Goal: Task Accomplishment & Management: Complete application form

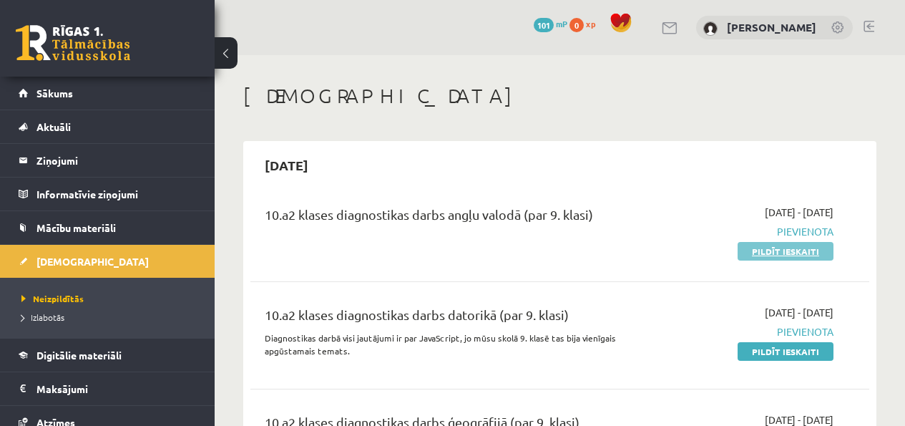
click at [789, 251] on link "Pildīt ieskaiti" at bounding box center [785, 251] width 96 height 19
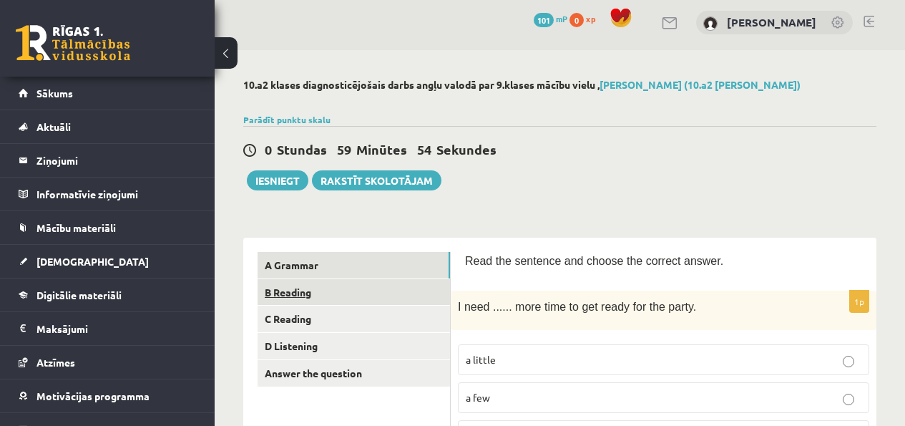
scroll to position [6, 0]
click at [306, 282] on link "B Reading" at bounding box center [353, 291] width 192 height 26
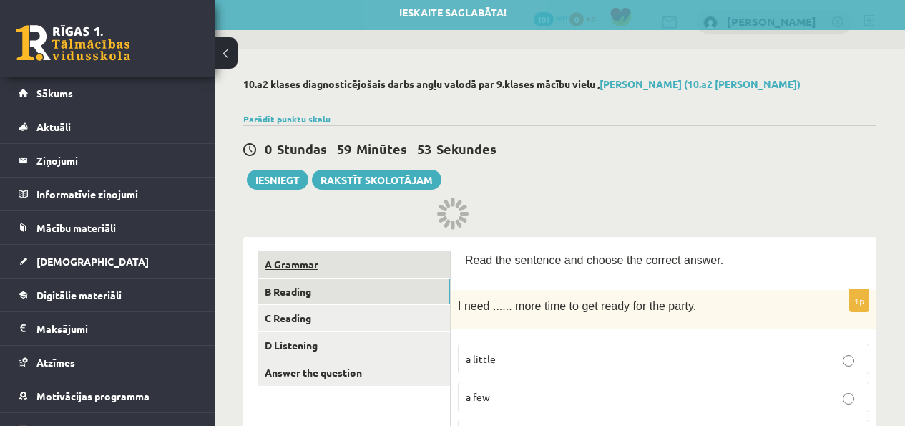
click at [323, 271] on link "A Grammar" at bounding box center [353, 264] width 192 height 26
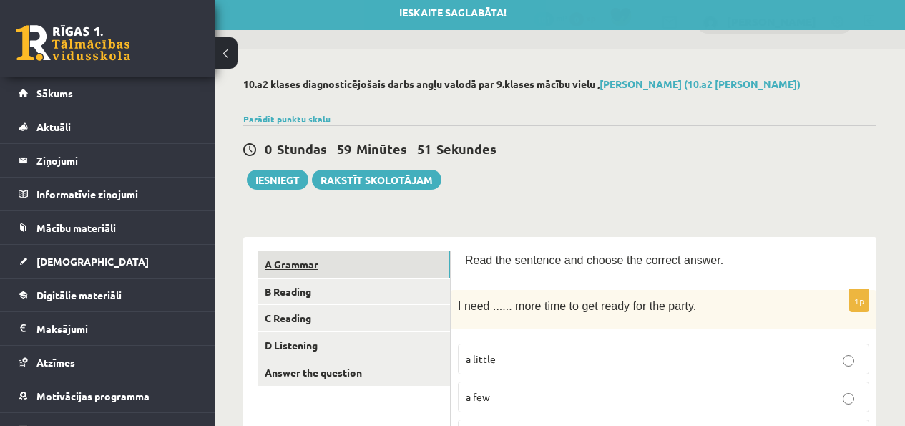
click at [380, 263] on link "A Grammar" at bounding box center [353, 264] width 192 height 26
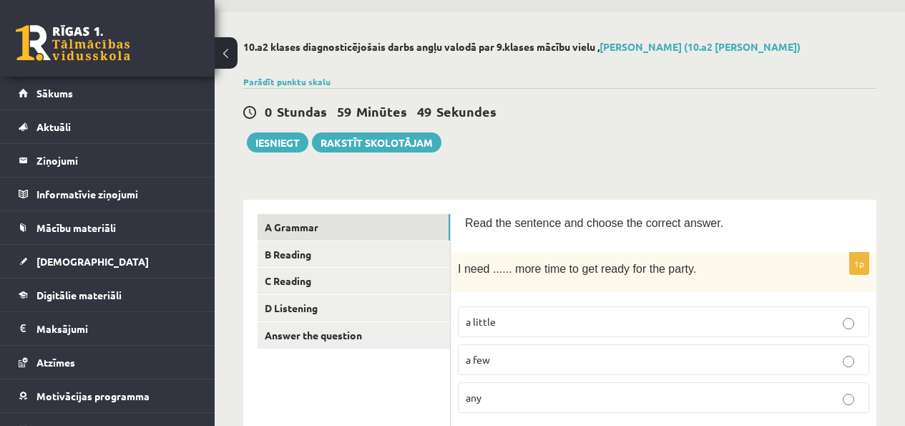
scroll to position [118, 0]
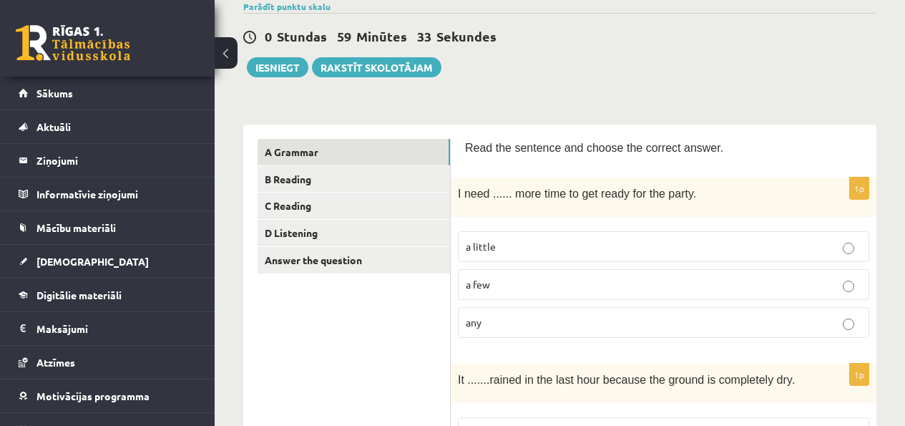
click at [506, 237] on label "a little" at bounding box center [663, 246] width 411 height 31
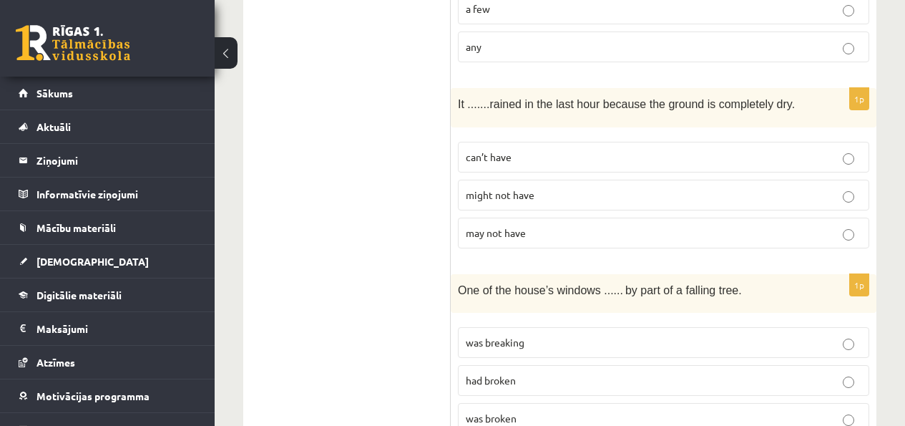
click at [563, 202] on p "might not have" at bounding box center [663, 194] width 395 height 15
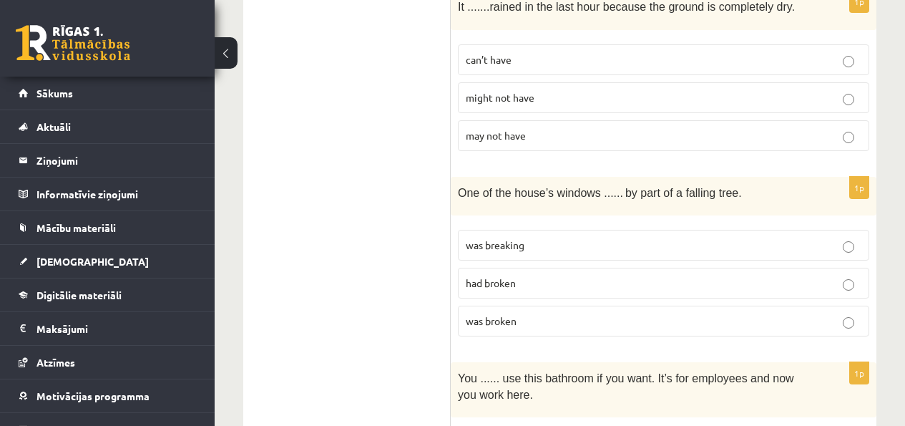
scroll to position [556, 0]
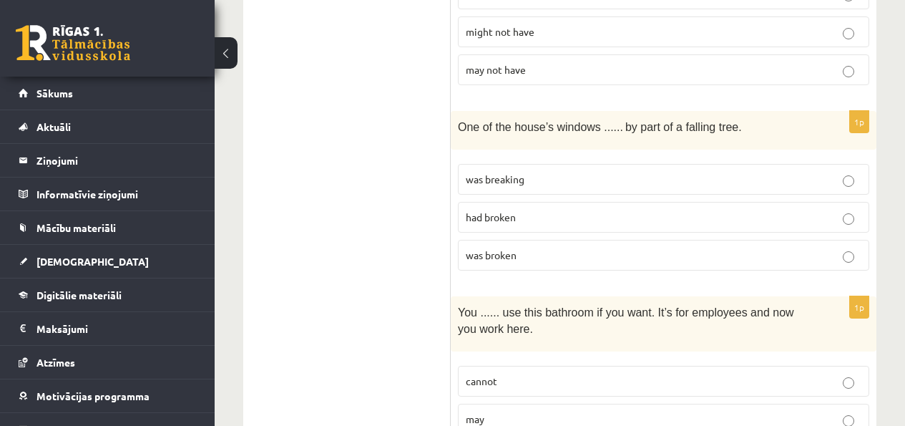
click at [702, 187] on p "was breaking" at bounding box center [663, 179] width 395 height 15
click at [576, 270] on label "was broken" at bounding box center [663, 255] width 411 height 31
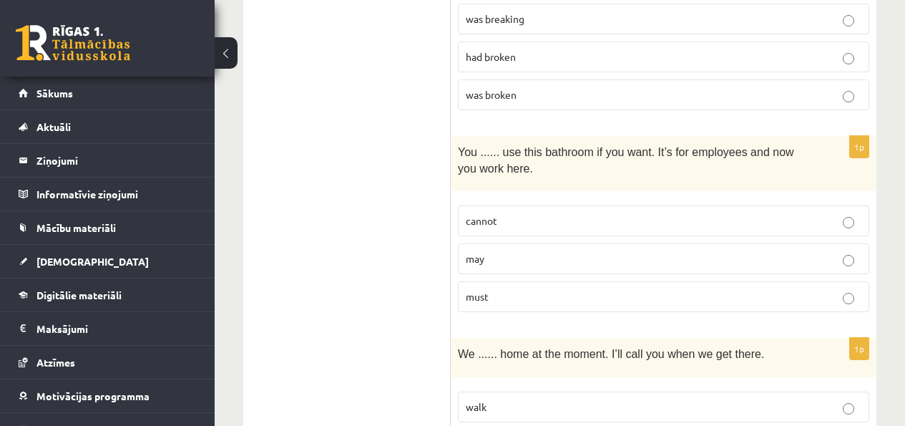
scroll to position [687, 0]
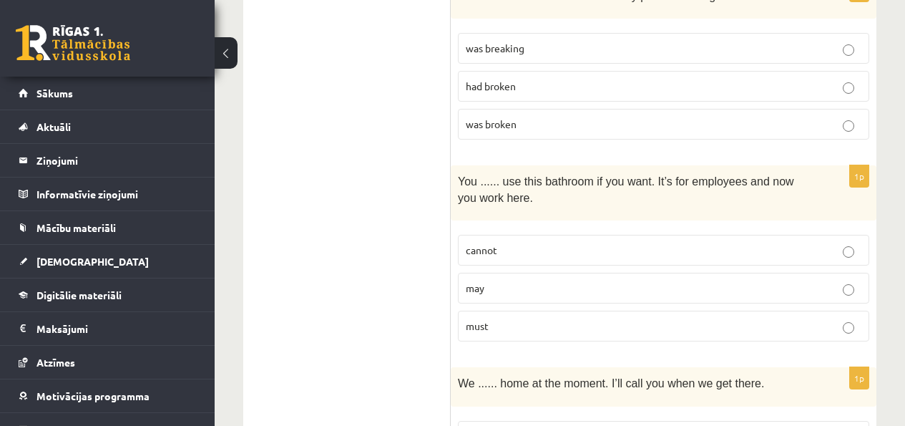
click at [589, 257] on p "cannot" at bounding box center [663, 249] width 395 height 15
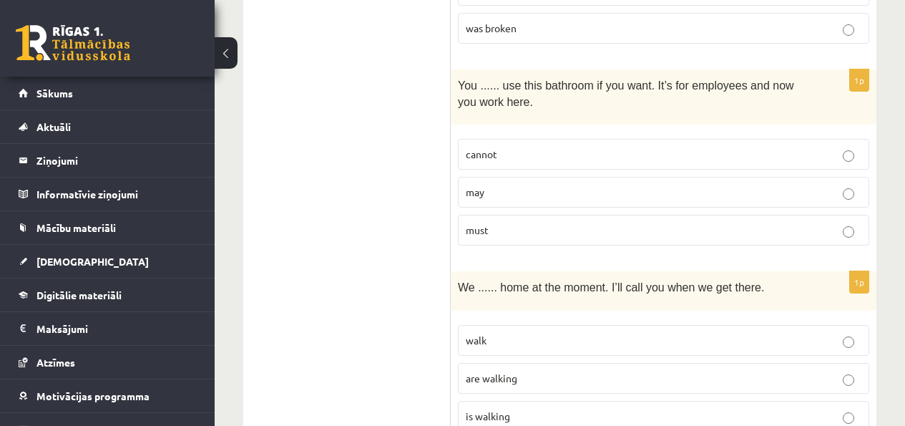
scroll to position [784, 0]
click at [559, 199] on p "may" at bounding box center [663, 191] width 395 height 15
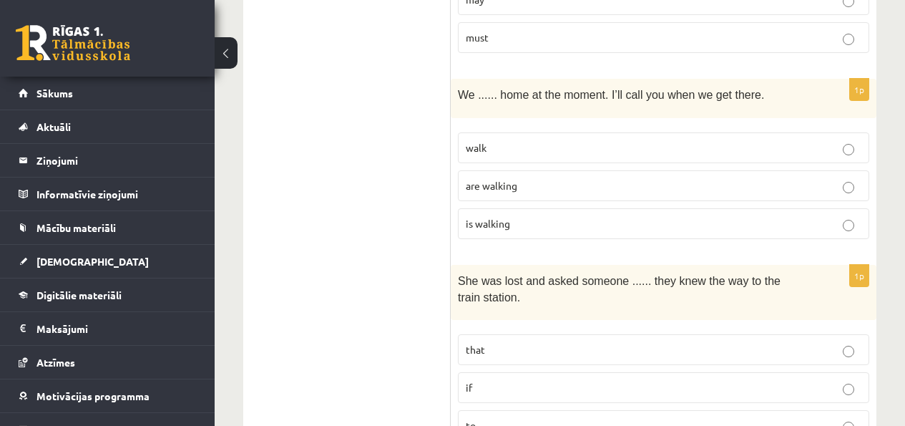
scroll to position [1000, 0]
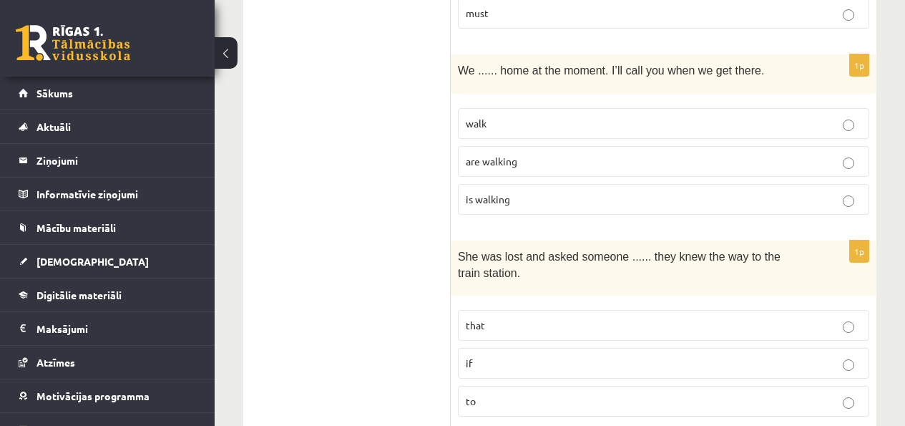
click at [547, 169] on p "are walking" at bounding box center [663, 161] width 395 height 15
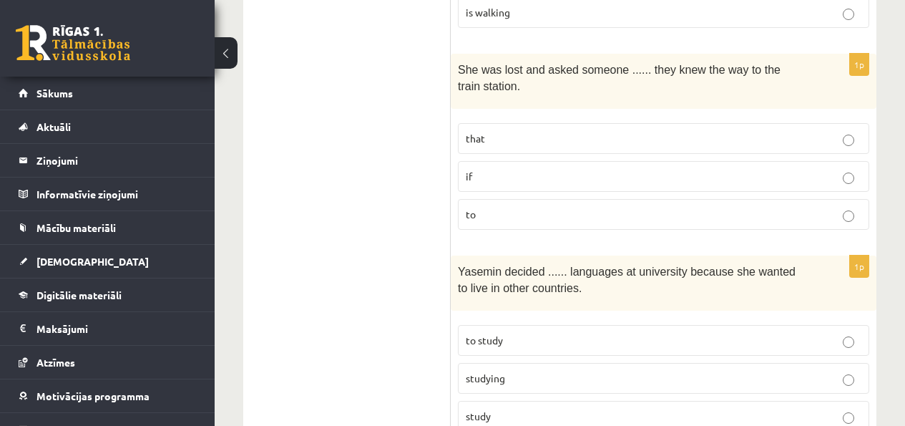
scroll to position [1289, 0]
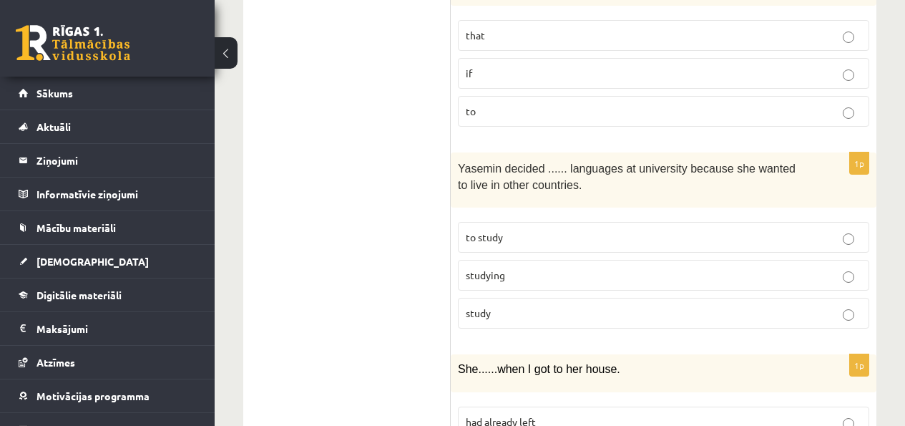
click at [536, 245] on p "to study" at bounding box center [663, 237] width 395 height 15
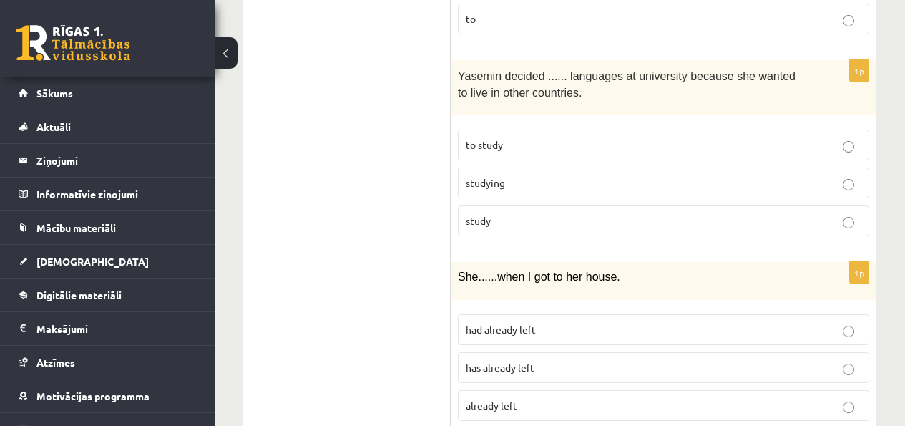
scroll to position [1409, 0]
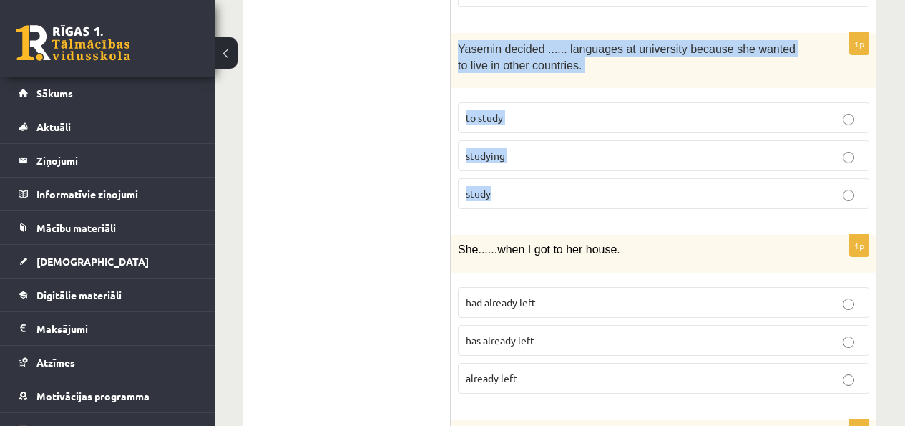
drag, startPoint x: 453, startPoint y: 59, endPoint x: 567, endPoint y: 220, distance: 197.4
click at [567, 220] on div "1p Yasemin decided ...... languages at university because she wanted to live in…" at bounding box center [664, 126] width 426 height 187
copy div "Yasemin decided ...... languages at university because she wanted to live in ot…"
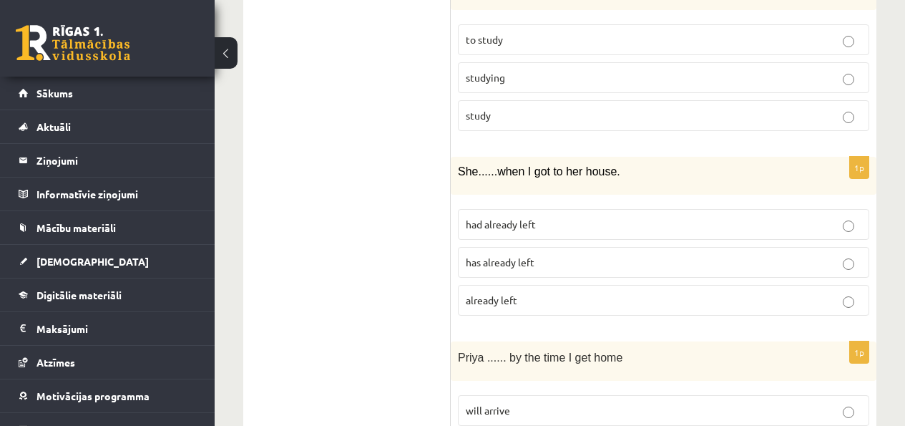
scroll to position [1494, 0]
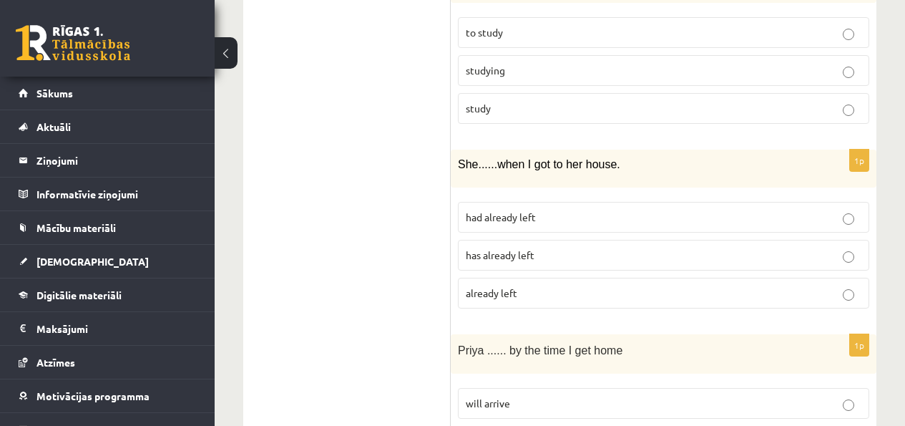
click at [561, 222] on label "had already left" at bounding box center [663, 217] width 411 height 31
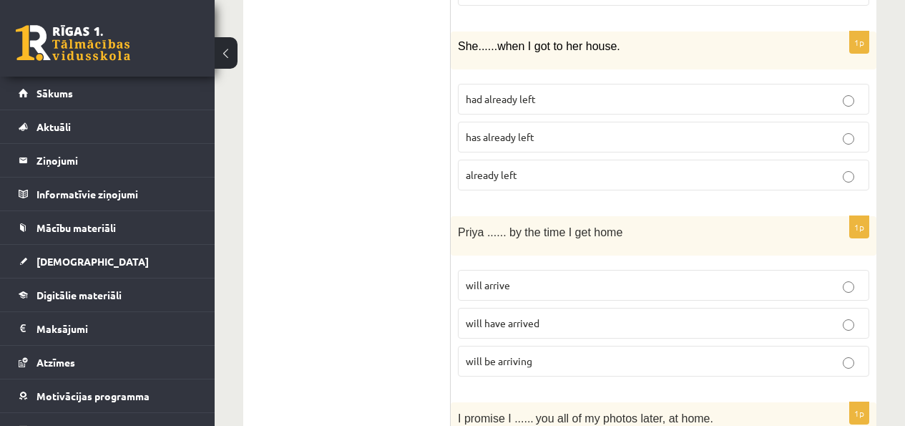
scroll to position [1533, 0]
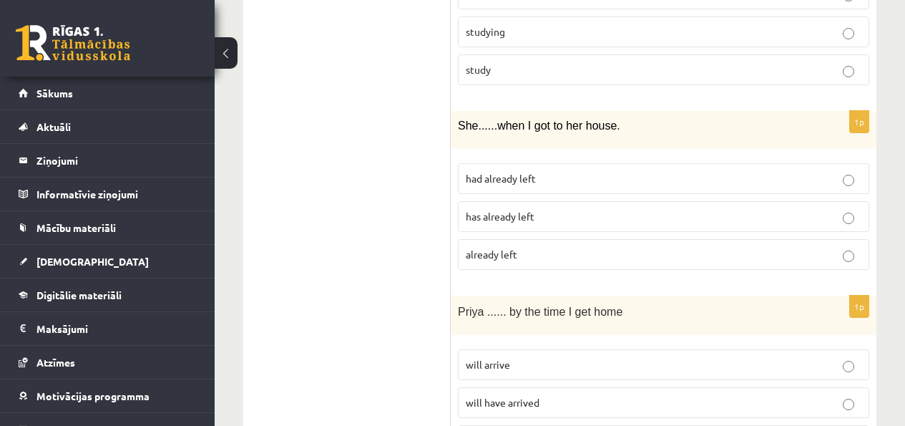
drag, startPoint x: 453, startPoint y: 137, endPoint x: 561, endPoint y: 300, distance: 195.6
copy div "Read the sentence and choose the correct answer. 1p I need ...... more time to …"
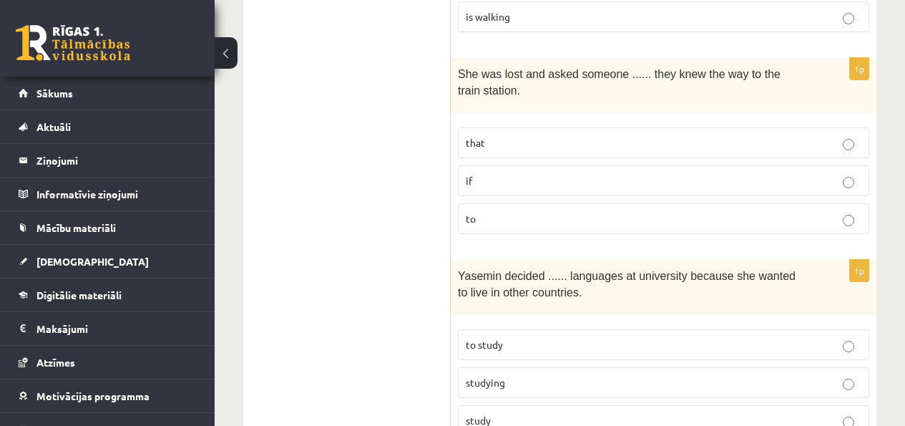
click at [494, 188] on p "if" at bounding box center [663, 180] width 395 height 15
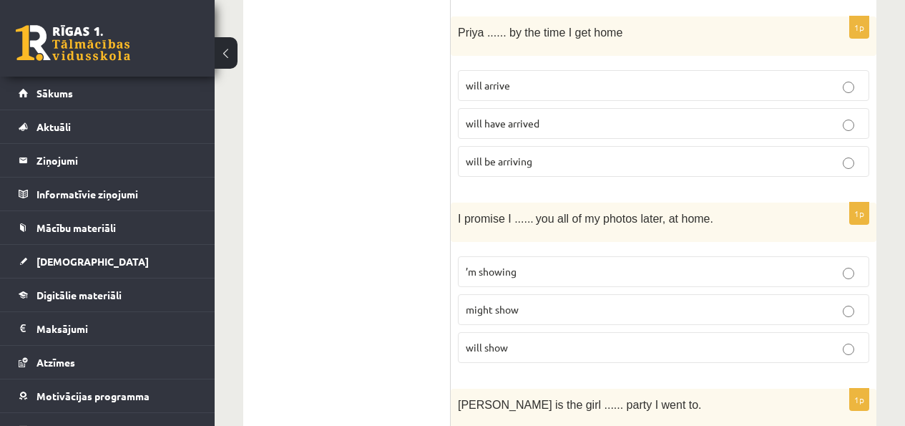
scroll to position [1798, 0]
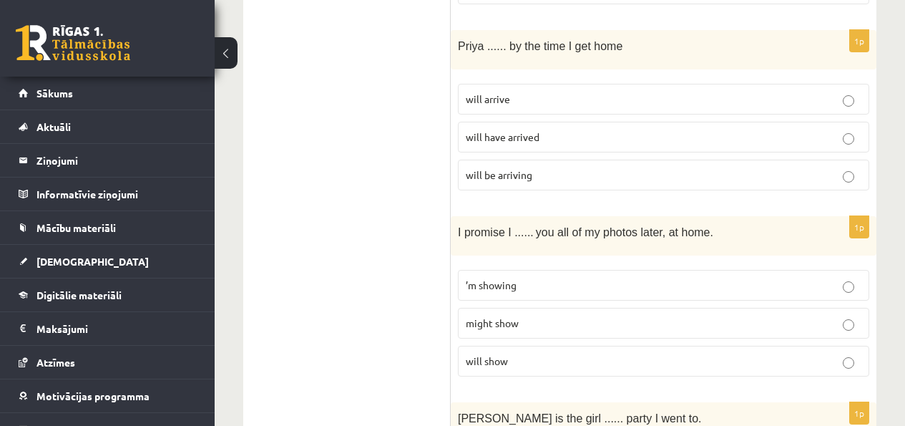
click at [539, 144] on p "will have arrived" at bounding box center [663, 136] width 395 height 15
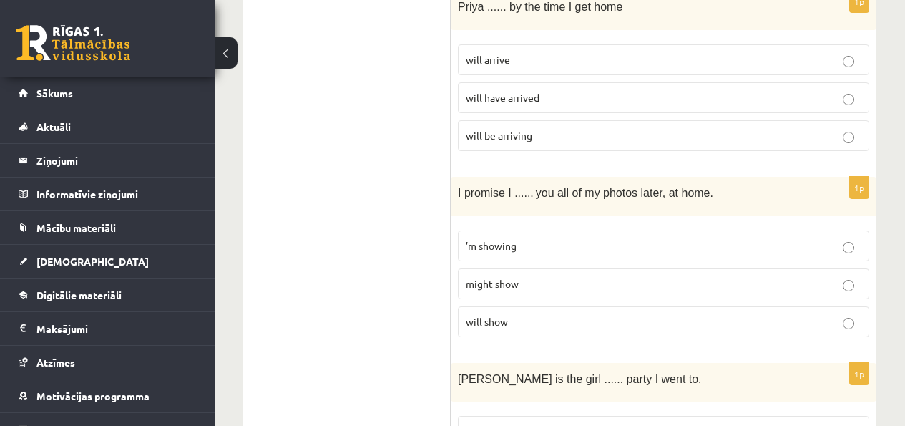
scroll to position [1839, 0]
drag, startPoint x: 450, startPoint y: 20, endPoint x: 546, endPoint y: 144, distance: 157.1
click at [548, 147] on div "**********" at bounding box center [559, 332] width 633 height 3856
copy div "Read the sentence and choose the correct answer. 1p I need ...... more time to …"
drag, startPoint x: 400, startPoint y: 195, endPoint x: 423, endPoint y: 193, distance: 23.7
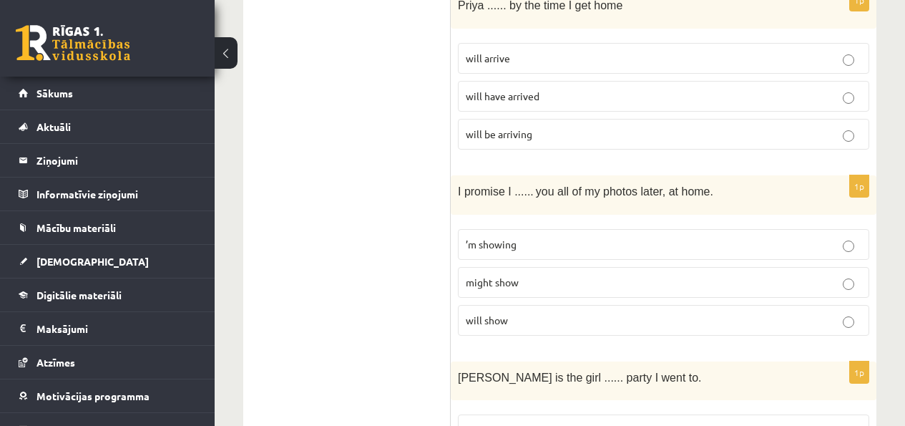
click at [400, 195] on ul "A Grammar B Reading C Reading D Listening Answer the question" at bounding box center [353, 332] width 193 height 3828
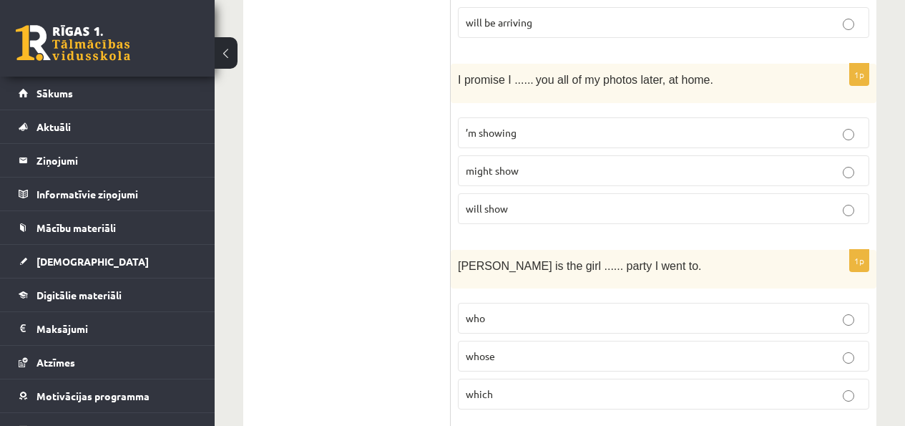
scroll to position [1952, 0]
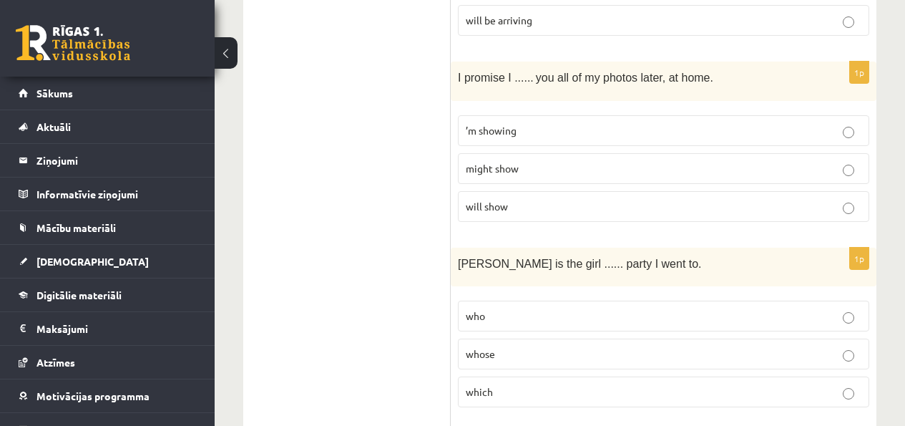
click at [536, 214] on p "will show" at bounding box center [663, 206] width 395 height 15
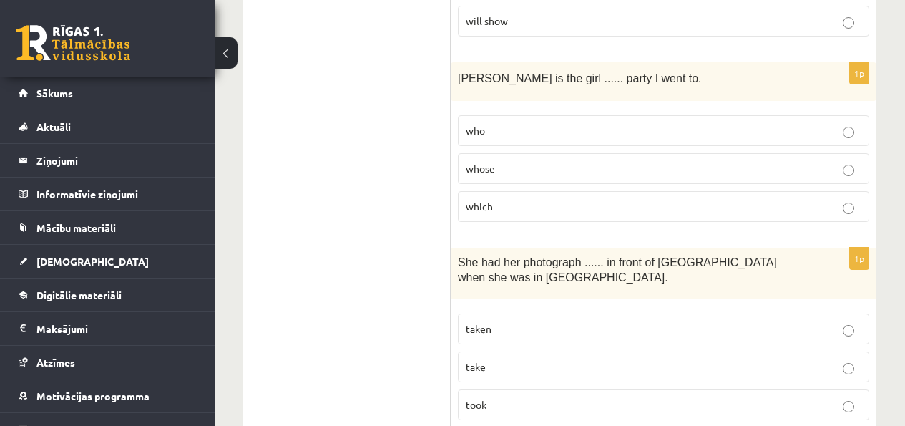
scroll to position [2138, 0]
click at [533, 213] on p "which" at bounding box center [663, 205] width 395 height 15
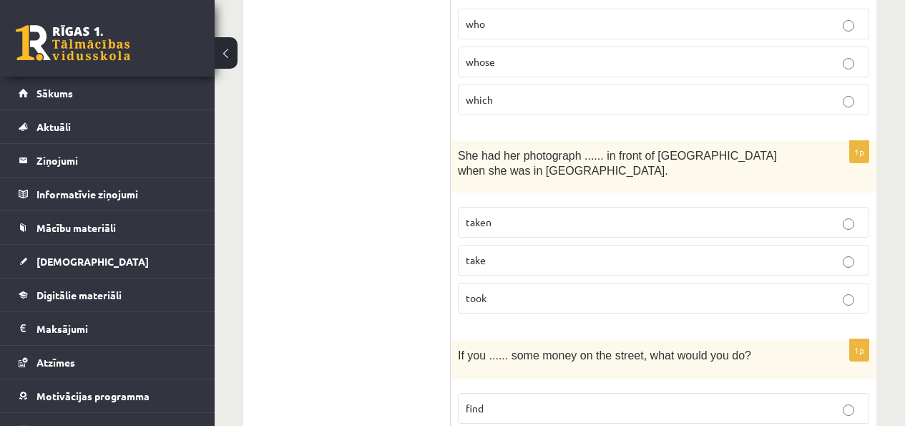
scroll to position [2256, 0]
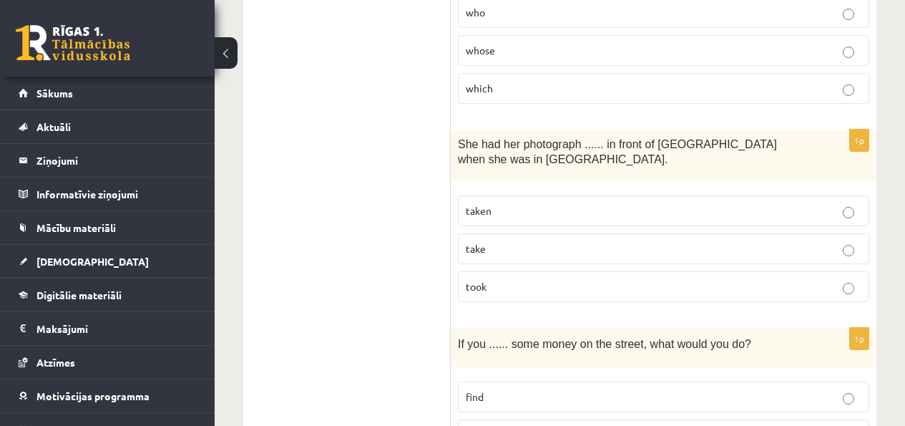
click at [576, 58] on p "whose" at bounding box center [663, 50] width 395 height 15
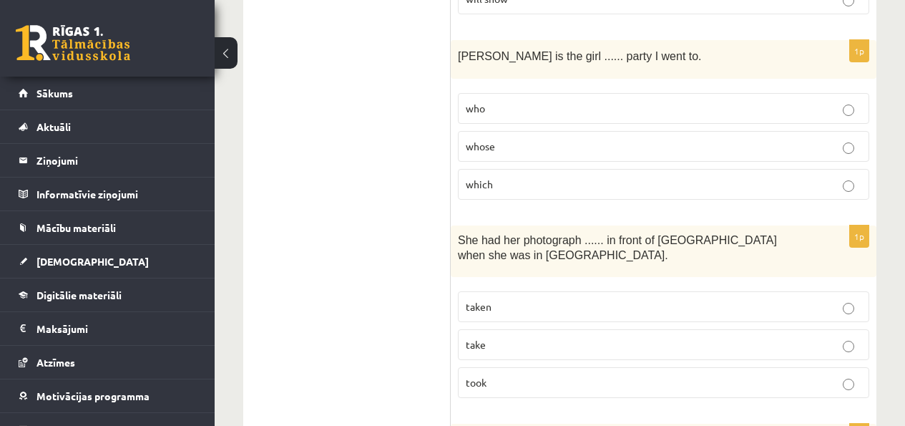
scroll to position [2218, 0]
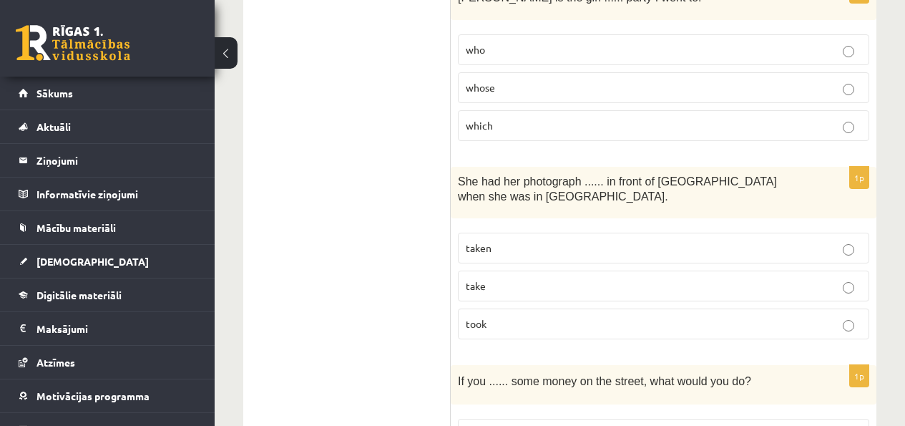
click at [648, 339] on label "took" at bounding box center [663, 323] width 411 height 31
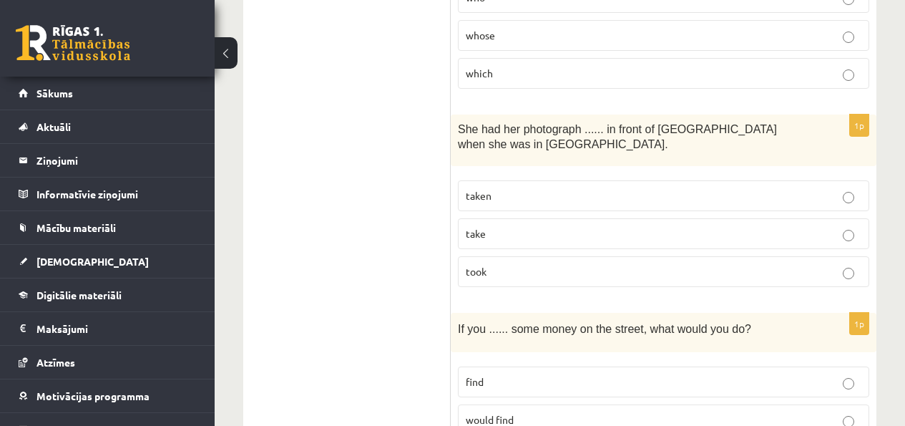
scroll to position [2283, 0]
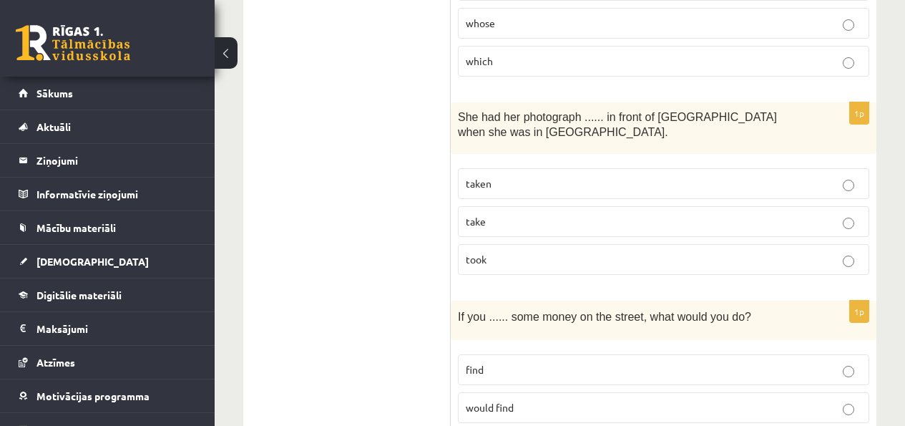
click at [530, 190] on p "taken" at bounding box center [663, 183] width 395 height 15
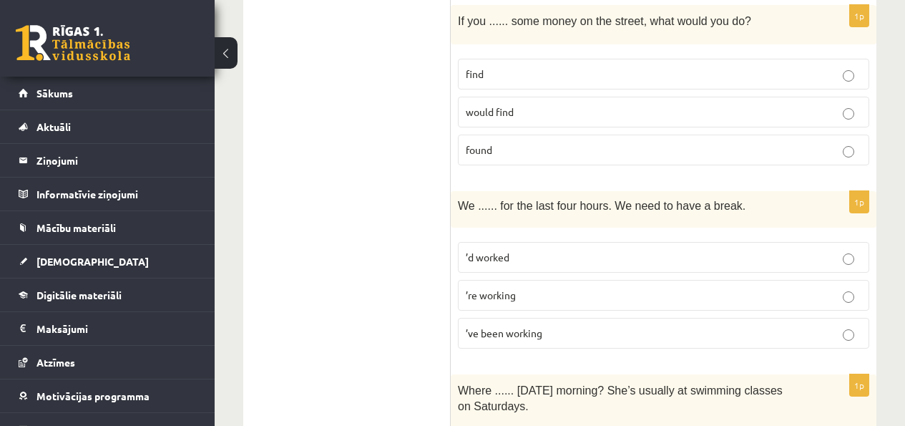
scroll to position [2567, 0]
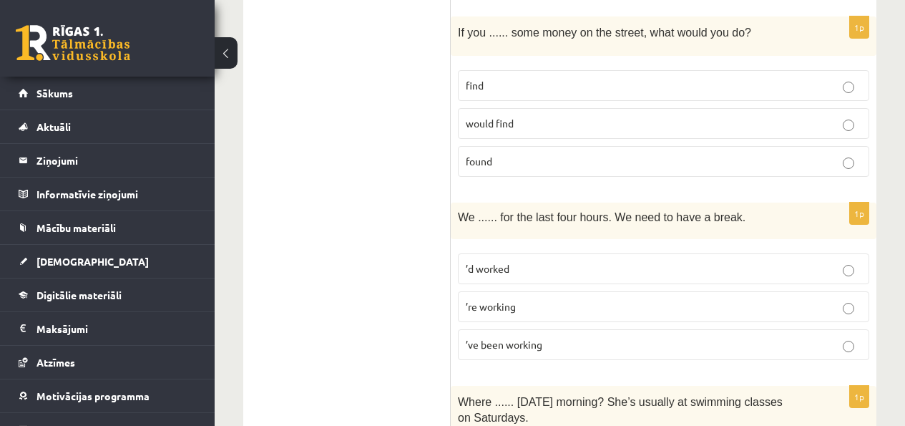
click at [540, 131] on p "would find" at bounding box center [663, 123] width 395 height 15
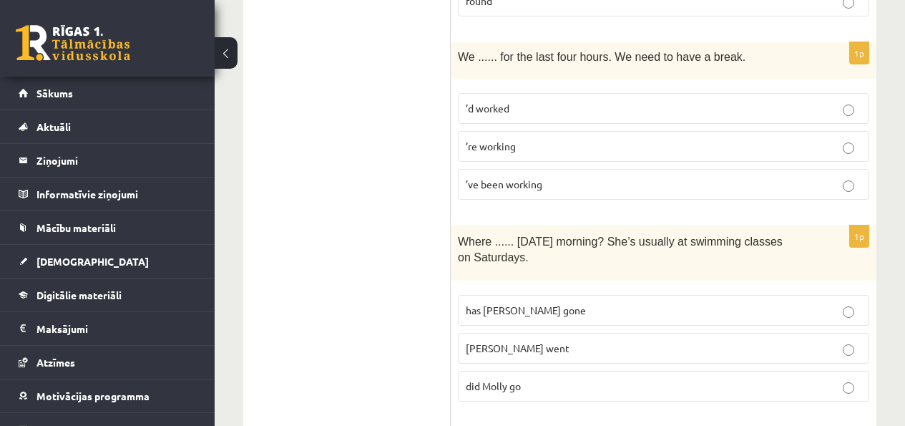
scroll to position [2733, 0]
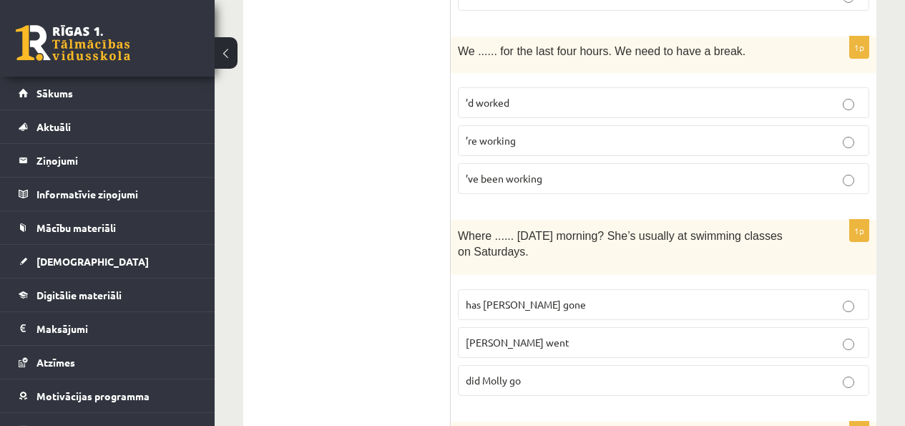
click at [583, 148] on p "’re working" at bounding box center [663, 140] width 395 height 15
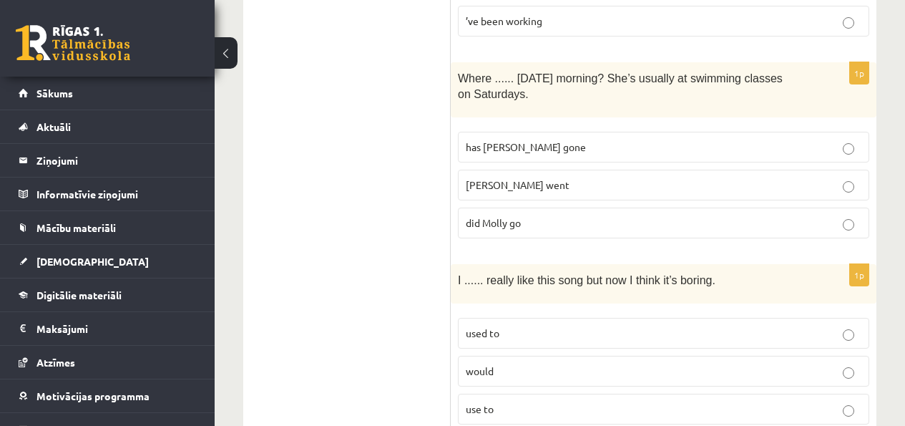
scroll to position [2890, 0]
click at [509, 200] on label "[PERSON_NAME] went" at bounding box center [663, 184] width 411 height 31
click at [539, 230] on p "did Molly go" at bounding box center [663, 222] width 395 height 15
click at [534, 192] on p "[PERSON_NAME] went" at bounding box center [663, 184] width 395 height 15
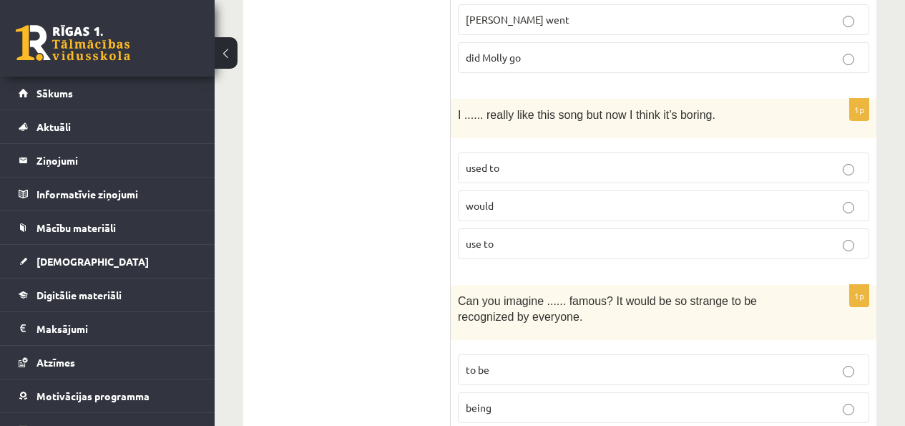
scroll to position [3079, 0]
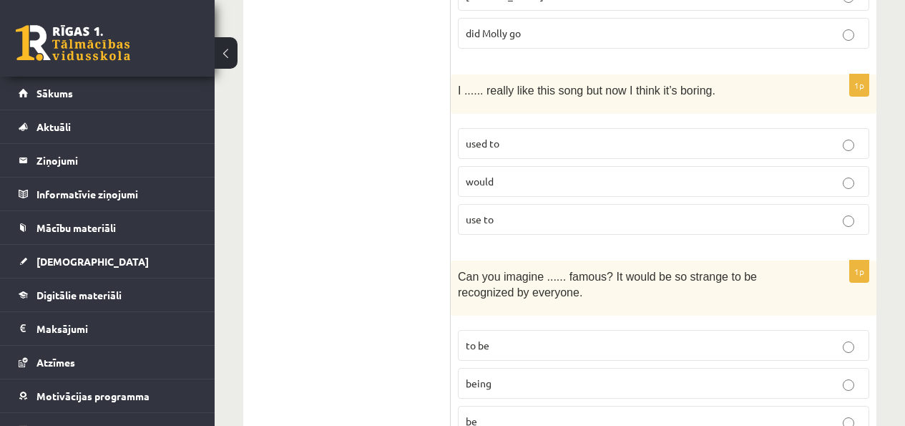
click at [532, 151] on p "used to" at bounding box center [663, 143] width 395 height 15
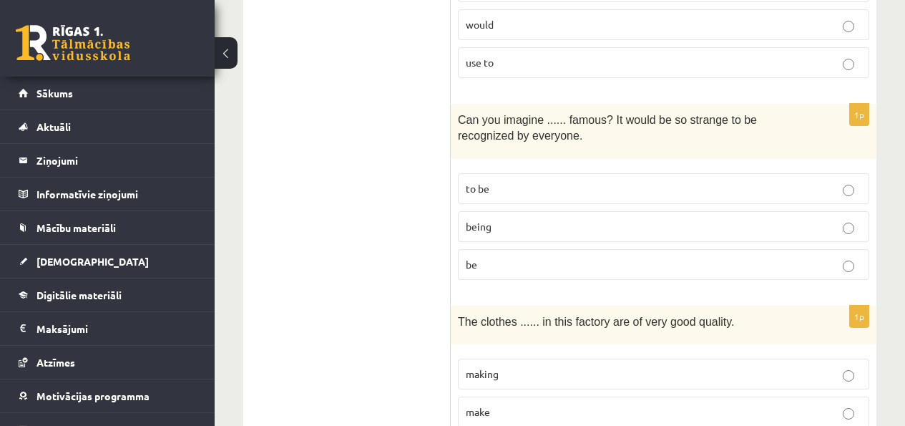
scroll to position [3238, 0]
click at [549, 183] on fieldset "to be being be" at bounding box center [663, 223] width 411 height 118
click at [548, 191] on label "to be" at bounding box center [663, 187] width 411 height 31
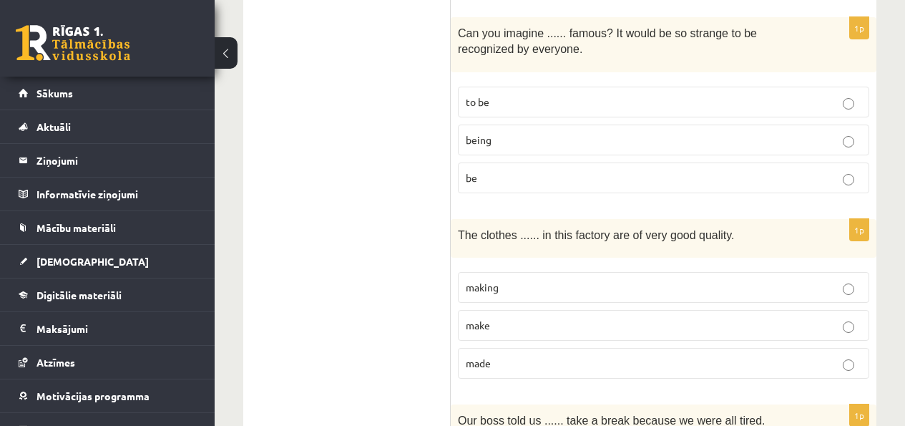
scroll to position [3398, 0]
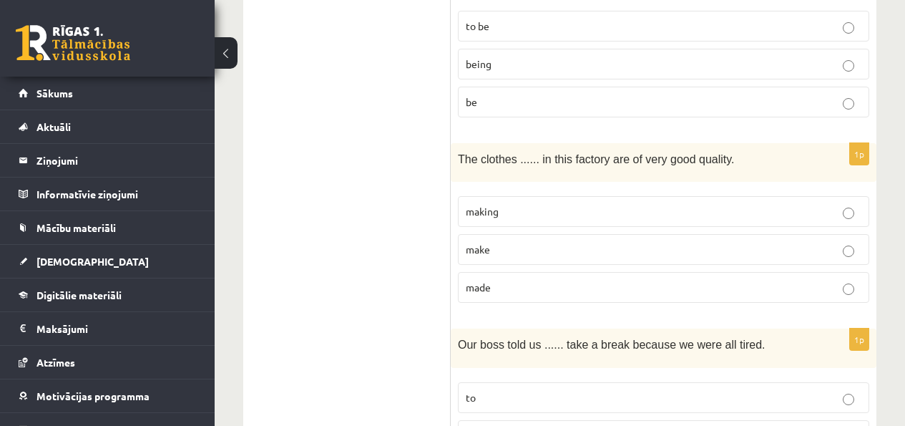
click at [530, 219] on p "making" at bounding box center [663, 211] width 395 height 15
click at [514, 257] on p "make" at bounding box center [663, 249] width 395 height 15
click at [496, 295] on p "made" at bounding box center [663, 287] width 395 height 15
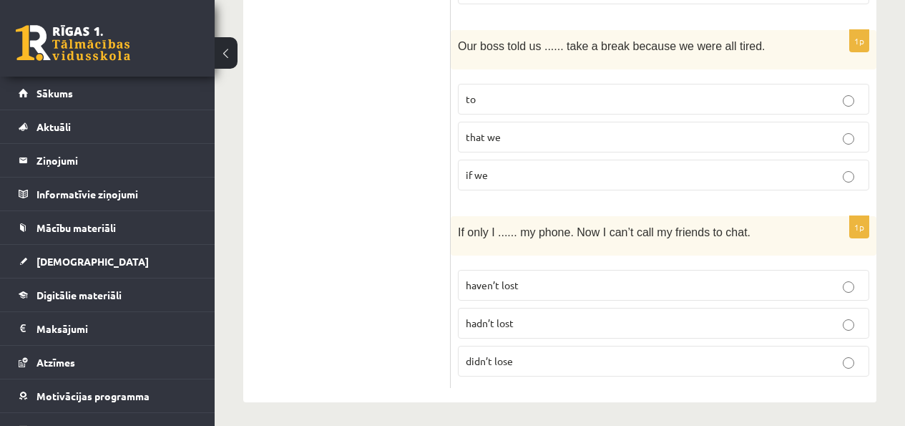
scroll to position [3695, 0]
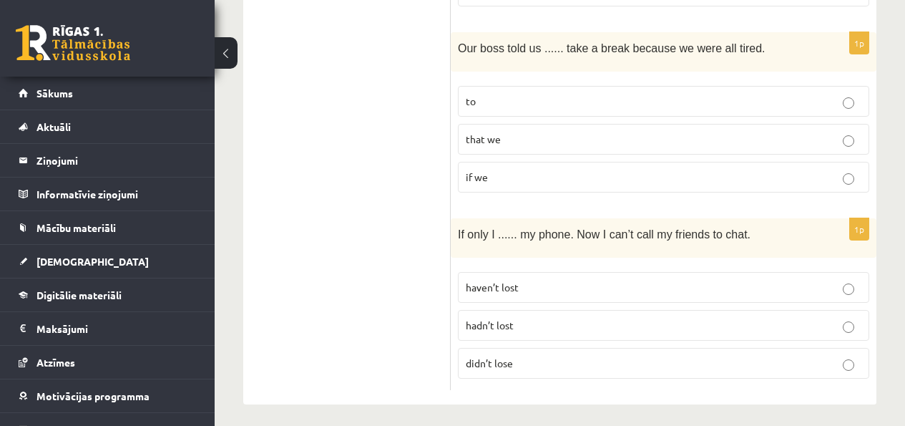
click at [496, 117] on label "to" at bounding box center [663, 101] width 411 height 31
click at [496, 154] on label "that we" at bounding box center [663, 139] width 411 height 31
click at [518, 109] on p "to" at bounding box center [663, 101] width 395 height 15
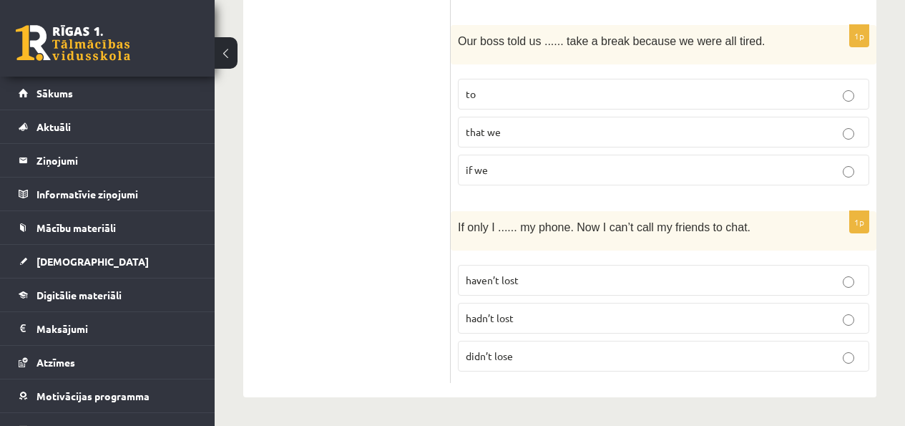
scroll to position [3714, 0]
click at [598, 287] on label "haven’t lost" at bounding box center [663, 280] width 411 height 31
click at [492, 358] on span "didn’t lose" at bounding box center [489, 355] width 47 height 13
click at [508, 318] on span "hadn’t lost" at bounding box center [490, 317] width 48 height 13
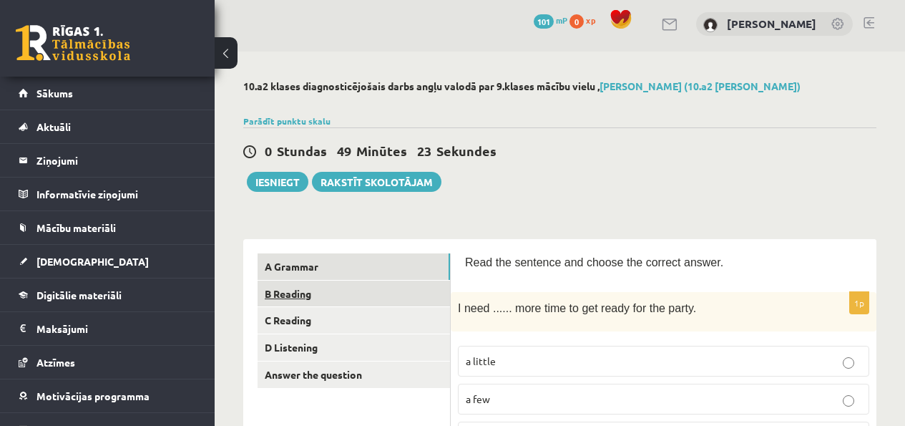
scroll to position [9, 0]
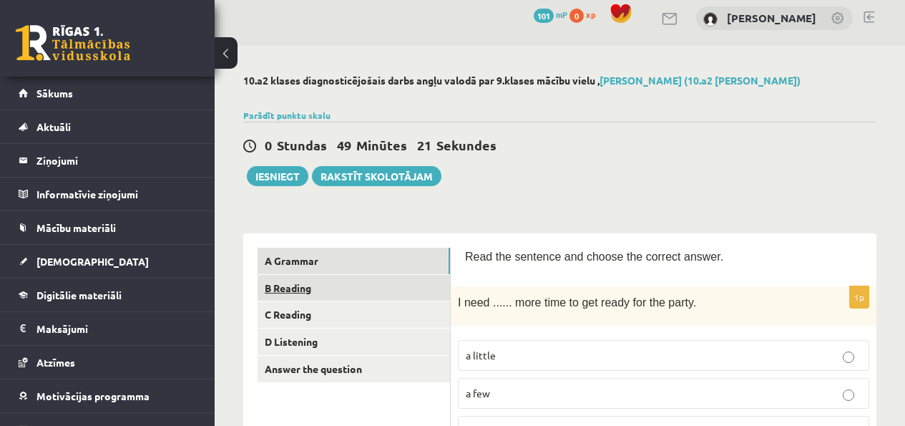
click at [363, 287] on link "B Reading" at bounding box center [353, 288] width 192 height 26
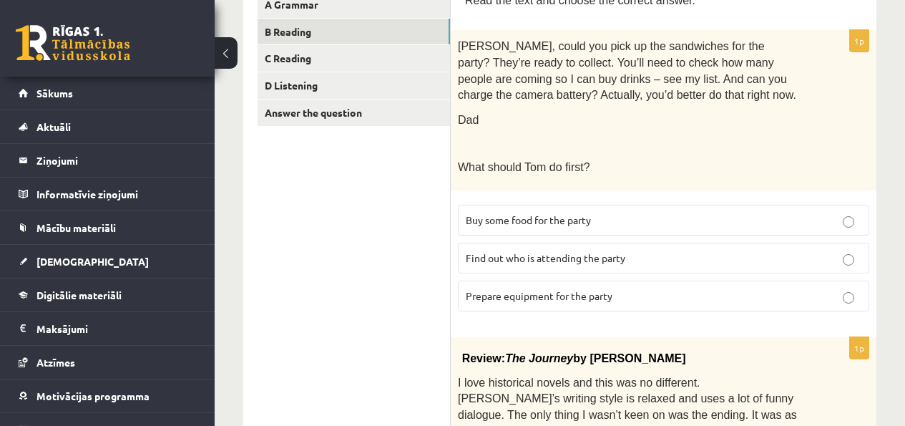
scroll to position [265, 0]
click at [642, 260] on p "Find out who is attending the party" at bounding box center [663, 258] width 395 height 15
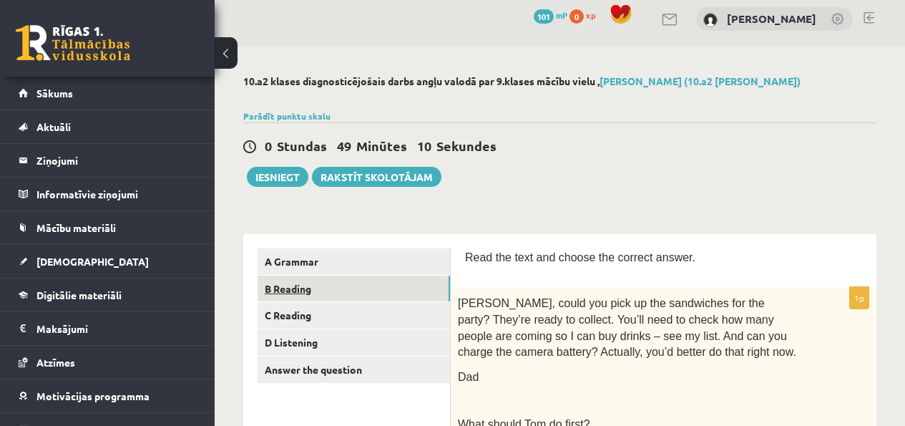
scroll to position [22, 0]
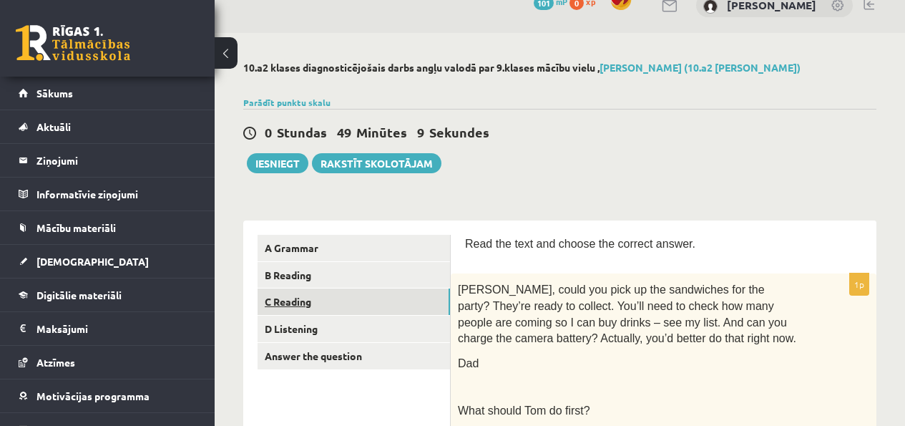
click at [343, 304] on link "C Reading" at bounding box center [353, 301] width 192 height 26
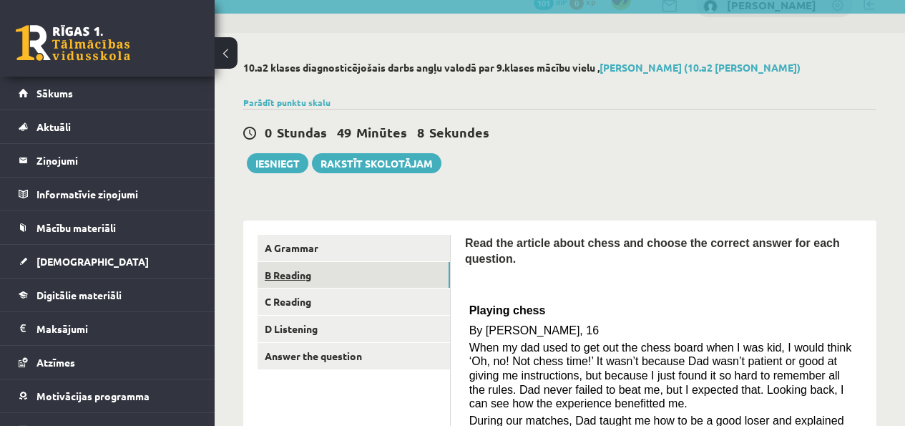
click at [367, 270] on link "B Reading" at bounding box center [353, 275] width 192 height 26
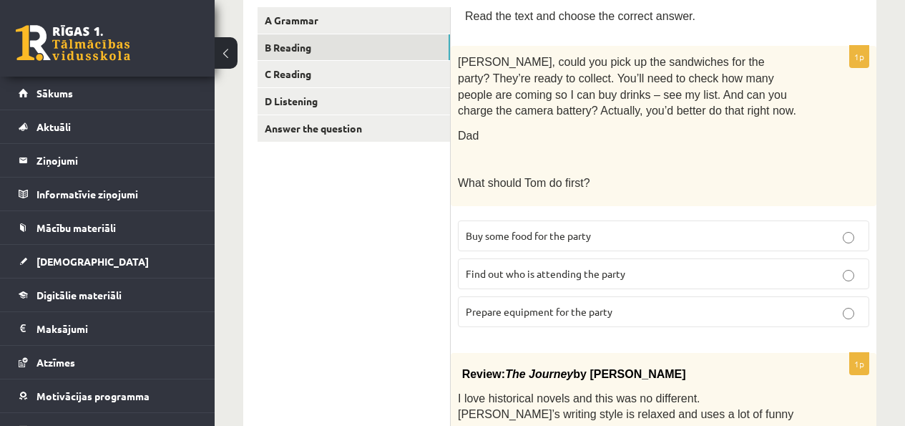
scroll to position [250, 0]
click at [596, 303] on p "Prepare equipment for the party" at bounding box center [663, 310] width 395 height 15
click at [700, 262] on label "Find out who is attending the party" at bounding box center [663, 272] width 411 height 31
click at [734, 237] on p "Buy some food for the party" at bounding box center [663, 234] width 395 height 15
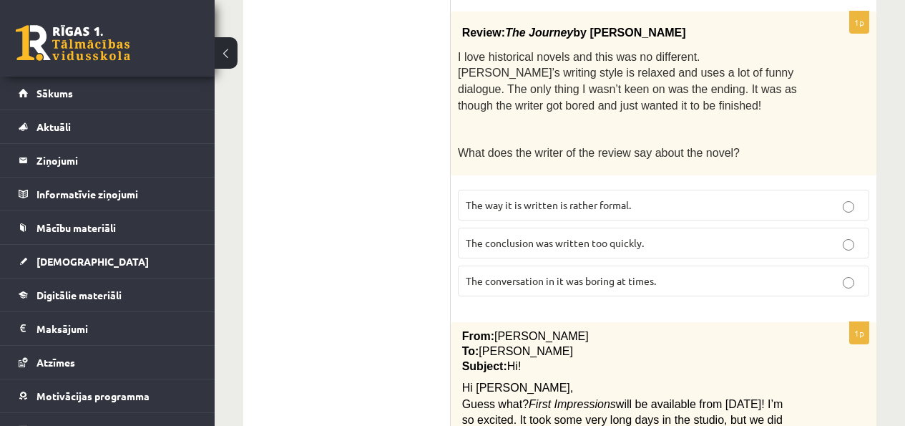
scroll to position [591, 0]
click at [601, 277] on span "The conversation in it was boring at times." at bounding box center [561, 279] width 190 height 13
click at [603, 281] on span "The conversation in it was boring at times." at bounding box center [561, 279] width 190 height 13
click at [536, 230] on label "The conclusion was written too quickly." at bounding box center [663, 242] width 411 height 31
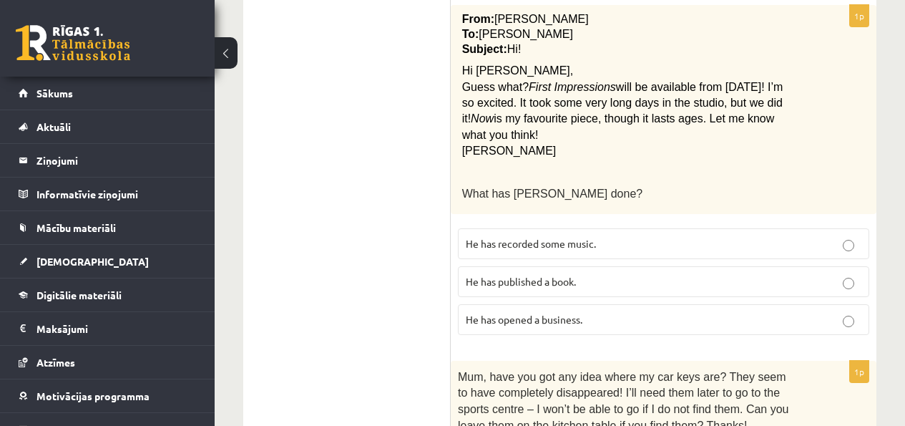
scroll to position [907, 0]
click at [561, 237] on span "He has recorded some music." at bounding box center [531, 243] width 130 height 13
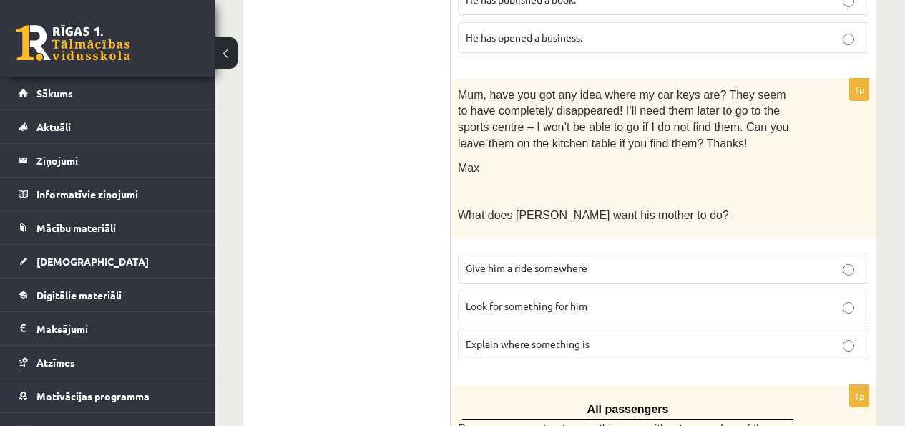
scroll to position [1224, 0]
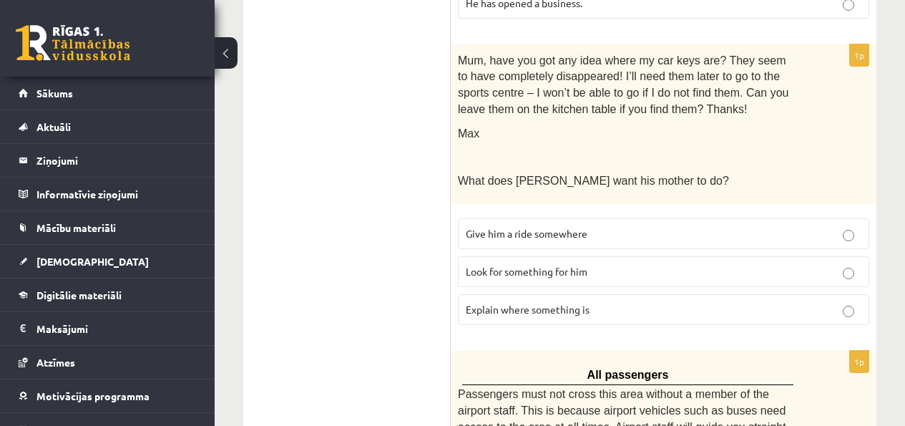
drag, startPoint x: 508, startPoint y: 260, endPoint x: 523, endPoint y: 235, distance: 29.6
click at [508, 260] on label "Look for something for him" at bounding box center [663, 271] width 411 height 31
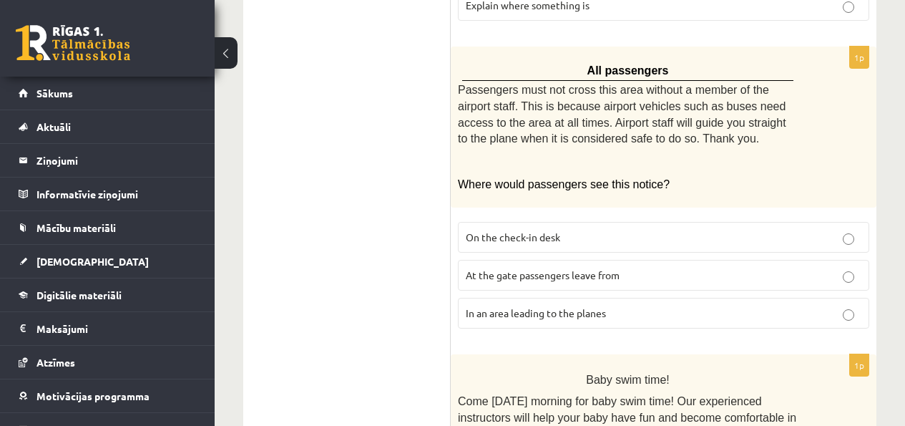
scroll to position [1527, 0]
click at [498, 320] on label "In an area leading to the planes" at bounding box center [663, 313] width 411 height 31
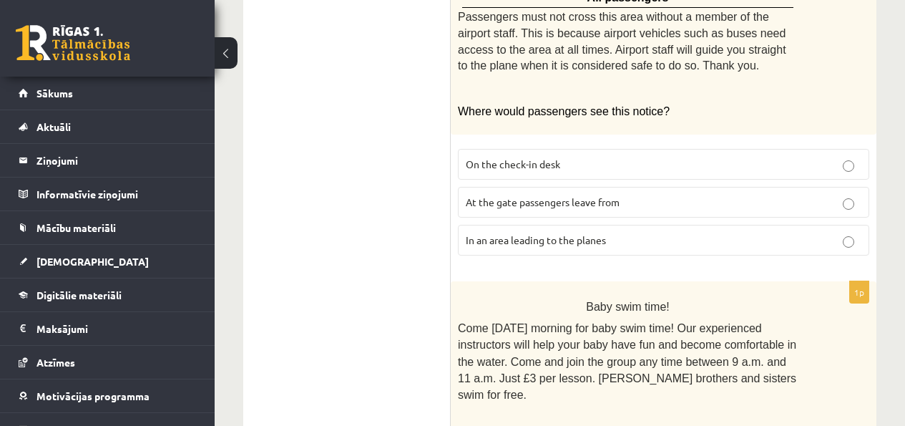
scroll to position [1784, 0]
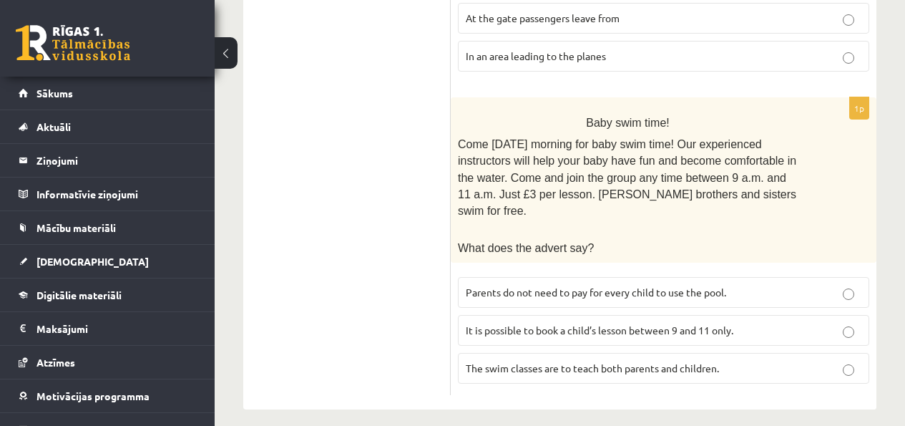
click at [644, 291] on label "Parents do not need to pay for every child to use the pool." at bounding box center [663, 292] width 411 height 31
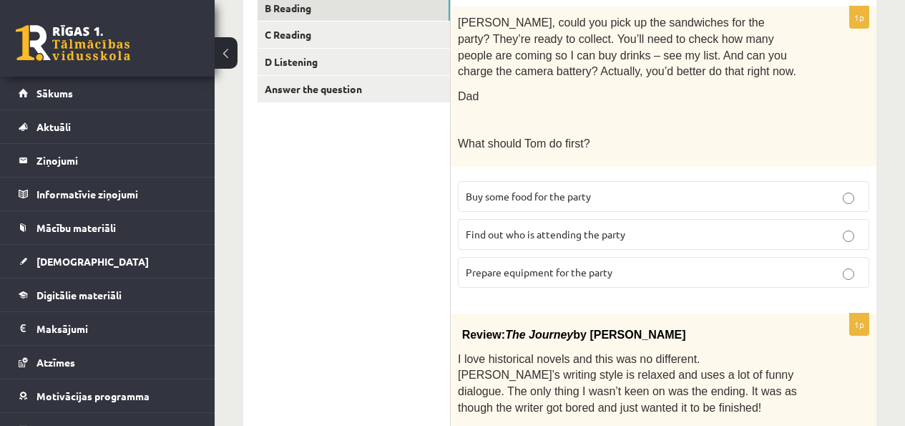
scroll to position [277, 0]
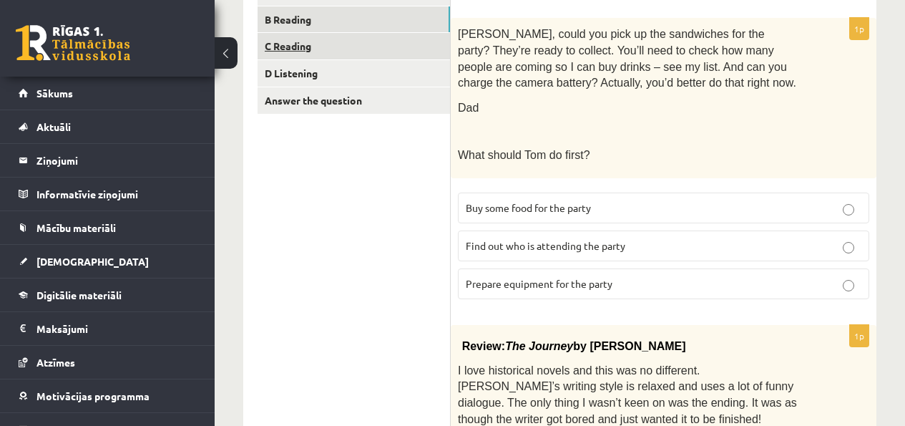
click at [308, 39] on link "C Reading" at bounding box center [353, 46] width 192 height 26
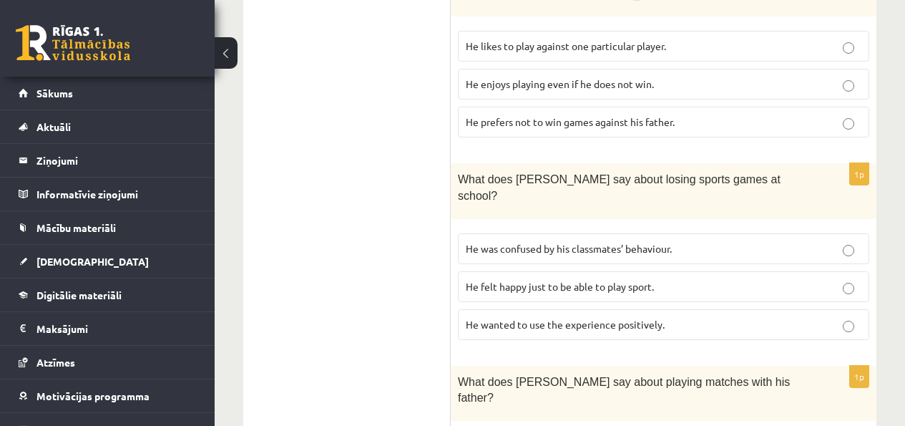
scroll to position [1148, 0]
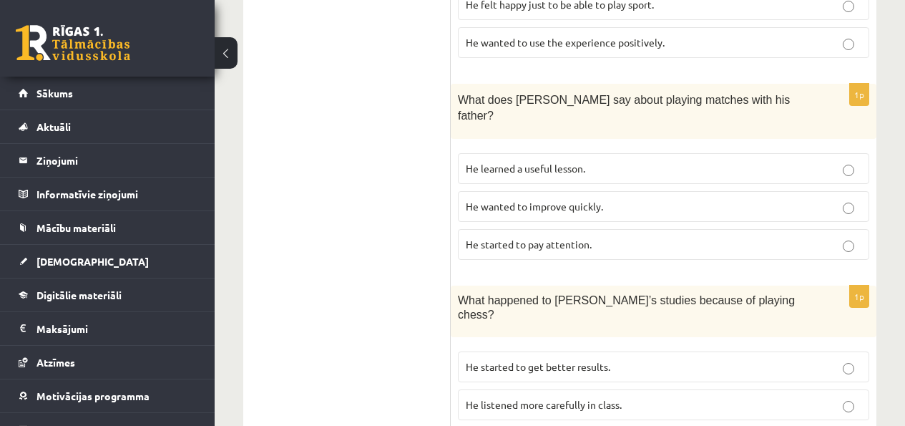
click at [559, 153] on label "He learned a useful lesson." at bounding box center [663, 168] width 411 height 31
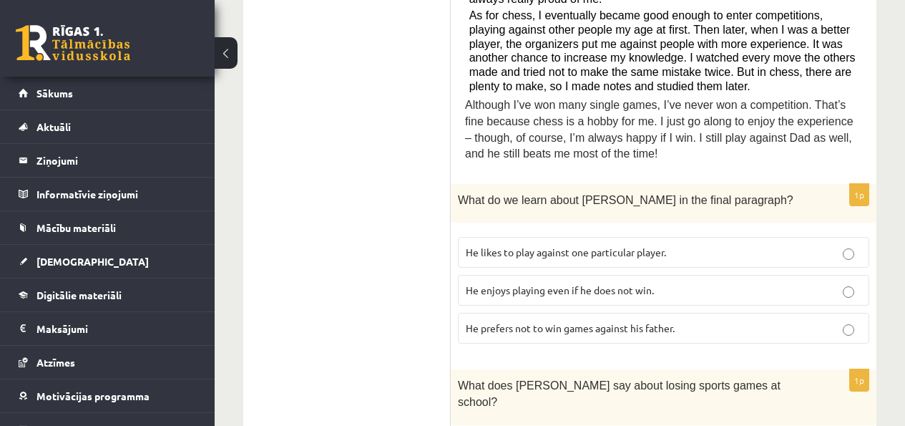
scroll to position [659, 0]
click at [665, 333] on p "He prefers not to win games against his father." at bounding box center [663, 328] width 395 height 15
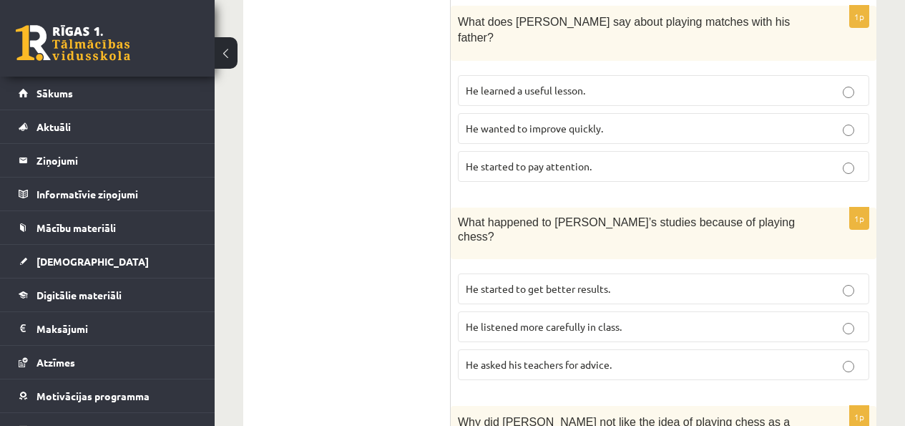
scroll to position [1262, 0]
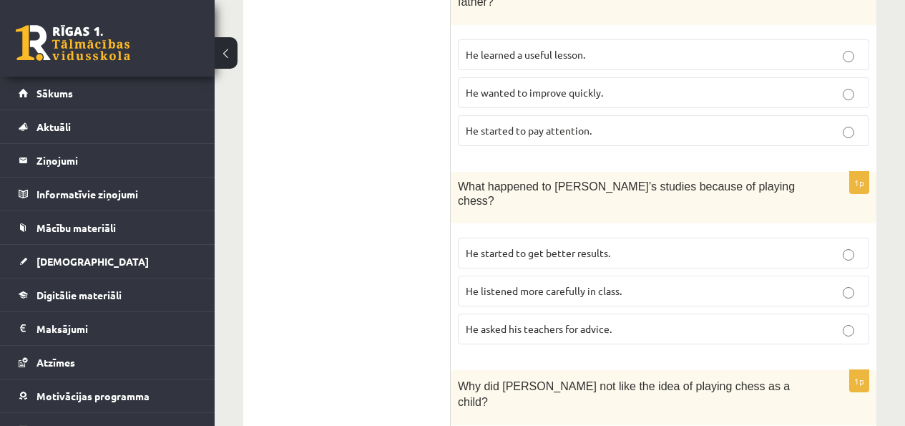
click at [705, 245] on p "He started to get better results." at bounding box center [663, 252] width 395 height 15
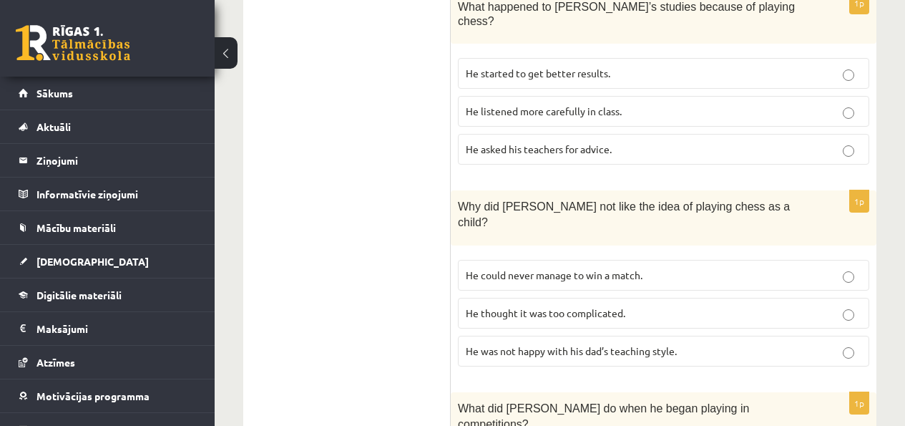
scroll to position [1449, 0]
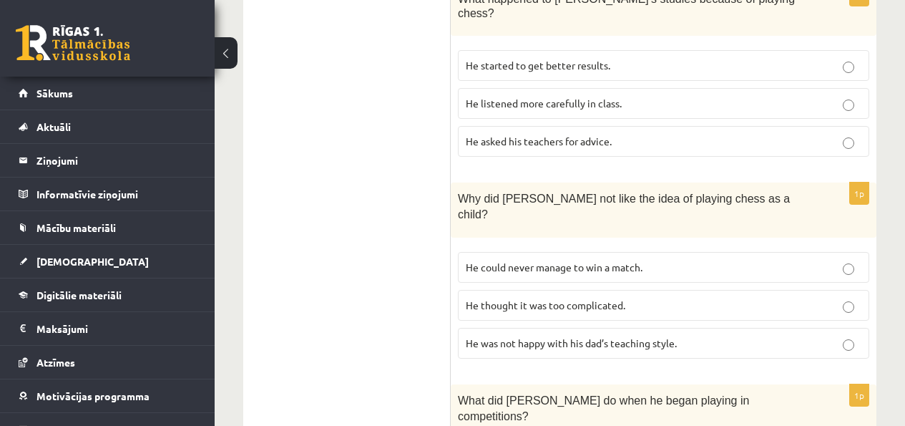
click at [669, 336] on span "He was not happy with his dad’s teaching style." at bounding box center [571, 342] width 211 height 13
click at [684, 328] on label "He was not happy with his dad’s teaching style." at bounding box center [663, 343] width 411 height 31
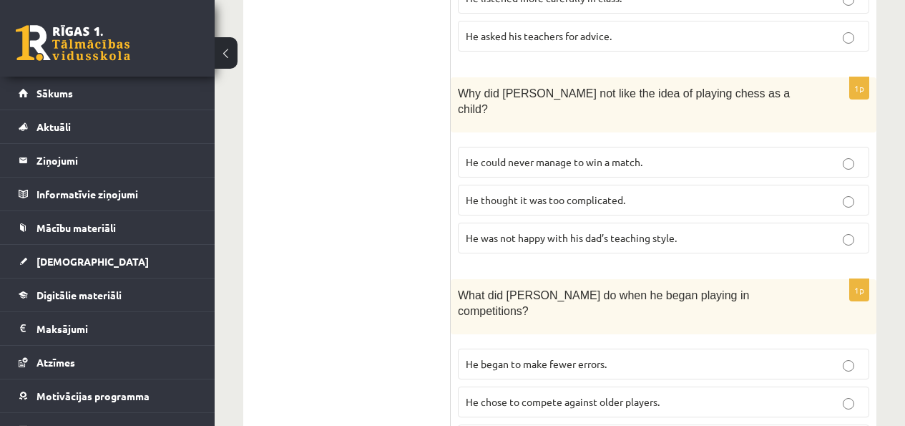
scroll to position [1556, 0]
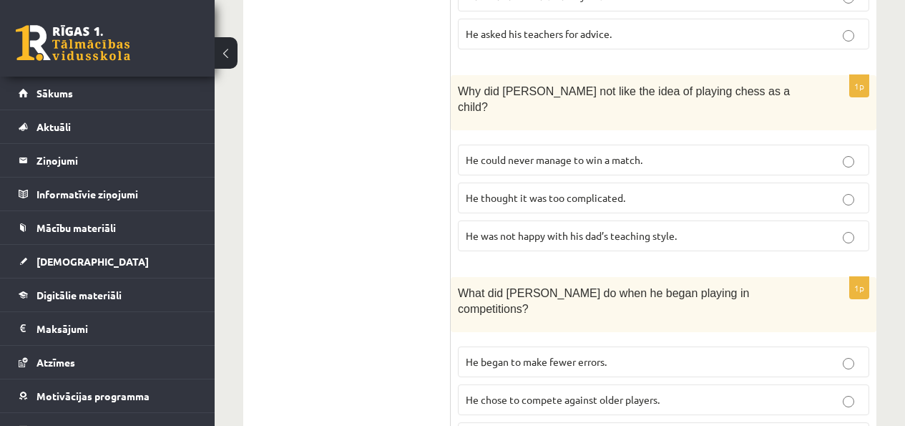
click at [594, 354] on p "He began to make fewer errors." at bounding box center [663, 361] width 395 height 15
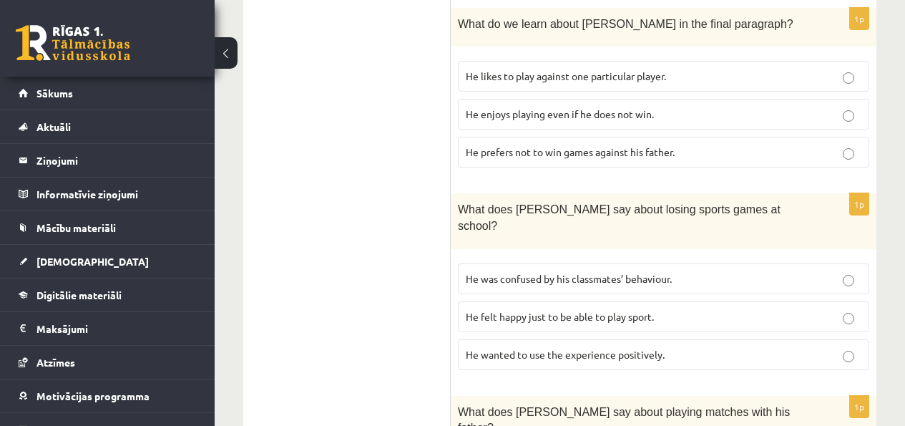
scroll to position [839, 0]
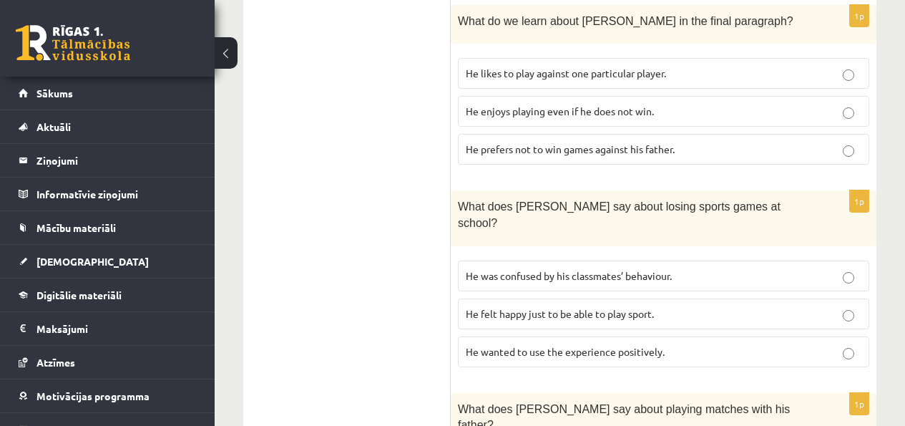
click at [629, 342] on label "He wanted to use the experience positively." at bounding box center [663, 351] width 411 height 31
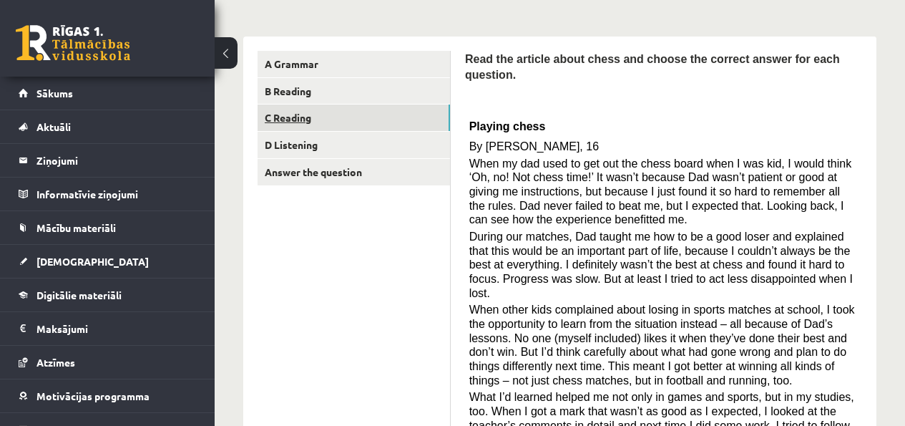
scroll to position [67, 0]
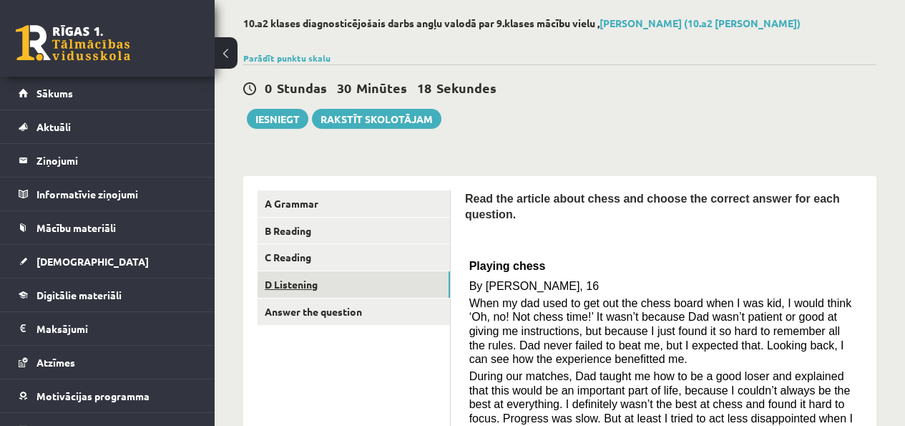
click at [354, 279] on link "D Listening" at bounding box center [353, 284] width 192 height 26
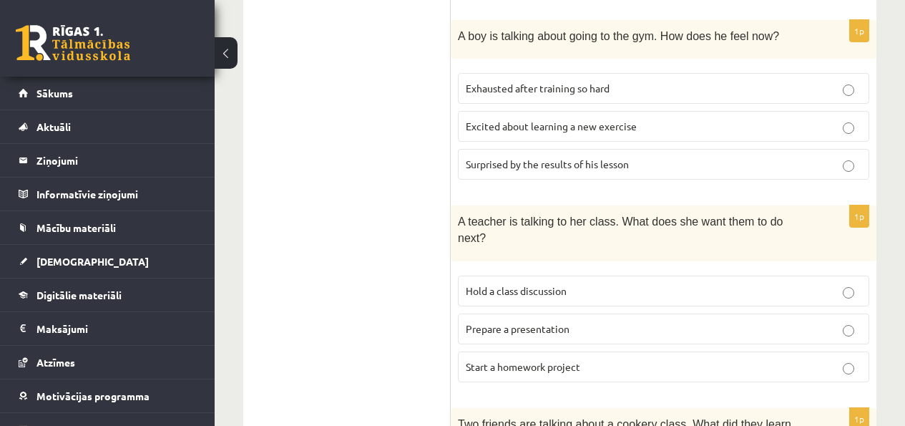
scroll to position [719, 0]
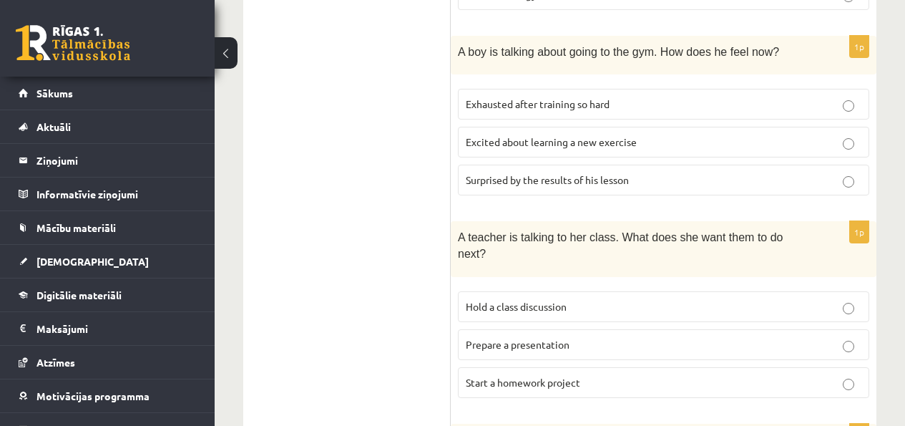
click at [624, 109] on p "Exhausted after training so hard" at bounding box center [663, 104] width 395 height 15
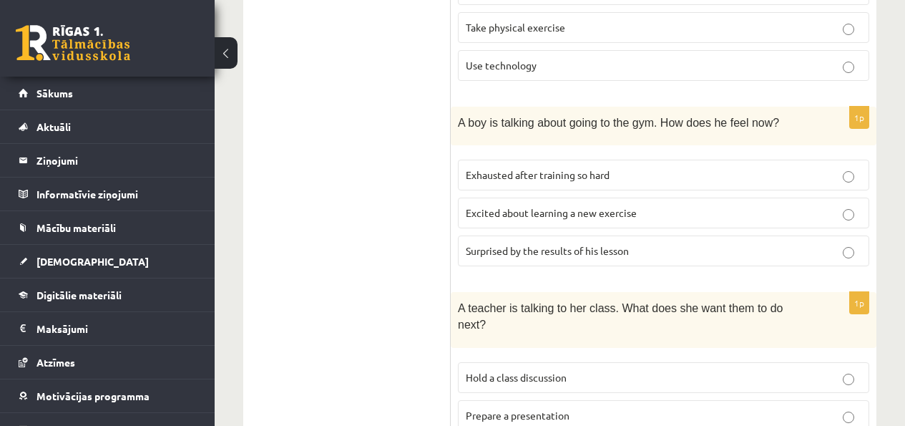
scroll to position [649, 0]
click at [629, 249] on span "Surprised by the results of his lesson" at bounding box center [547, 250] width 163 height 13
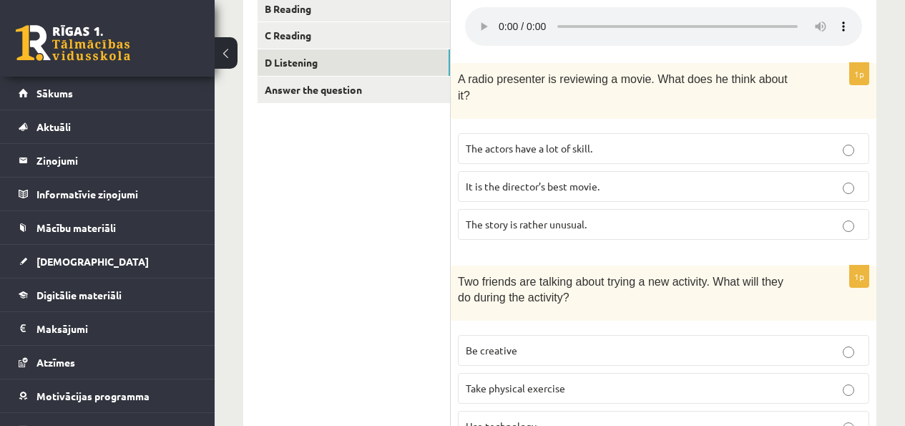
scroll to position [296, 0]
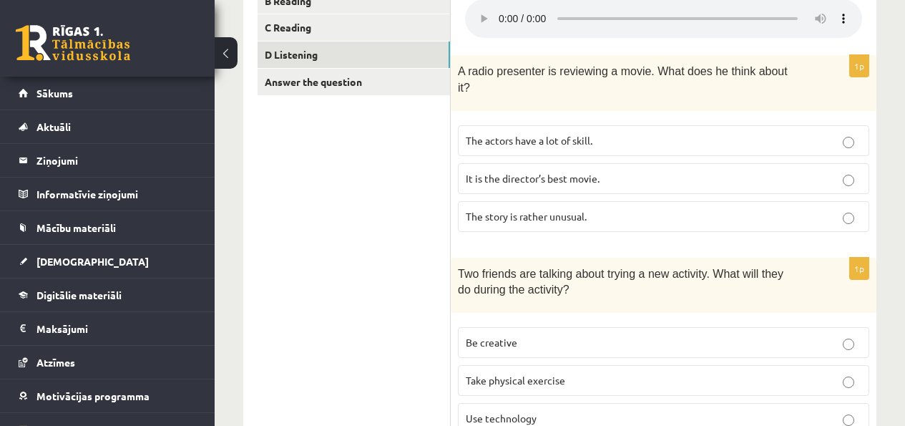
click at [534, 219] on span "The story is rather unusual." at bounding box center [526, 216] width 121 height 13
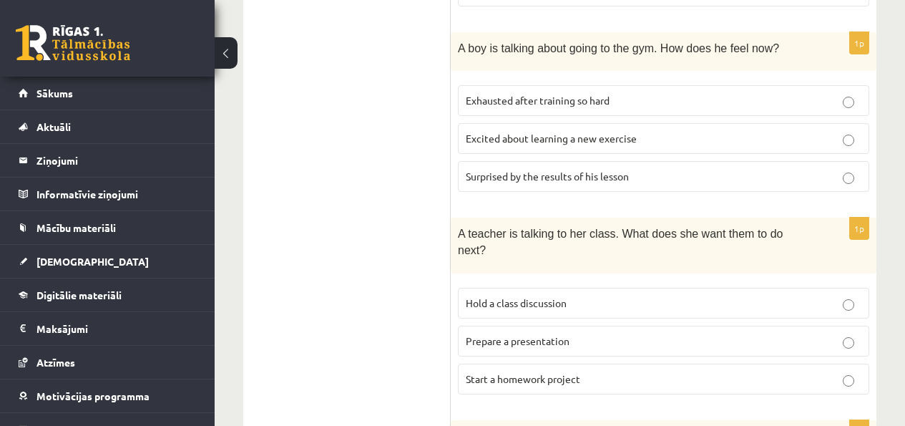
scroll to position [791, 0]
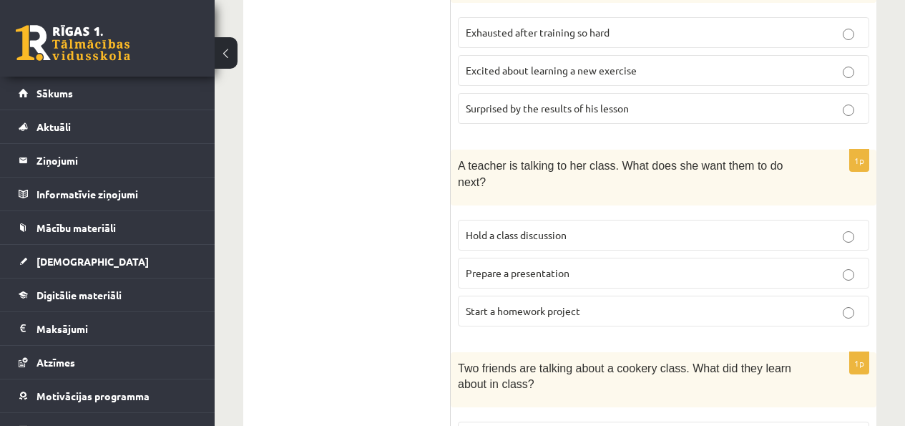
click at [552, 273] on span "Prepare a presentation" at bounding box center [518, 272] width 104 height 13
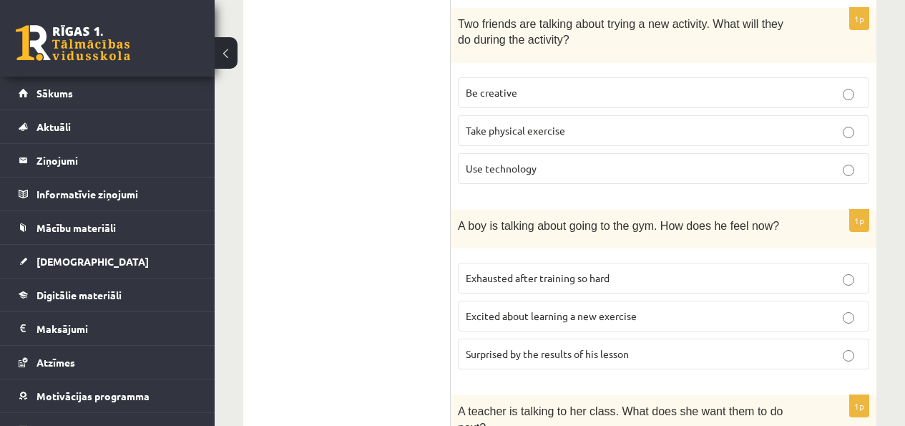
scroll to position [536, 0]
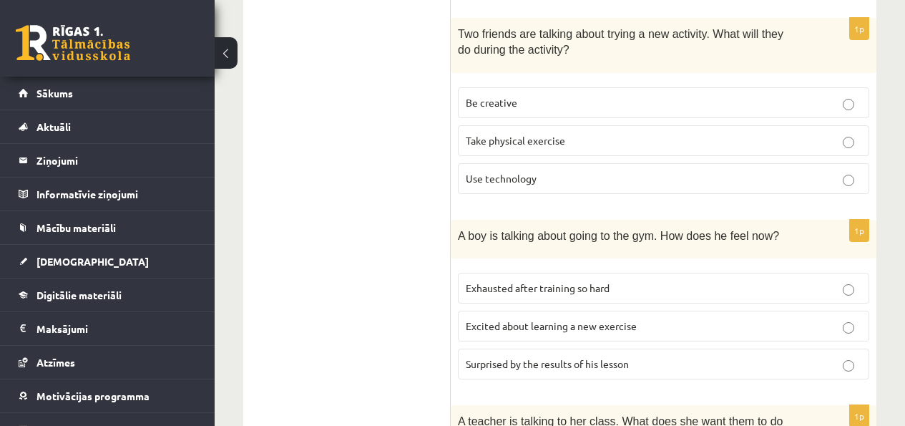
click at [541, 102] on p "Be creative" at bounding box center [663, 102] width 395 height 15
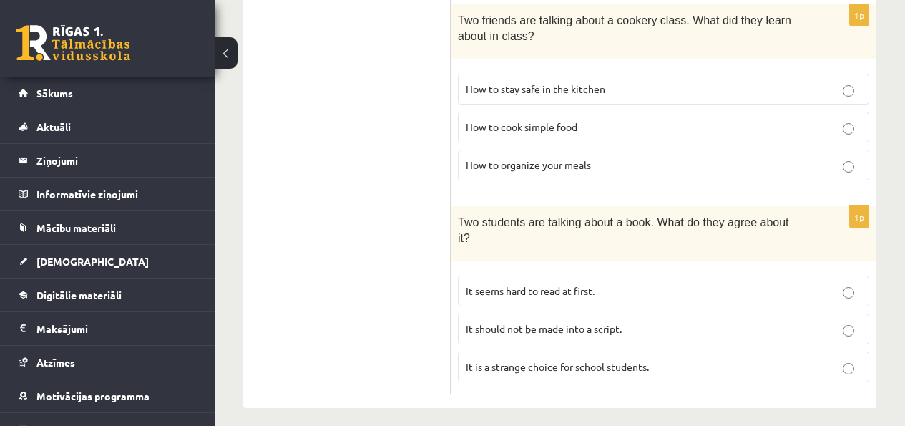
scroll to position [1149, 0]
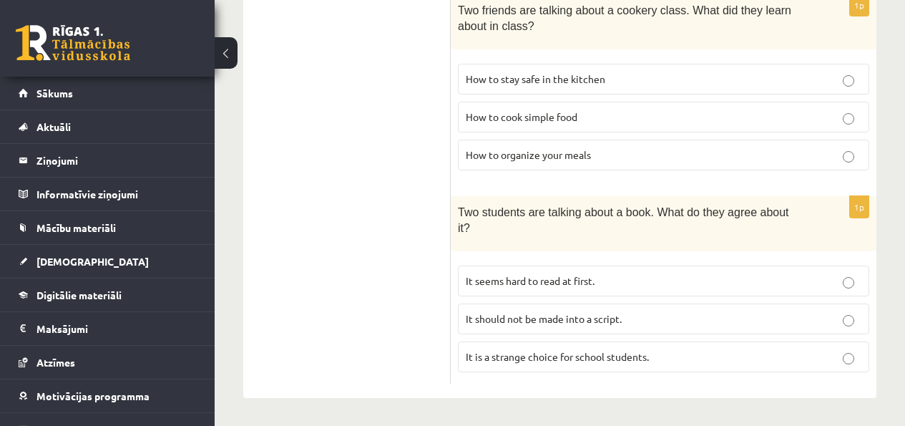
click at [583, 164] on label "How to organize your meals" at bounding box center [663, 154] width 411 height 31
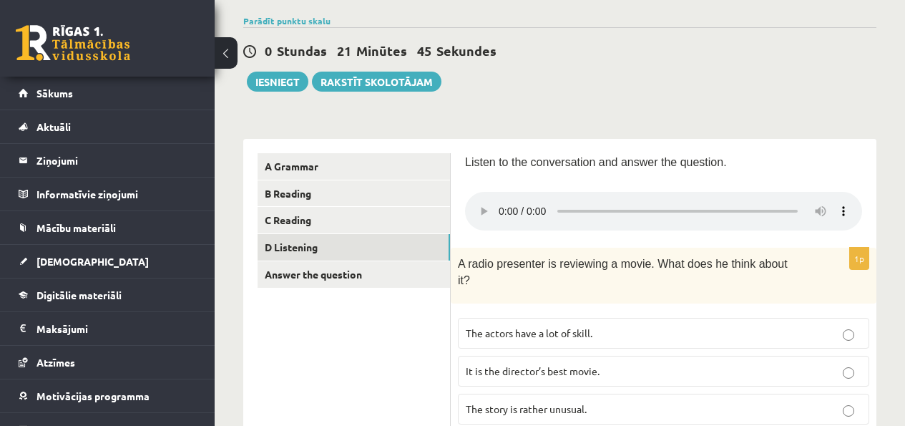
scroll to position [115, 0]
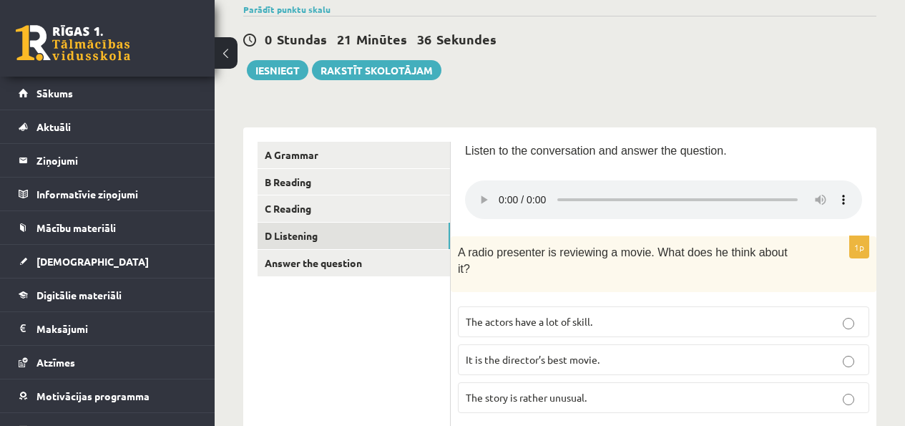
click at [518, 364] on span "It is the director’s best movie." at bounding box center [533, 359] width 134 height 13
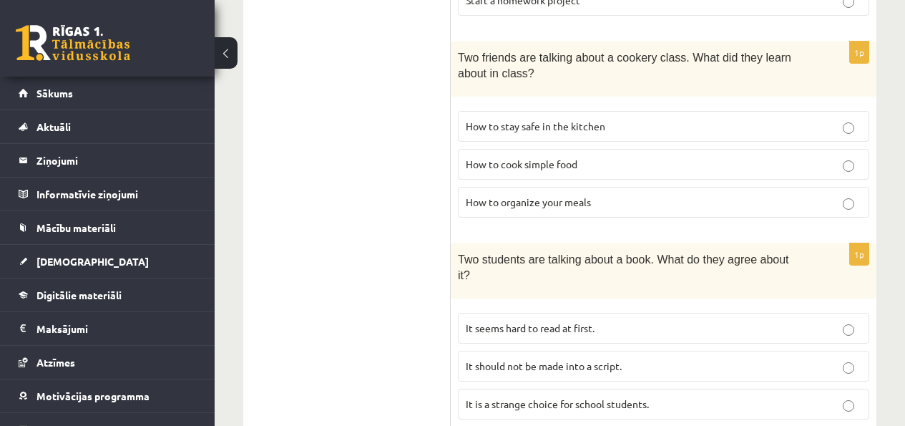
scroll to position [1149, 0]
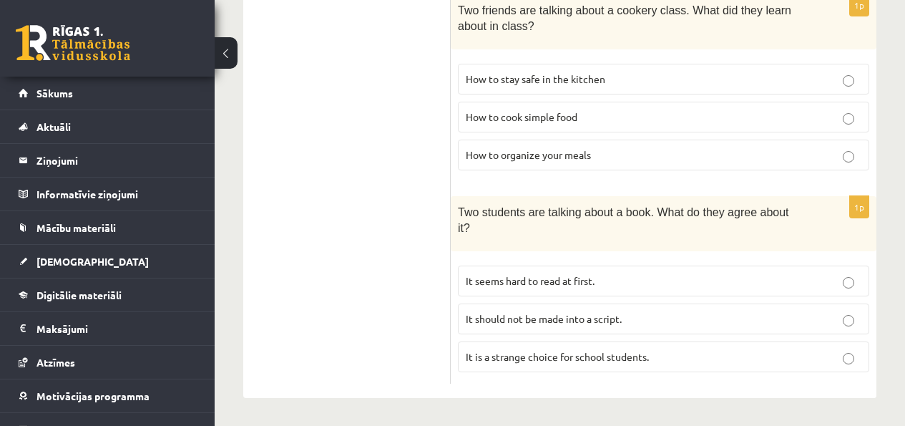
click at [588, 285] on span "It seems hard to read at first." at bounding box center [530, 280] width 129 height 13
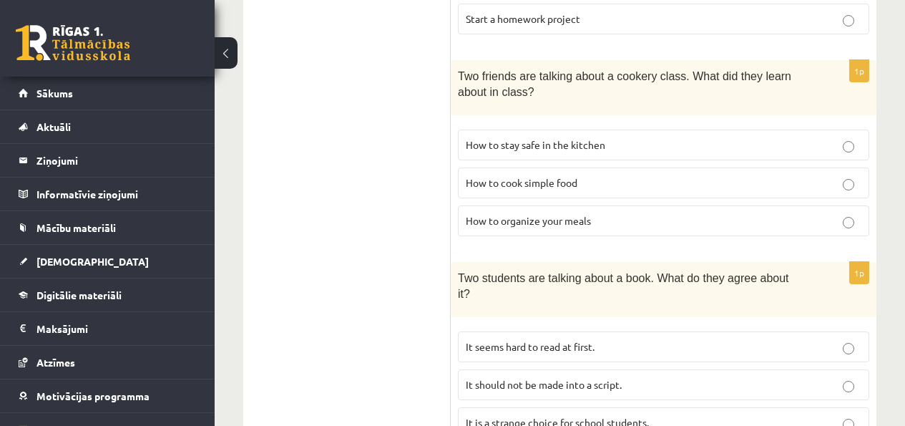
scroll to position [1127, 0]
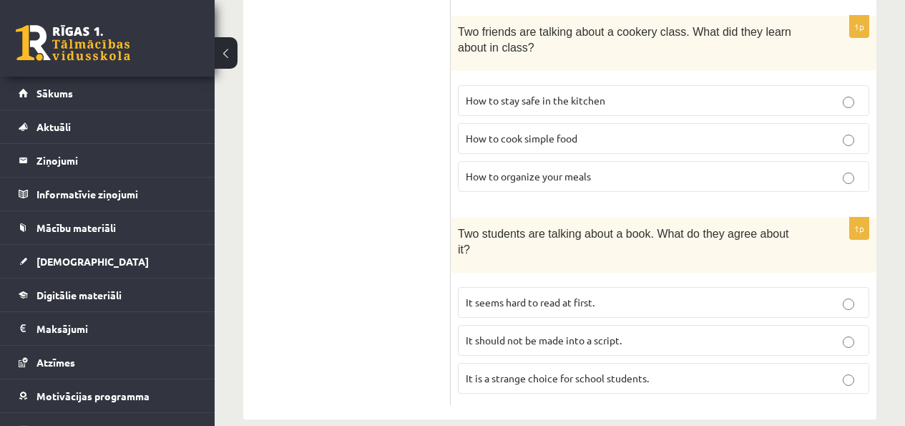
drag, startPoint x: 543, startPoint y: 341, endPoint x: 561, endPoint y: 340, distance: 18.6
click at [543, 340] on span "It should not be made into a script." at bounding box center [544, 339] width 156 height 13
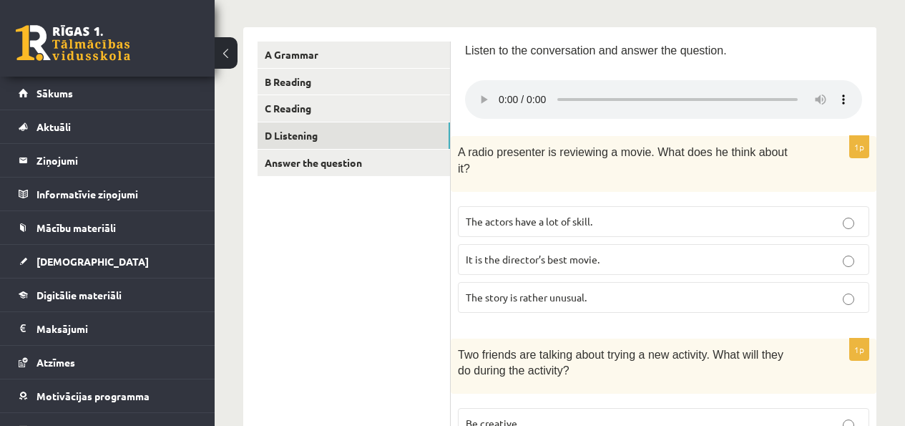
scroll to position [201, 0]
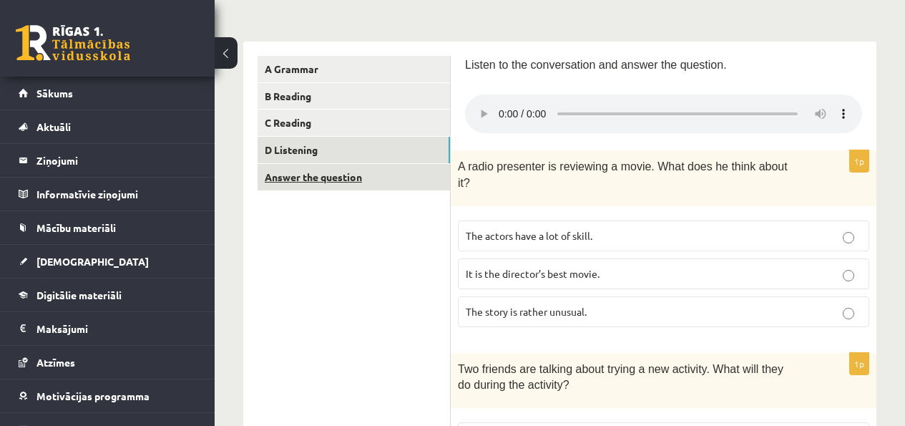
click at [411, 184] on link "Answer the question" at bounding box center [353, 177] width 192 height 26
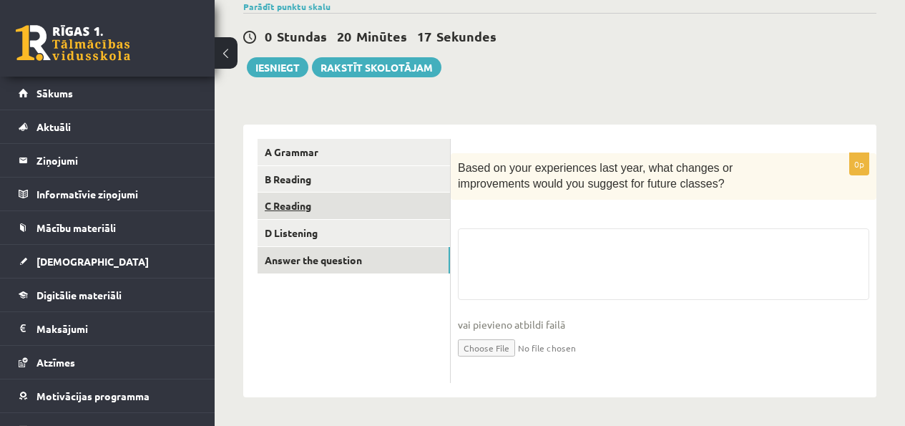
scroll to position [119, 0]
click at [503, 235] on fieldset "vai pievieno atbildi failā Iesniegtā atbilde" at bounding box center [663, 301] width 411 height 147
click at [536, 224] on div "0p Based on your experiences last year, what changes or improvements would you …" at bounding box center [664, 268] width 426 height 230
click at [554, 250] on fieldset "vai pievieno atbildi failā Iesniegtā atbilde" at bounding box center [663, 301] width 411 height 147
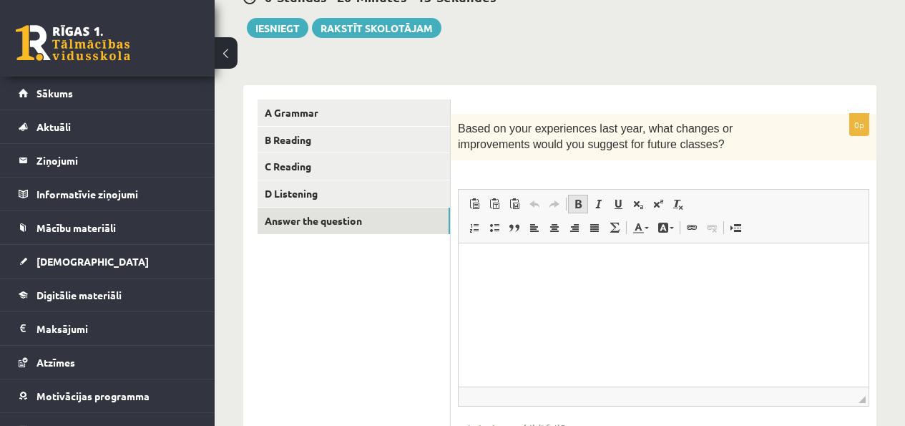
scroll to position [159, 0]
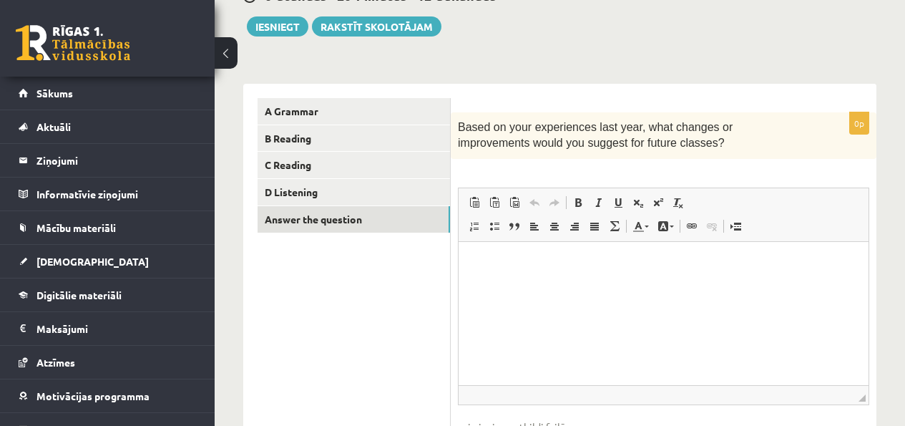
click at [497, 127] on span "Based on your experiences last year, what changes or improvements would you sug…" at bounding box center [595, 135] width 275 height 28
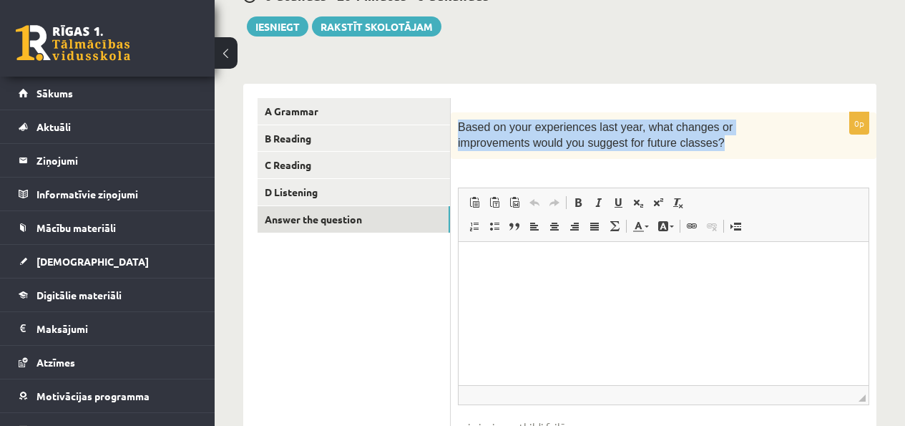
drag, startPoint x: 733, startPoint y: 145, endPoint x: 454, endPoint y: 124, distance: 279.7
click at [454, 124] on div "Based on your experiences last year, what changes or improvements would you sug…" at bounding box center [664, 135] width 426 height 46
copy span "Based on your experiences last year, what changes or improvements would you sug…"
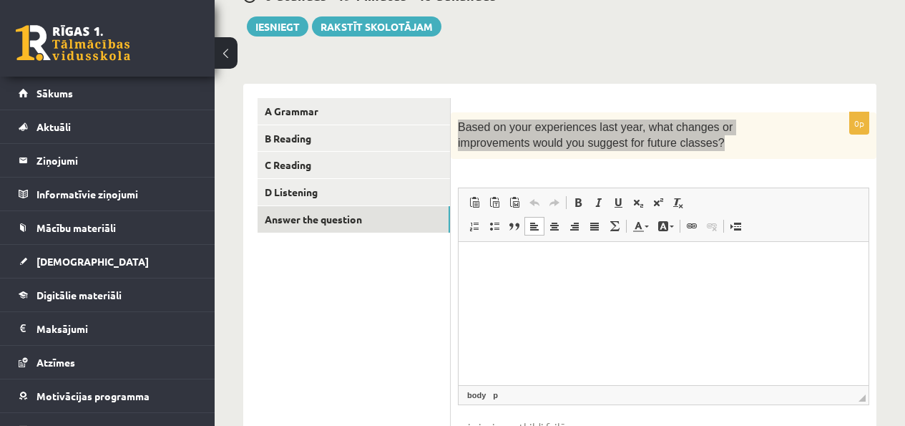
click at [531, 285] on html at bounding box center [663, 263] width 410 height 44
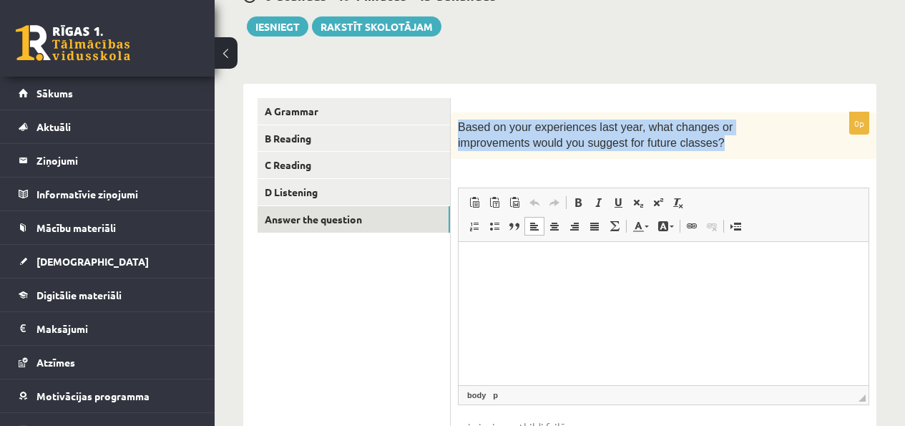
click at [587, 110] on form "0p Based on your experiences last year, what changes or improvements would you …" at bounding box center [663, 291] width 397 height 387
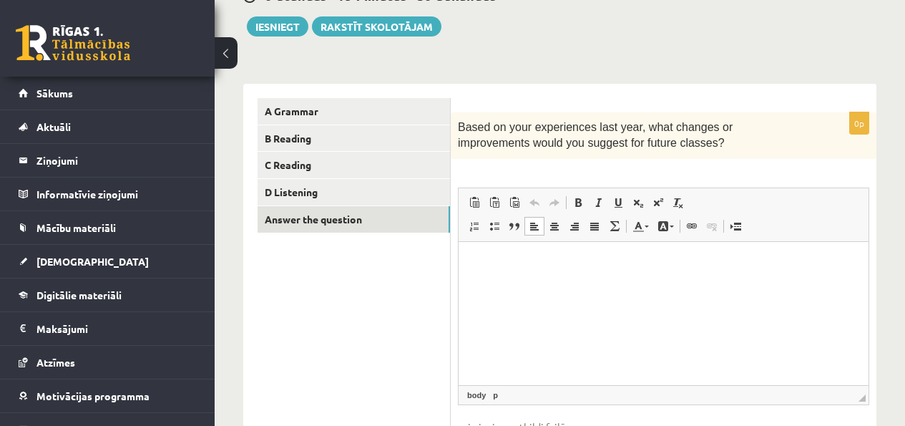
click at [553, 274] on html at bounding box center [663, 263] width 410 height 44
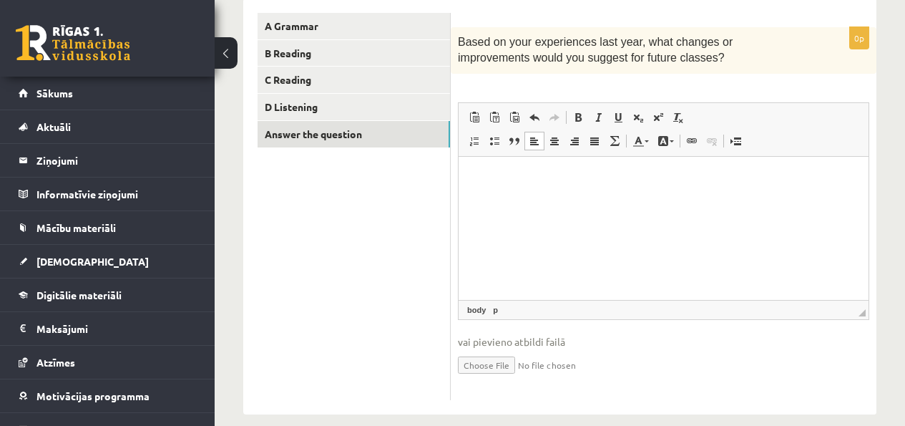
scroll to position [262, 0]
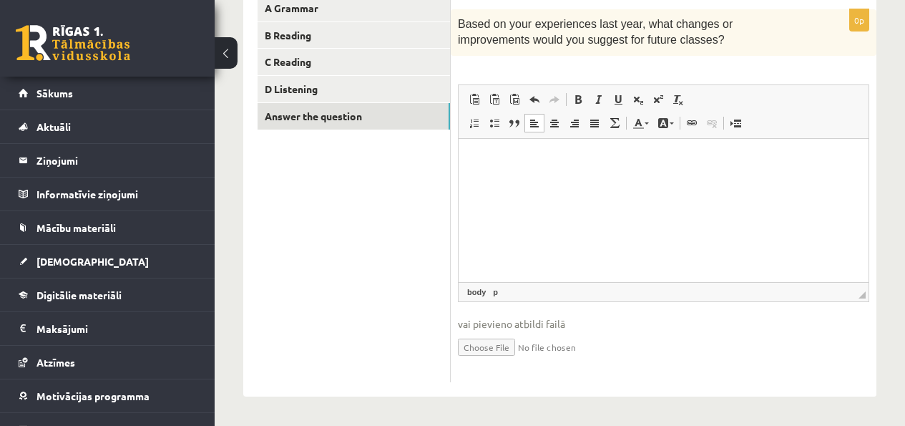
click at [552, 182] on html at bounding box center [663, 160] width 410 height 44
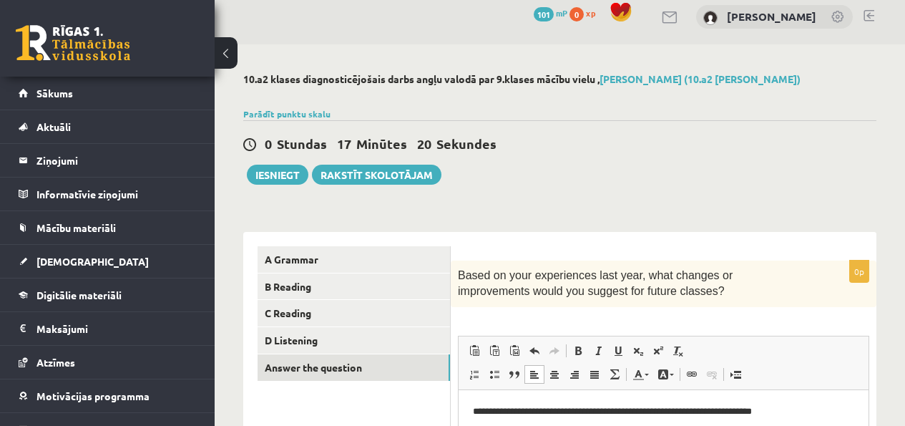
scroll to position [0, 0]
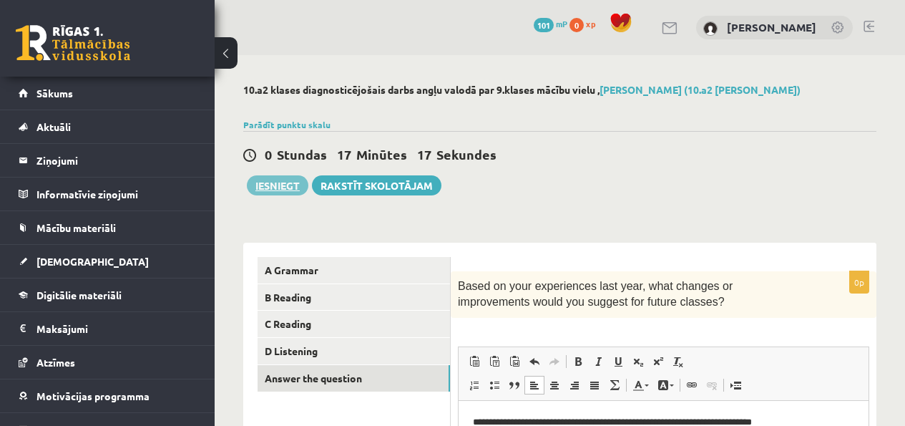
click at [295, 185] on button "Iesniegt" at bounding box center [278, 185] width 62 height 20
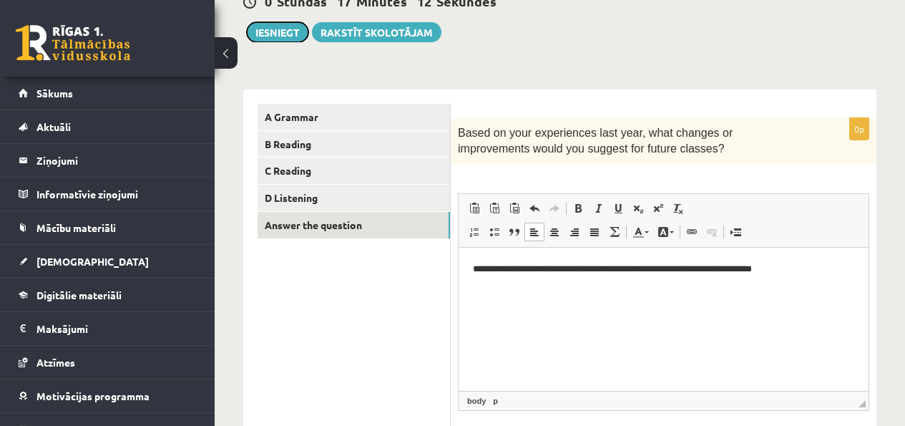
scroll to position [262, 0]
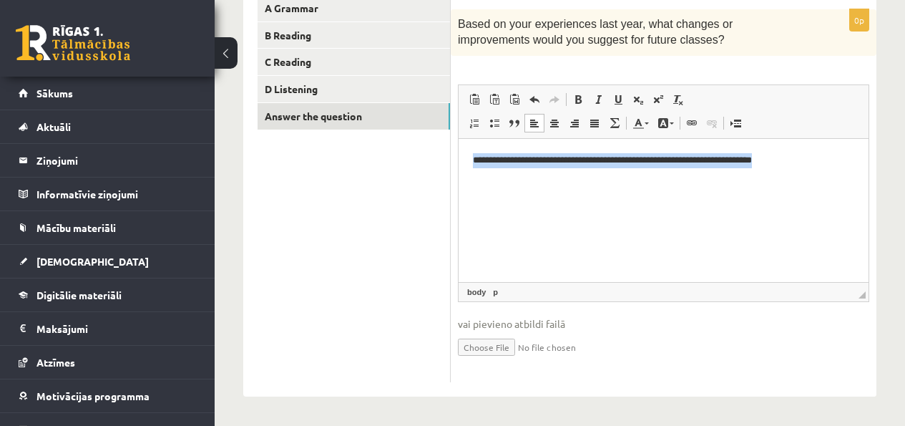
drag, startPoint x: 631, startPoint y: 230, endPoint x: 848, endPoint y: 235, distance: 216.8
click at [458, 138] on html "**********" at bounding box center [663, 160] width 410 height 44
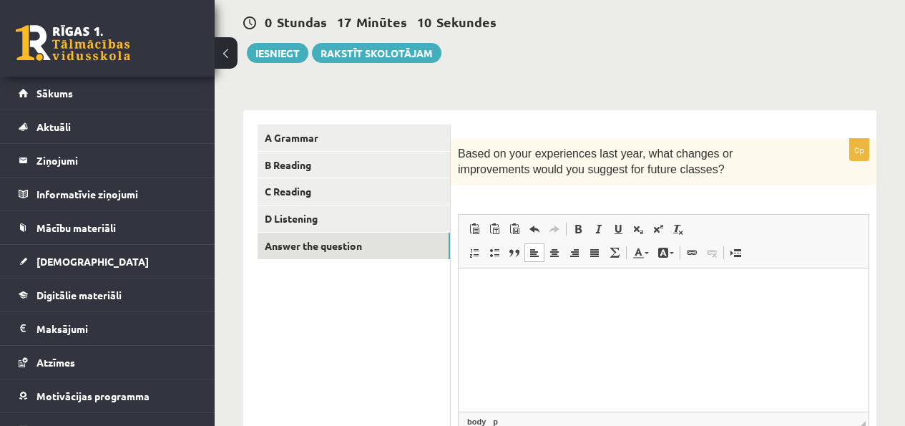
scroll to position [130, 0]
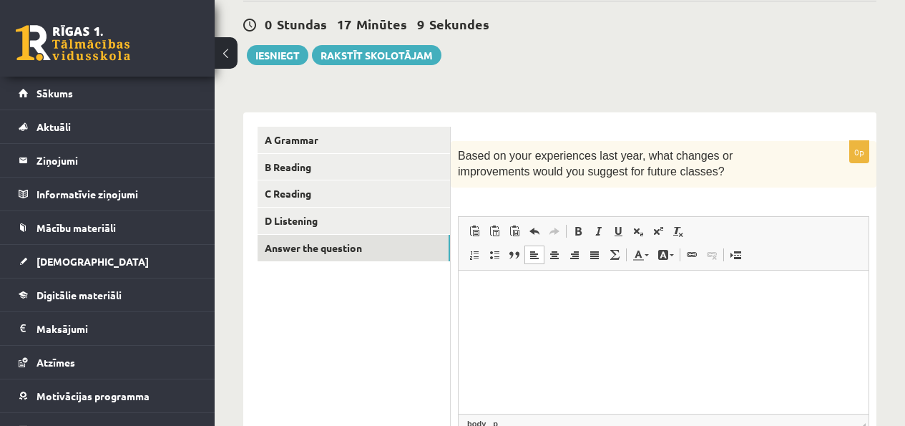
click at [271, 78] on div "10.a2 klases diagnosticējošais darbs angļu valodā par 9.klases mācību vielu , J…" at bounding box center [560, 240] width 690 height 631
click at [275, 61] on button "Iesniegt" at bounding box center [278, 55] width 62 height 20
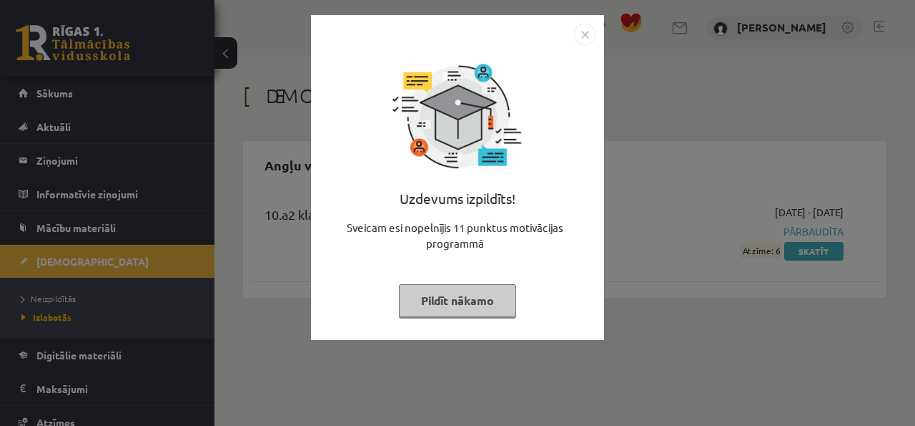
click at [589, 35] on img "Close" at bounding box center [584, 34] width 21 height 21
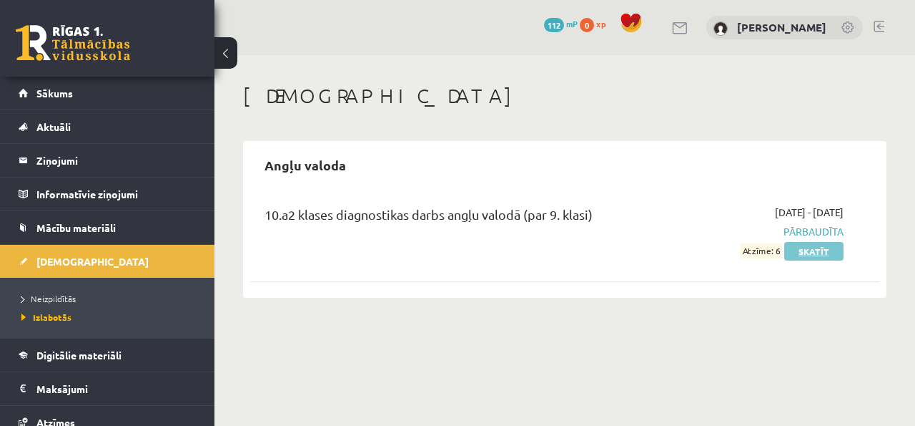
click at [812, 249] on link "Skatīt" at bounding box center [814, 251] width 59 height 19
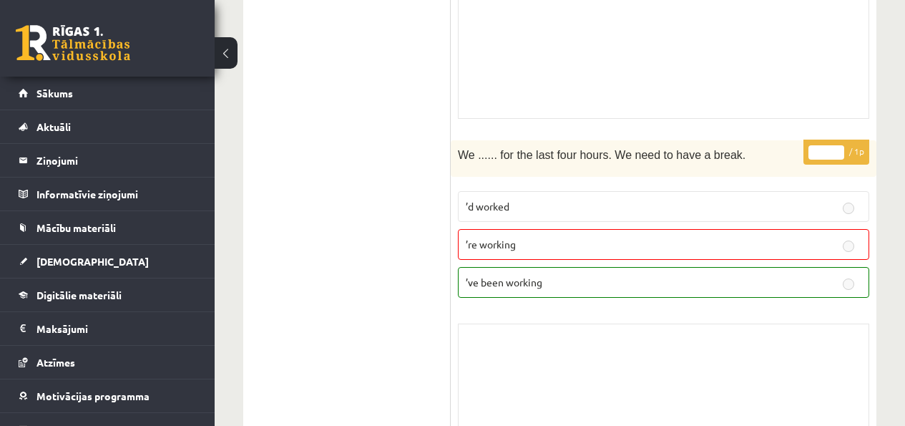
scroll to position [4737, 0]
click at [642, 242] on fieldset "’d worked ’re working ’ve been working" at bounding box center [663, 245] width 411 height 118
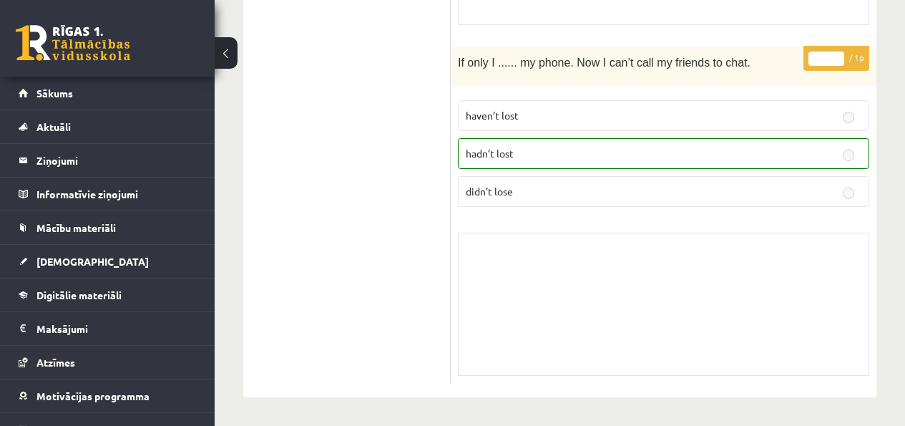
scroll to position [6976, 0]
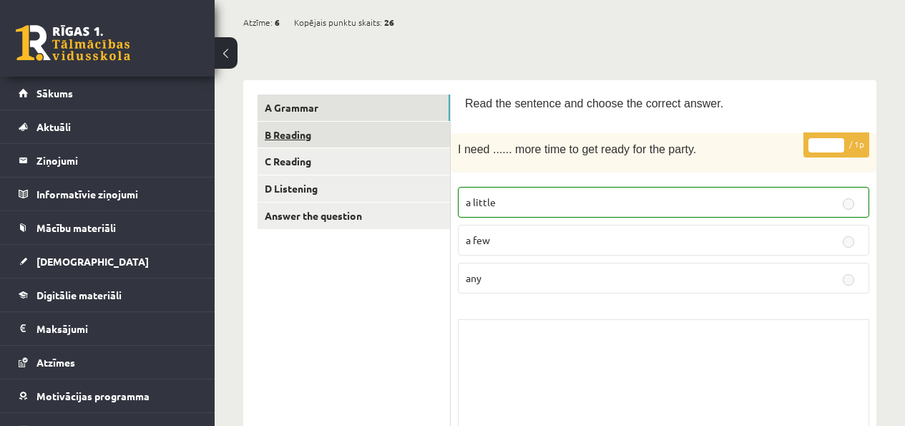
click at [345, 137] on link "B Reading" at bounding box center [353, 135] width 192 height 26
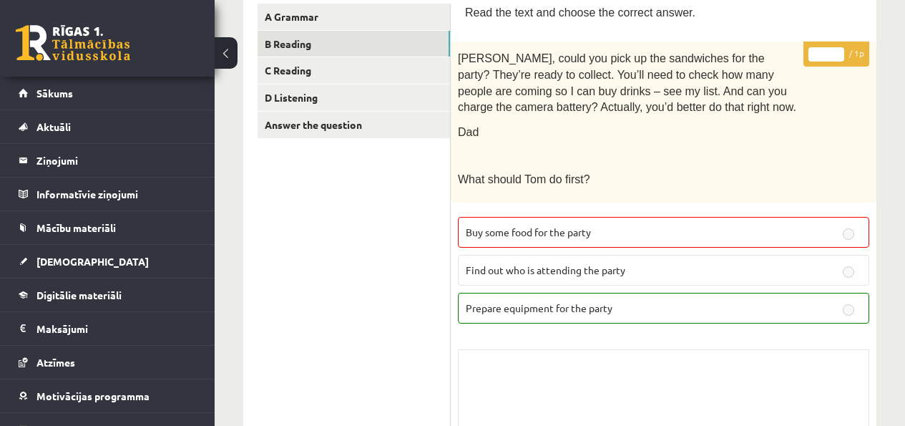
scroll to position [0, 0]
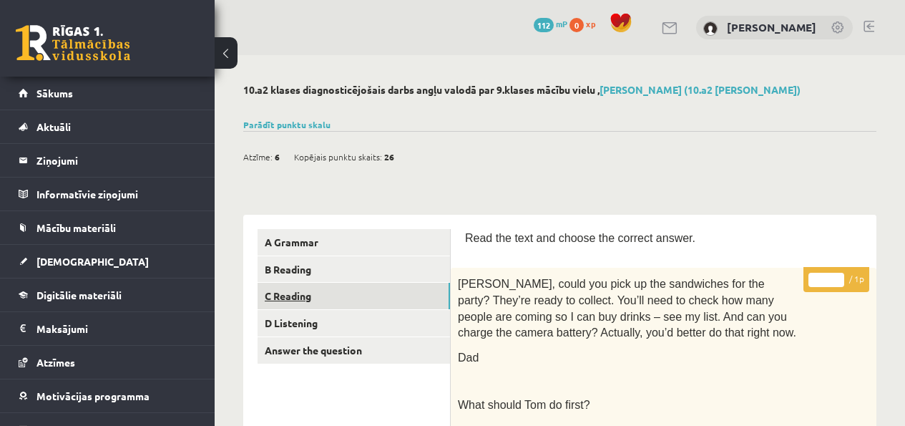
click at [307, 293] on link "C Reading" at bounding box center [353, 295] width 192 height 26
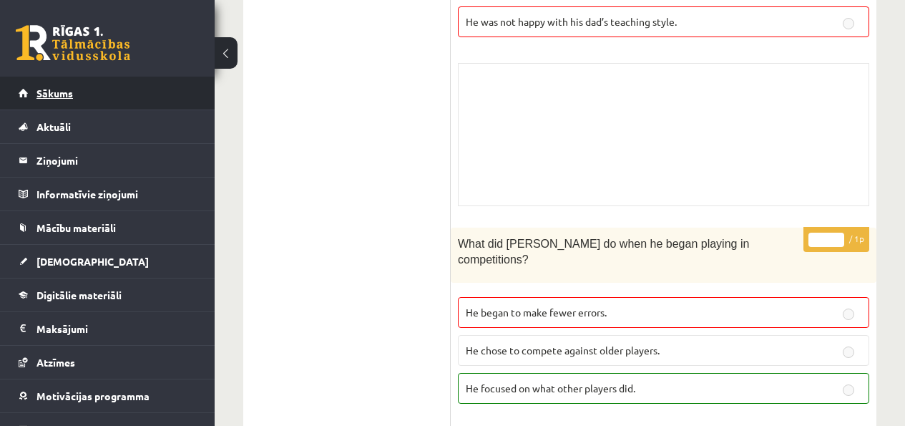
scroll to position [2515, 0]
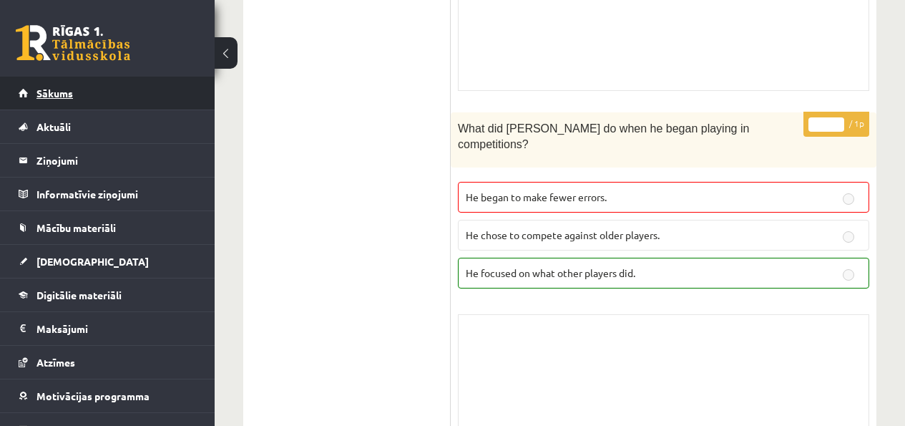
click at [74, 94] on link "Sākums" at bounding box center [108, 93] width 178 height 33
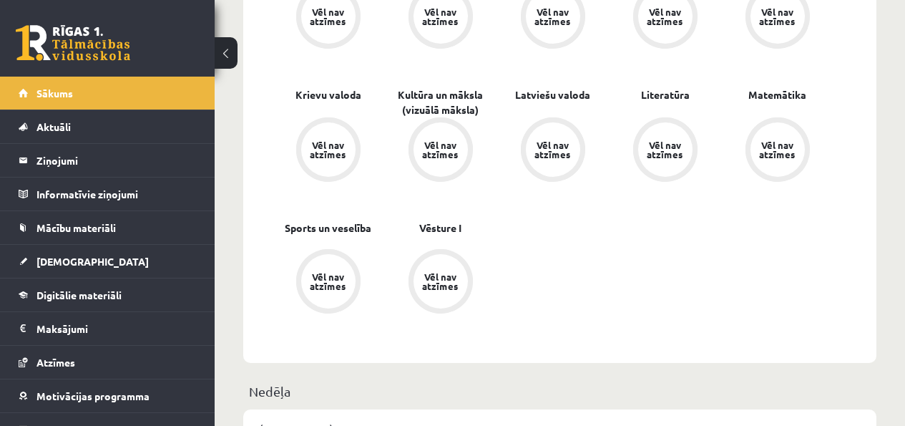
scroll to position [449, 0]
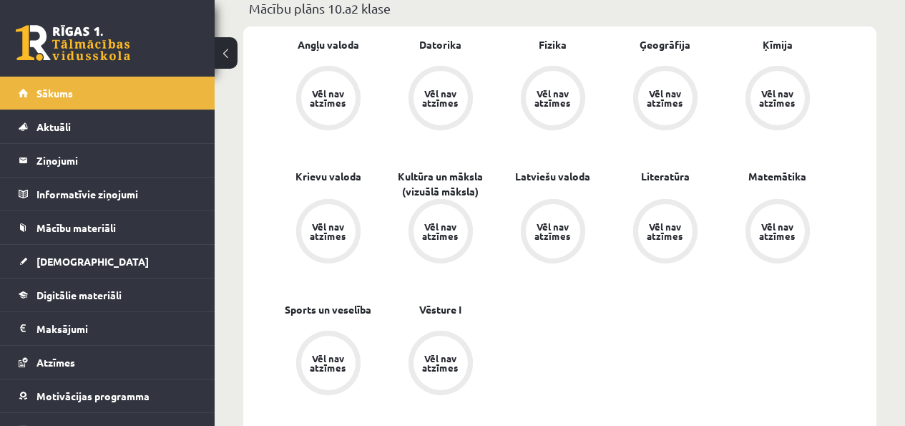
click at [330, 93] on div "Vēl nav atzīmes" at bounding box center [328, 98] width 40 height 19
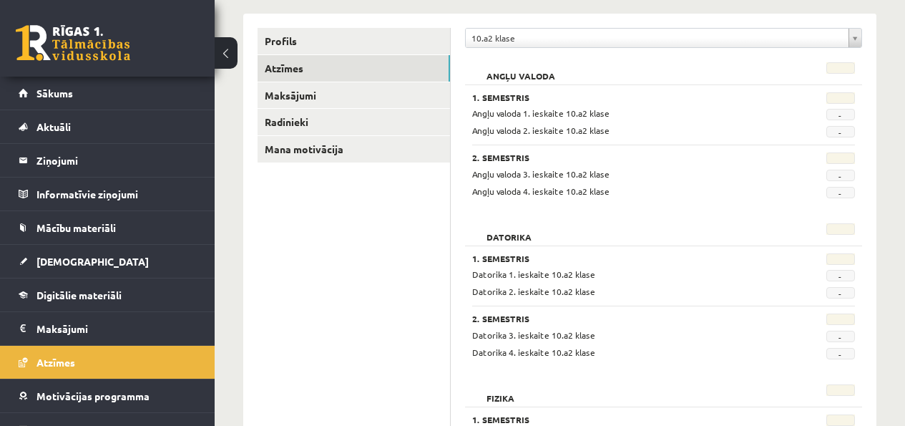
scroll to position [174, 0]
click at [149, 94] on link "Sākums" at bounding box center [108, 93] width 178 height 33
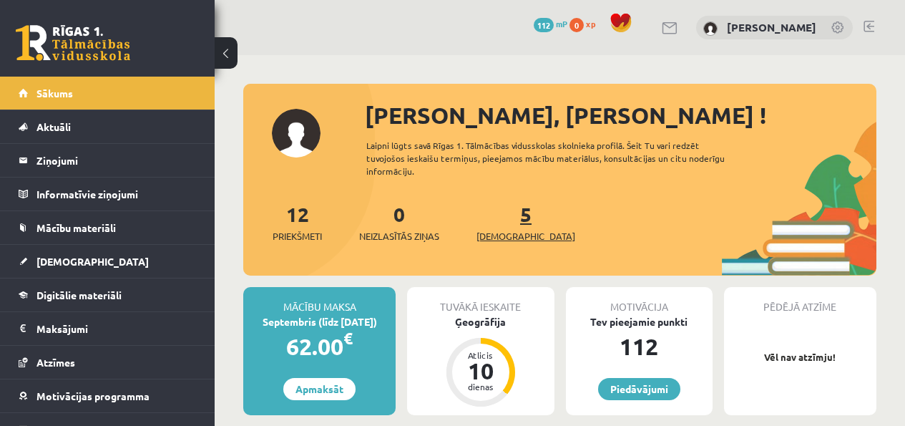
click at [508, 234] on span "[DEMOGRAPHIC_DATA]" at bounding box center [525, 236] width 99 height 14
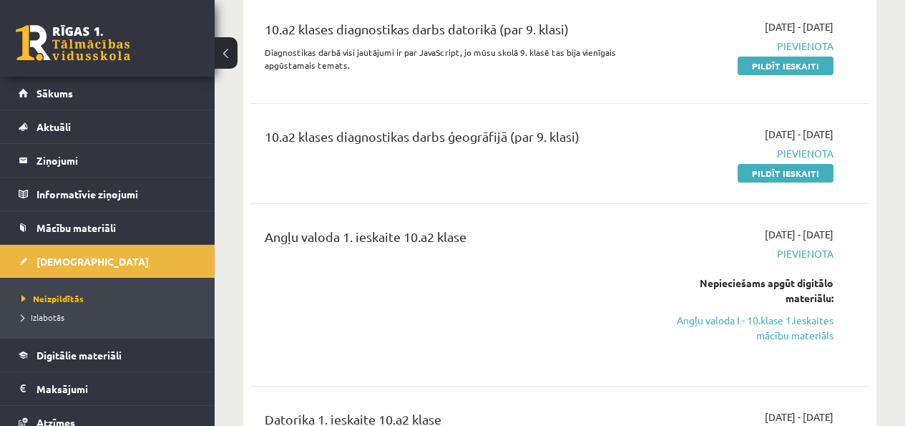
scroll to position [103, 0]
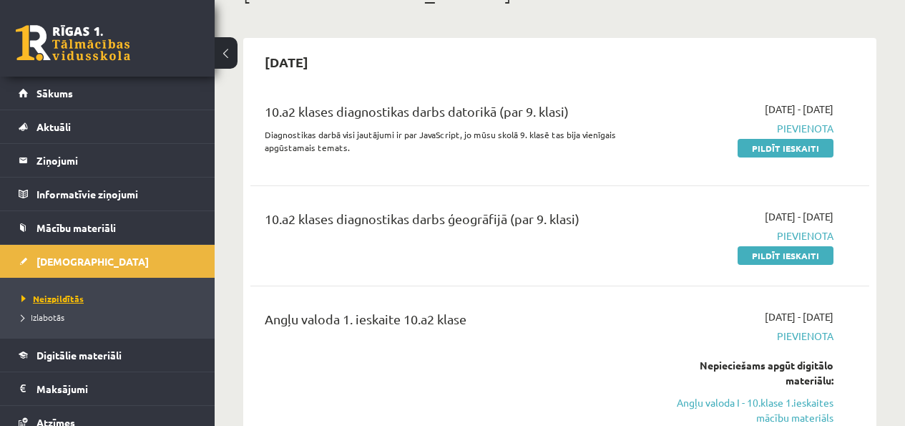
click at [59, 298] on span "Neizpildītās" at bounding box center [52, 298] width 62 height 11
click at [54, 320] on span "Izlabotās" at bounding box center [42, 316] width 43 height 11
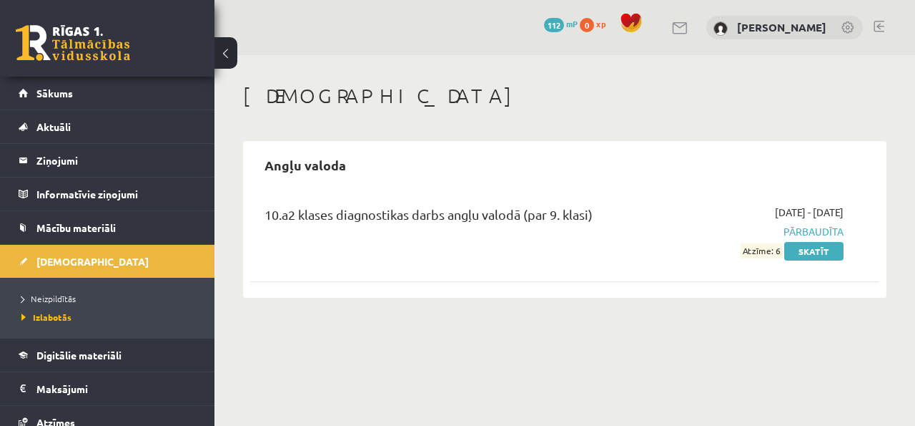
click at [815, 238] on span "Pārbaudīta" at bounding box center [754, 231] width 179 height 15
click at [815, 233] on span "Pārbaudīta" at bounding box center [754, 231] width 179 height 15
click at [807, 255] on link "Skatīt" at bounding box center [814, 251] width 59 height 19
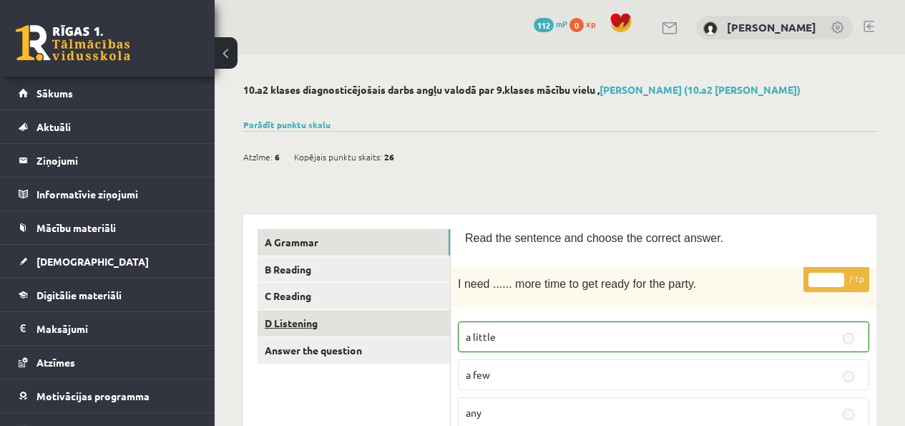
click at [322, 329] on link "D Listening" at bounding box center [353, 323] width 192 height 26
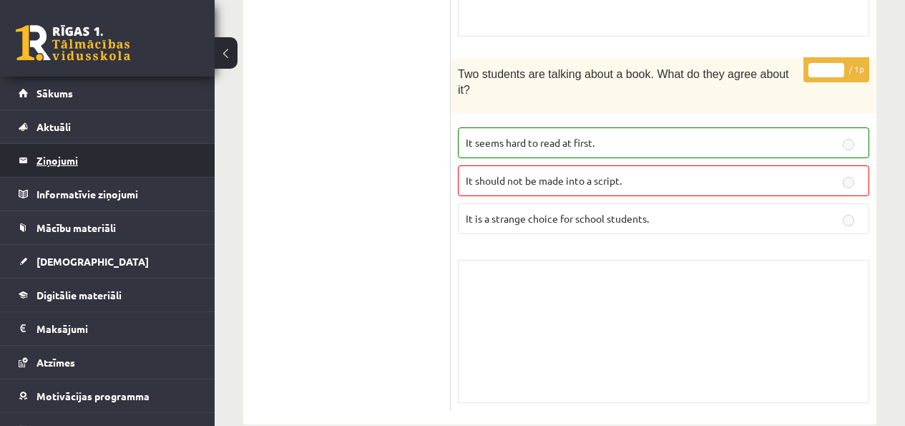
scroll to position [1970, 0]
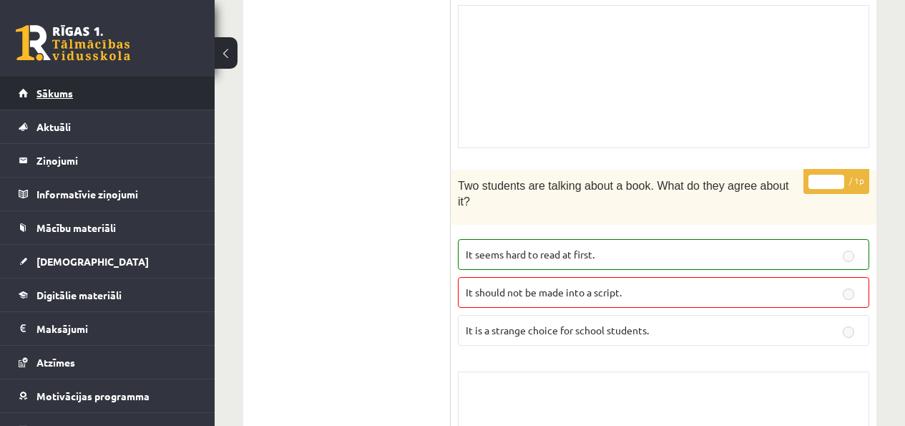
click at [96, 91] on link "Sākums" at bounding box center [108, 93] width 178 height 33
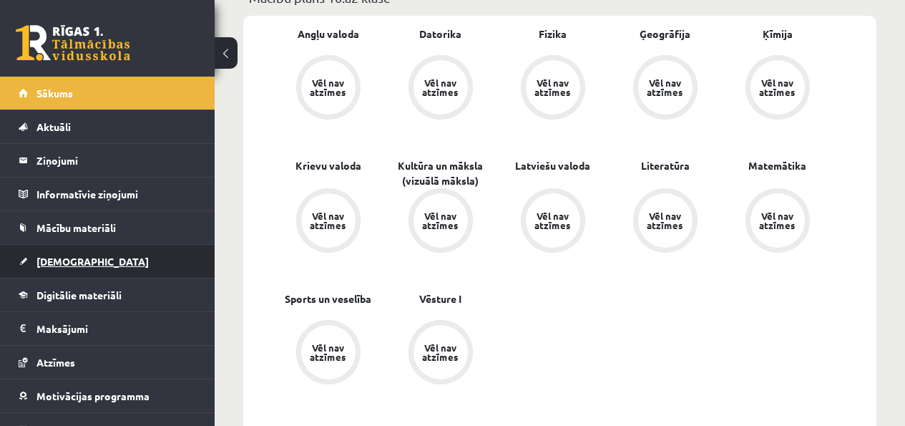
click at [79, 274] on link "[DEMOGRAPHIC_DATA]" at bounding box center [108, 261] width 178 height 33
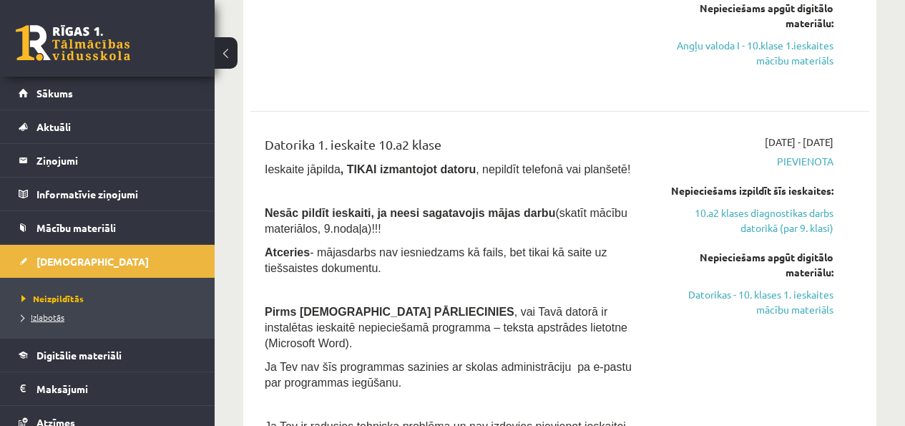
click at [26, 318] on span "Izlabotās" at bounding box center [42, 316] width 43 height 11
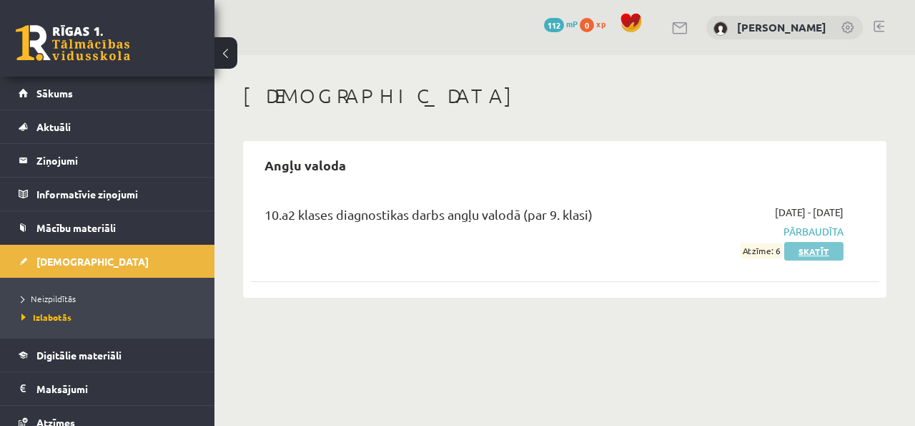
click at [821, 250] on link "Skatīt" at bounding box center [814, 251] width 59 height 19
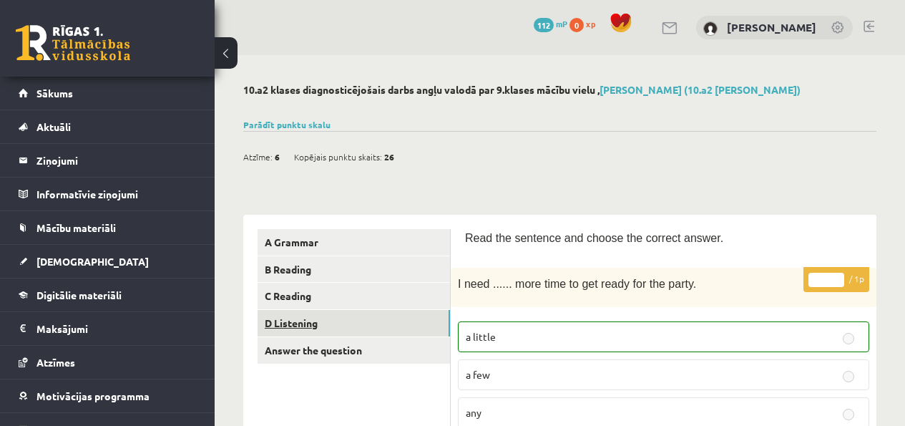
click at [399, 318] on link "D Listening" at bounding box center [353, 323] width 192 height 26
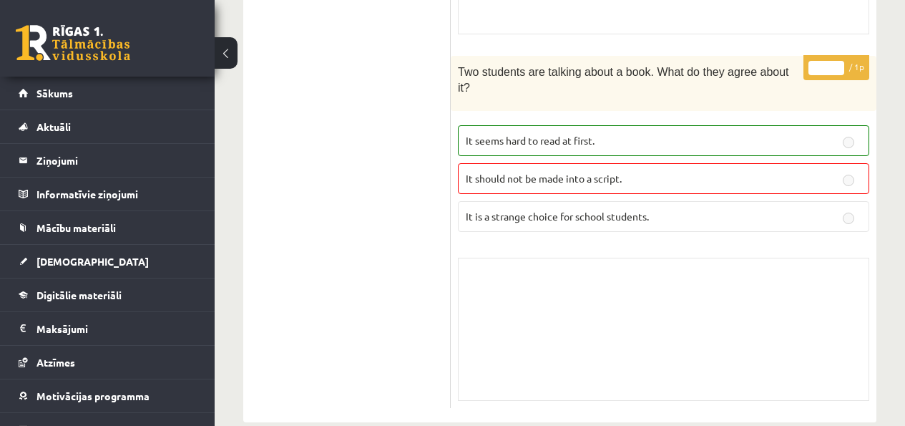
scroll to position [2068, 0]
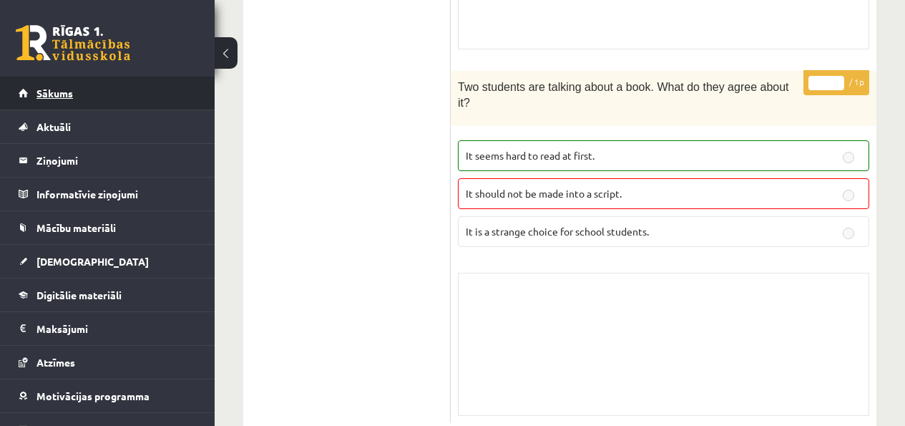
click at [73, 79] on link "Sākums" at bounding box center [108, 93] width 178 height 33
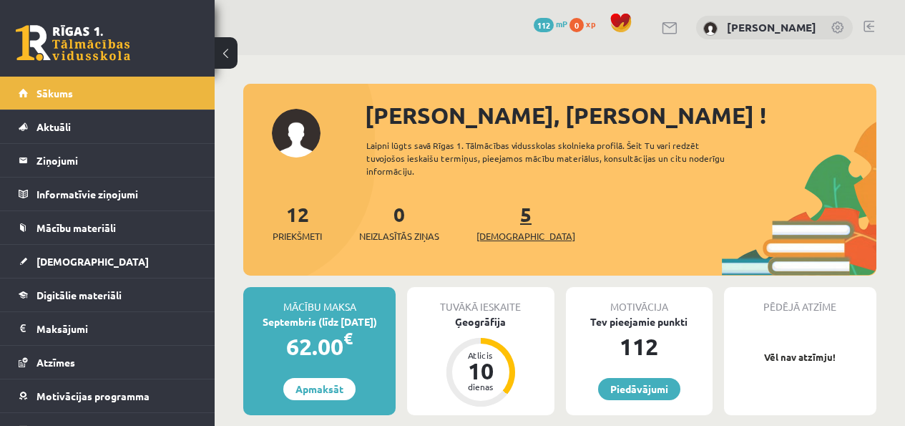
click at [522, 242] on span "[DEMOGRAPHIC_DATA]" at bounding box center [525, 236] width 99 height 14
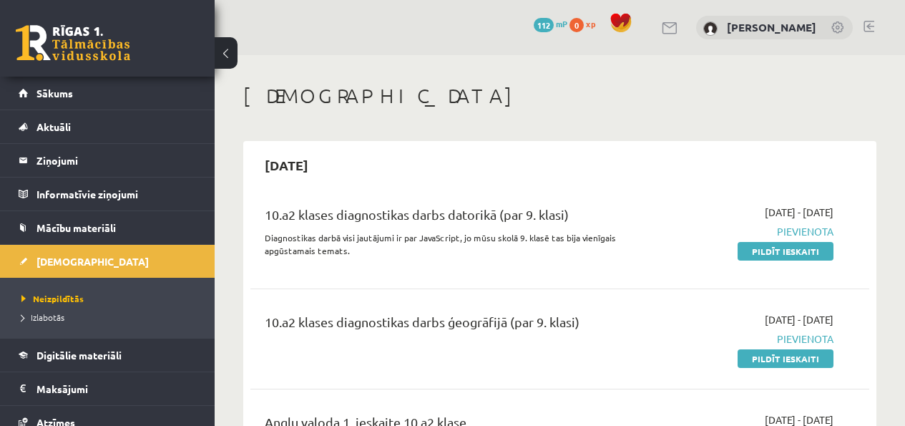
scroll to position [3, 0]
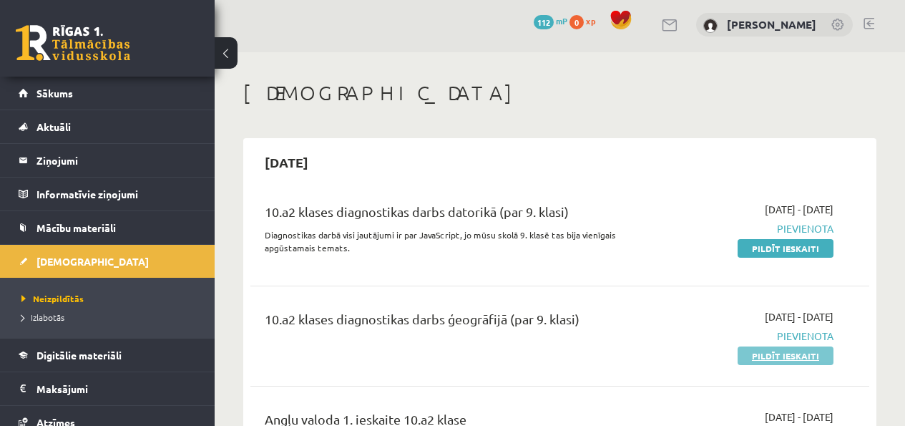
click at [762, 357] on link "Pildīt ieskaiti" at bounding box center [785, 355] width 96 height 19
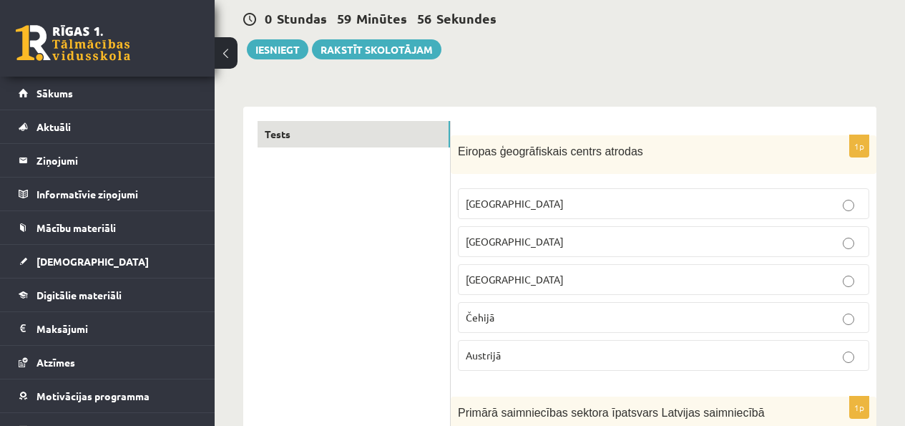
scroll to position [138, 0]
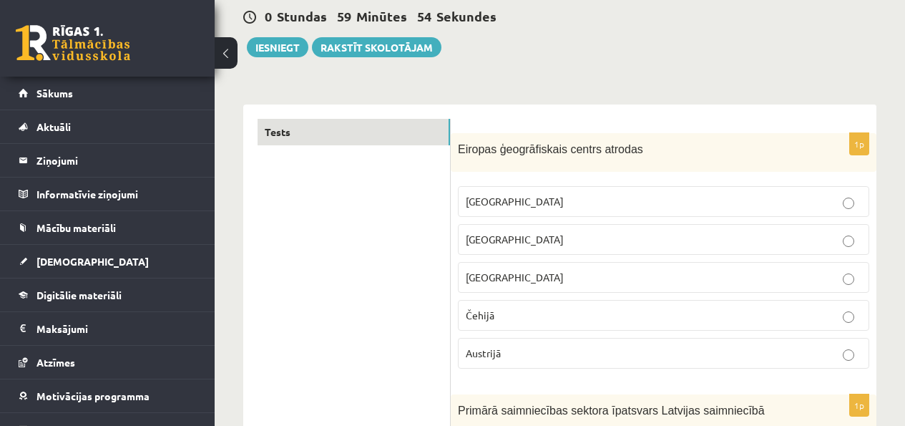
click at [533, 277] on p "[GEOGRAPHIC_DATA]" at bounding box center [663, 277] width 395 height 15
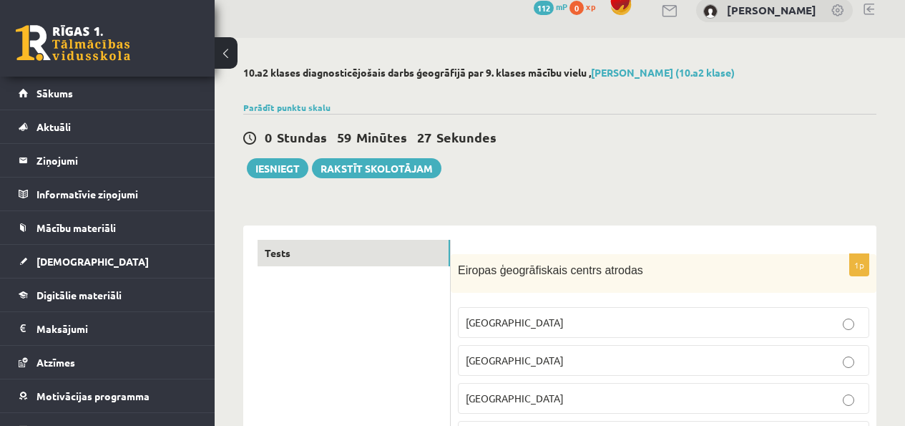
scroll to position [519, 0]
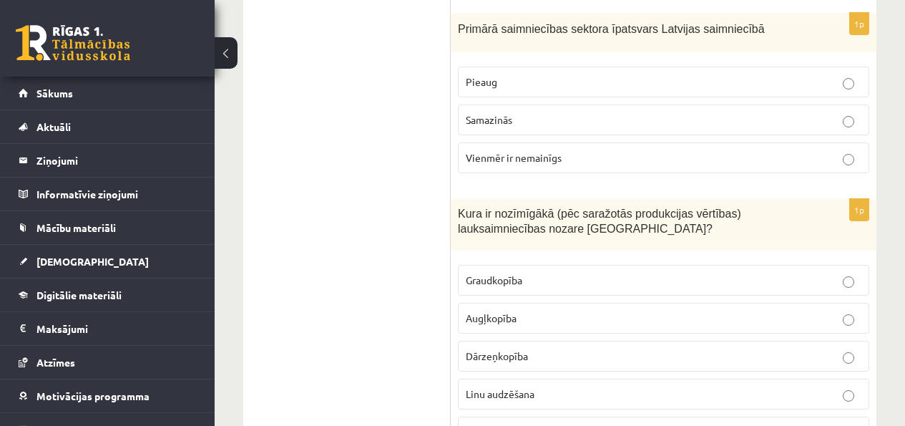
drag, startPoint x: 446, startPoint y: 206, endPoint x: 502, endPoint y: 247, distance: 69.7
click at [502, 245] on div "Kura ir nozīmīgākā (pēc saražotās produkcijas vērtības) lauksaimniecības nozare…" at bounding box center [664, 224] width 426 height 51
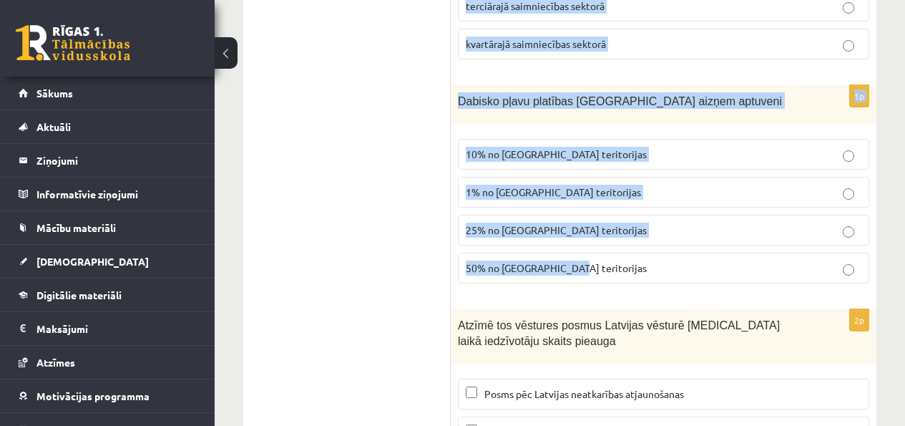
scroll to position [6863, 0]
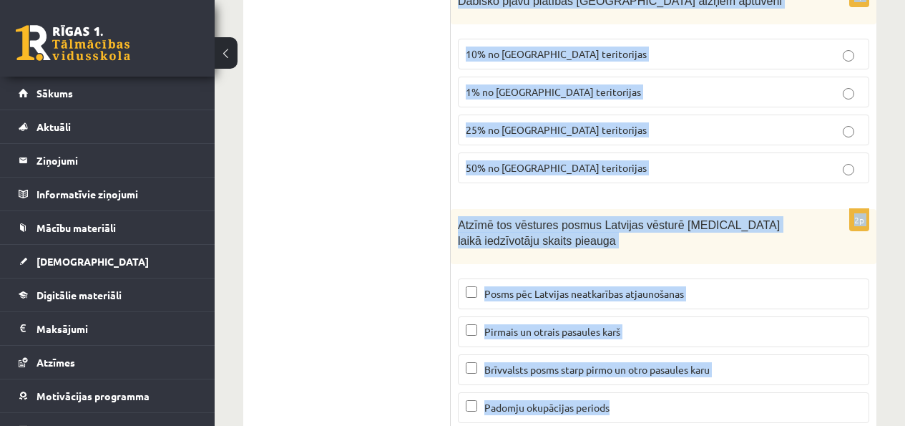
drag, startPoint x: 460, startPoint y: 210, endPoint x: 607, endPoint y: 377, distance: 223.0
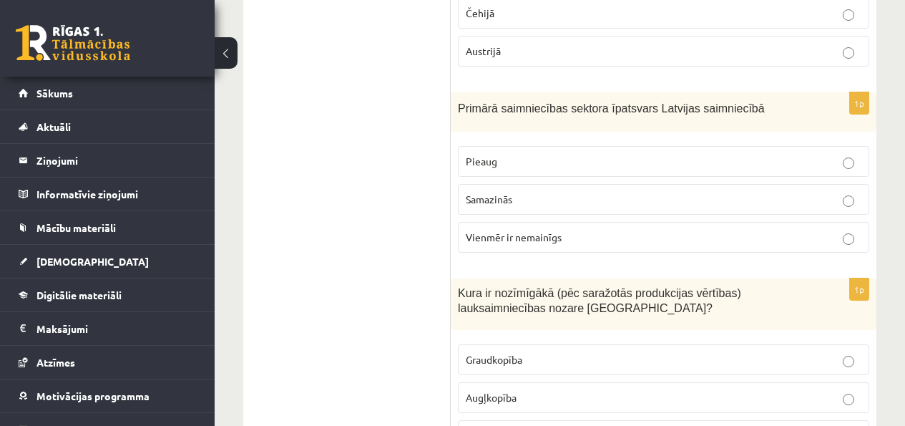
scroll to position [439, 0]
drag, startPoint x: 454, startPoint y: 101, endPoint x: 491, endPoint y: 119, distance: 41.6
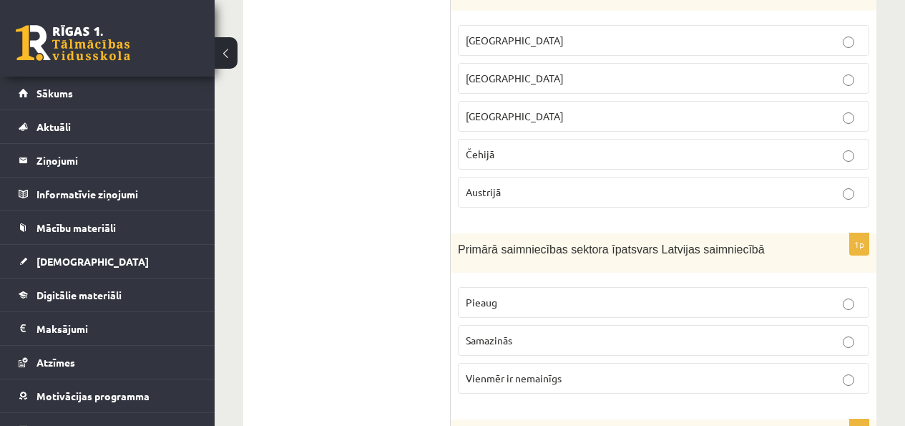
drag, startPoint x: 403, startPoint y: 275, endPoint x: 411, endPoint y: 275, distance: 7.2
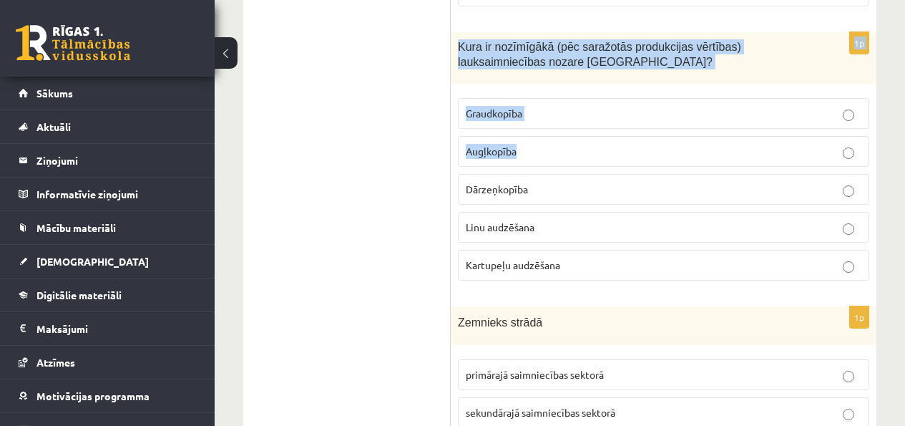
scroll to position [662, 0]
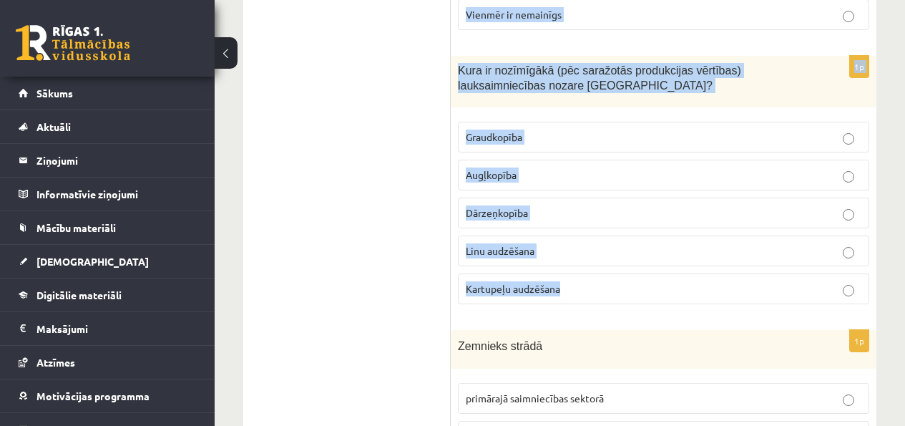
drag, startPoint x: 453, startPoint y: 248, endPoint x: 598, endPoint y: 295, distance: 151.8
copy form "Primārā saimniecības sektora īpatsvars Latvijas saimniecībā Pieaug Samazinās Vi…"
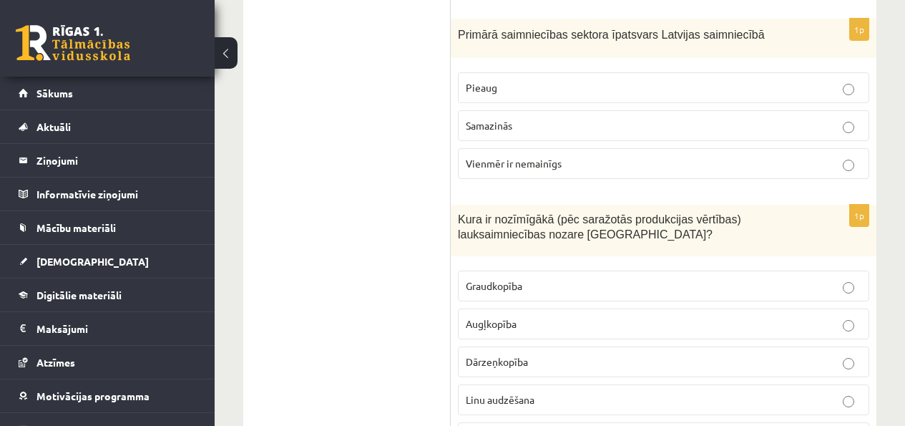
scroll to position [484, 0]
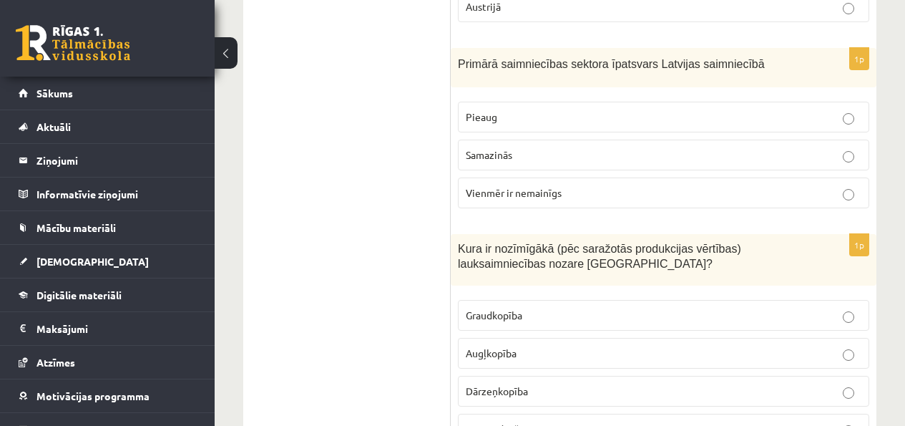
click at [518, 160] on p "Samazinās" at bounding box center [663, 154] width 395 height 15
click at [517, 318] on span "Graudkopība" at bounding box center [494, 314] width 56 height 13
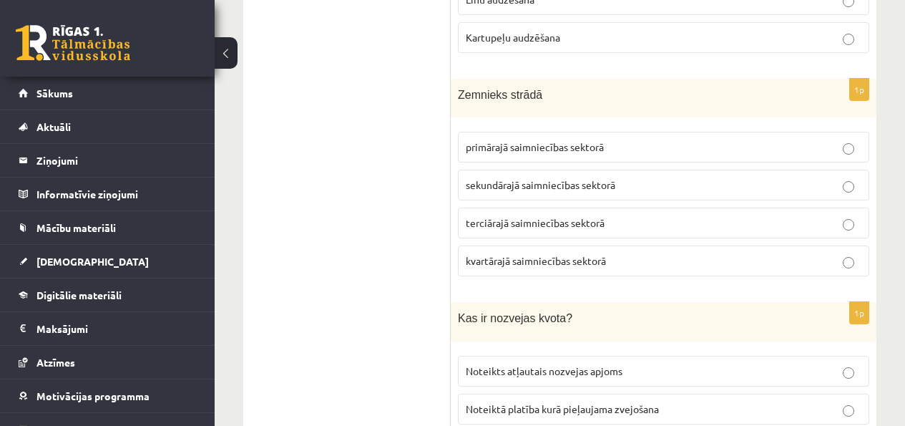
scroll to position [910, 0]
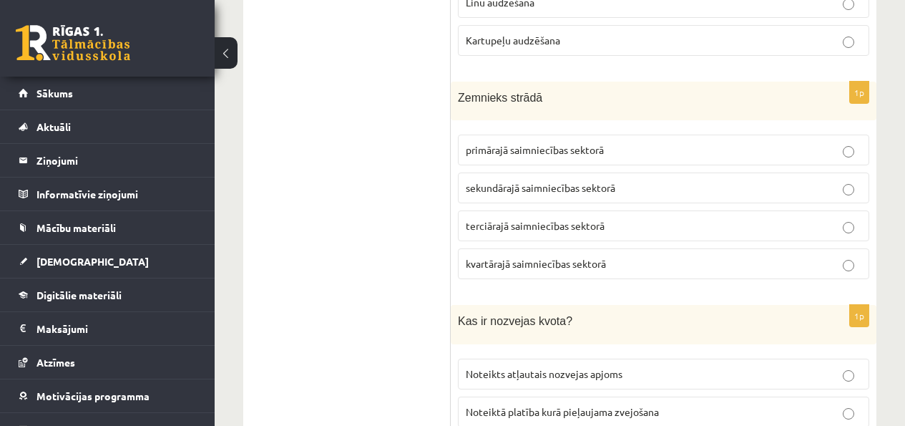
drag, startPoint x: 451, startPoint y: 94, endPoint x: 501, endPoint y: 145, distance: 71.8
click at [500, 144] on span "primārajā saimniecības sektorā" at bounding box center [535, 149] width 138 height 13
drag, startPoint x: 462, startPoint y: 96, endPoint x: 521, endPoint y: 157, distance: 85.0
click at [523, 160] on div "1p Zemnieks strādā primārajā saimniecības sektorā sekundārajā saimniecības sekt…" at bounding box center [664, 187] width 426 height 210
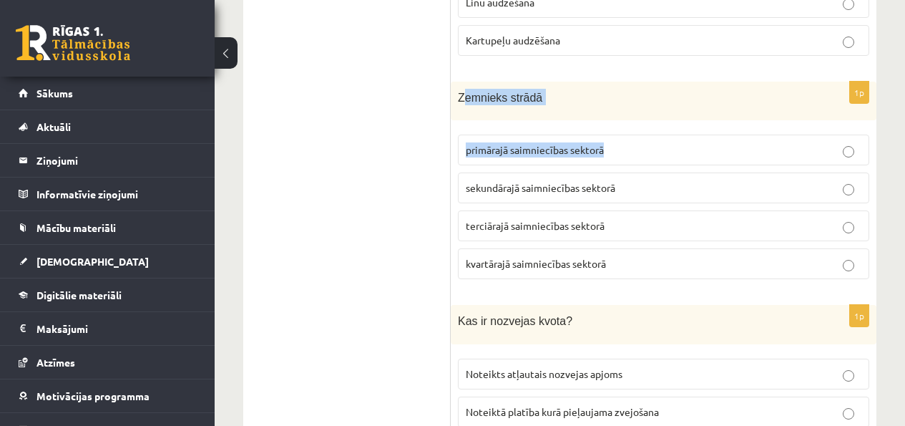
click at [463, 97] on span "Zemnieks strādā" at bounding box center [500, 98] width 84 height 12
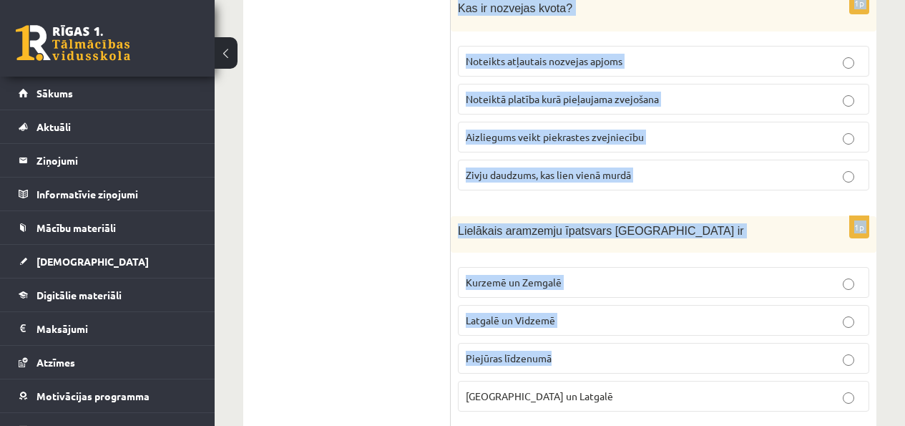
scroll to position [1275, 0]
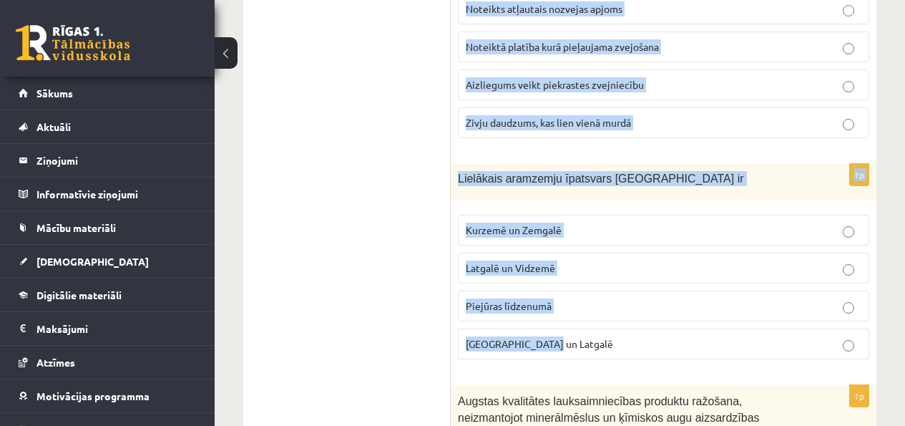
drag, startPoint x: 458, startPoint y: 95, endPoint x: 609, endPoint y: 337, distance: 284.6
copy form "Zemnieks strādā primārajā saimniecības sektorā sekundārajā saimniecības sektorā…"
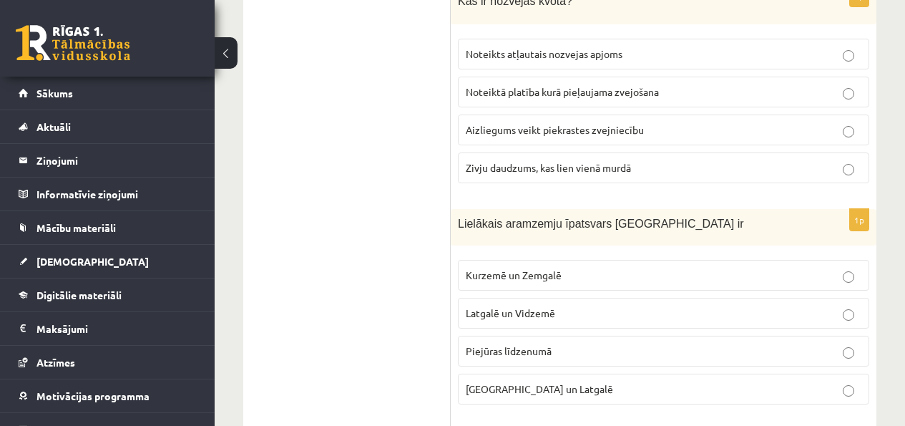
scroll to position [1144, 0]
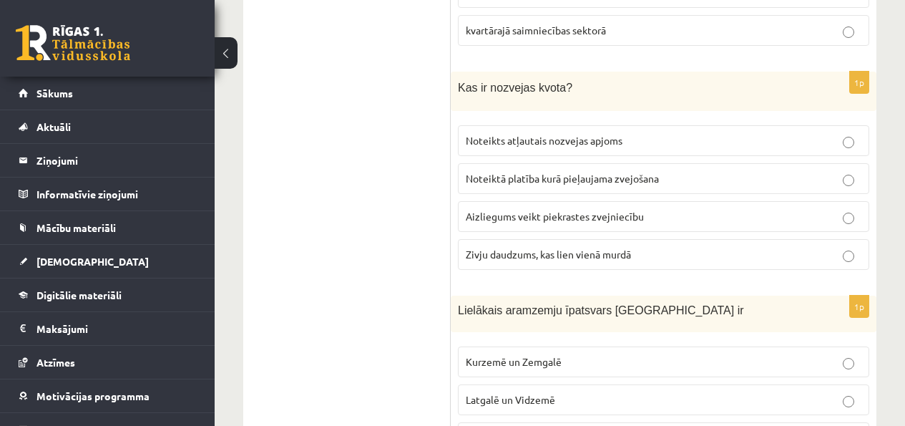
click at [604, 141] on span "Noteikts atļautais nozvejas apjoms" at bounding box center [544, 140] width 157 height 13
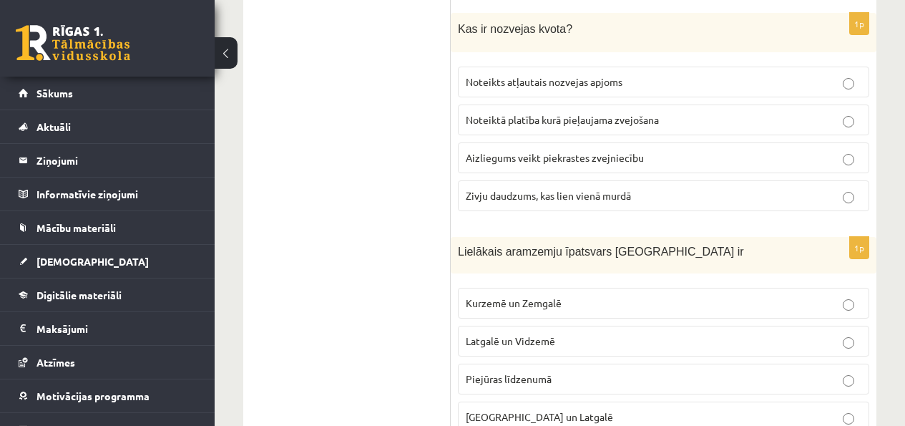
scroll to position [1205, 0]
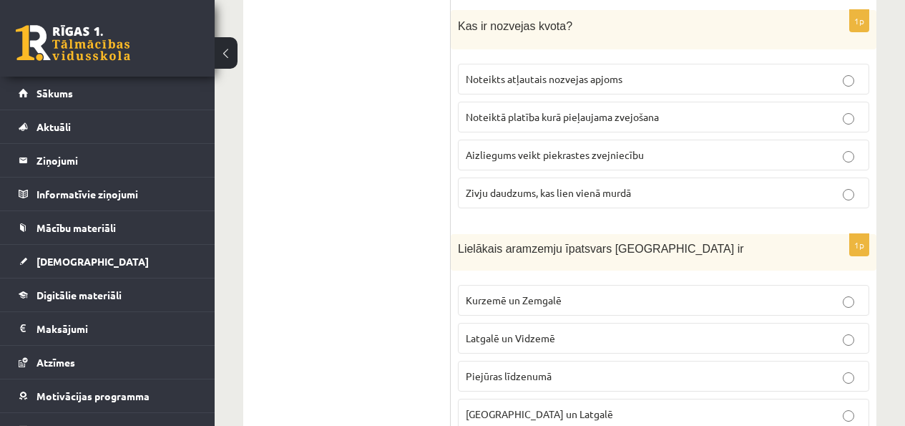
click at [593, 308] on label "Kurzemē un Zemgalē" at bounding box center [663, 300] width 411 height 31
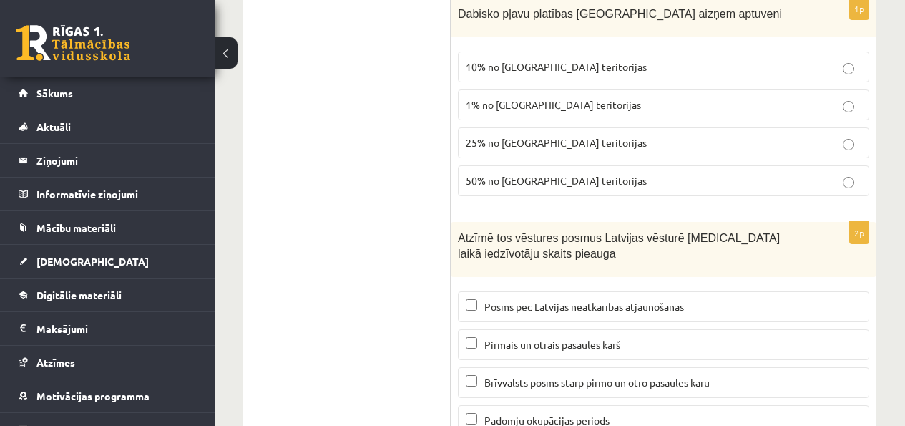
scroll to position [6863, 0]
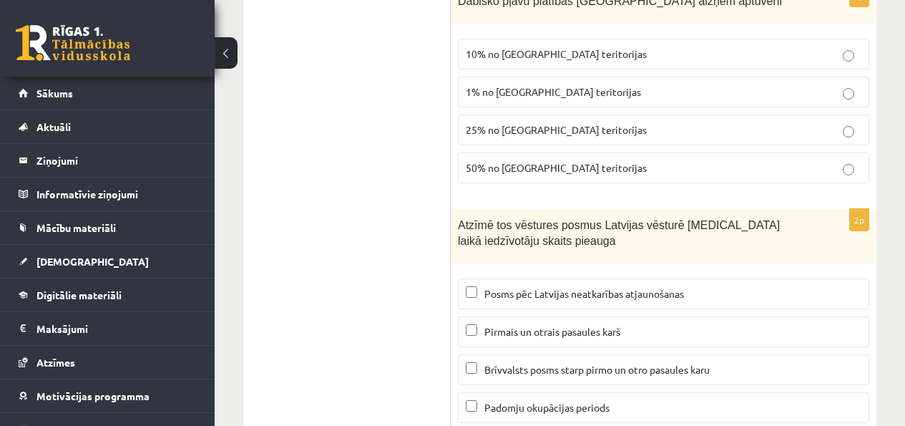
drag, startPoint x: 404, startPoint y: 242, endPoint x: 478, endPoint y: 194, distance: 88.5
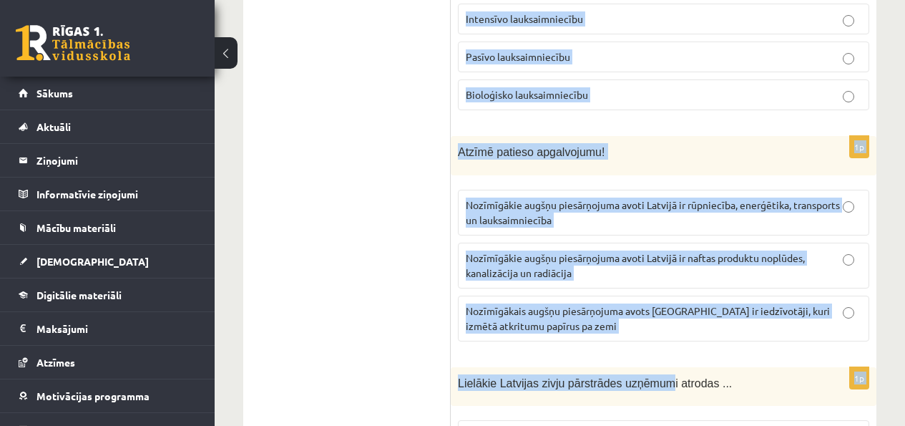
scroll to position [1783, 0]
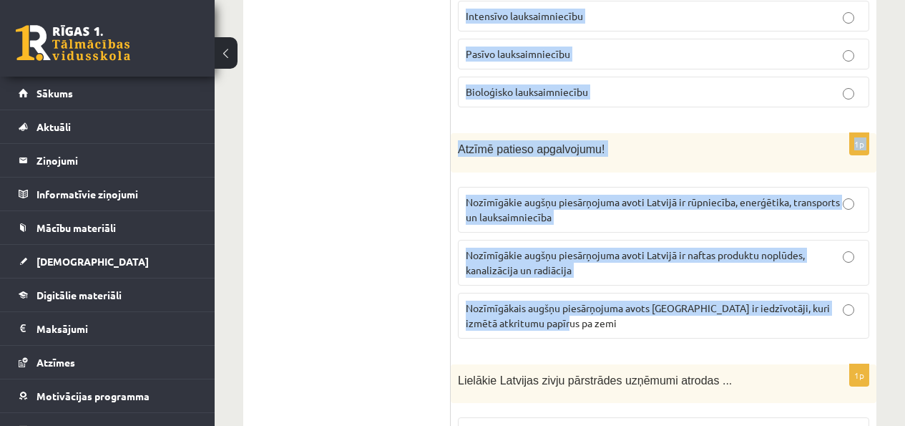
drag, startPoint x: 456, startPoint y: 118, endPoint x: 636, endPoint y: 308, distance: 261.0
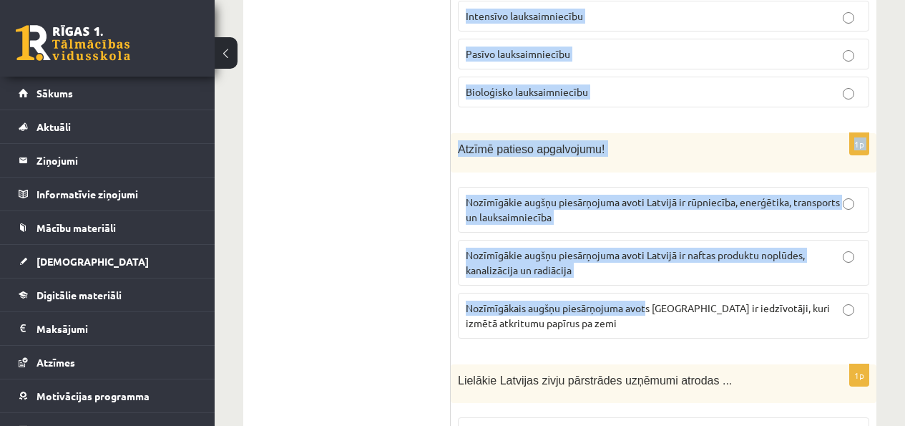
click at [628, 347] on div "1p Atzīmē patieso apgalvojumu! Nozīmīgākie augšņu piesārņojuma avoti Latvijā ir…" at bounding box center [664, 241] width 426 height 217
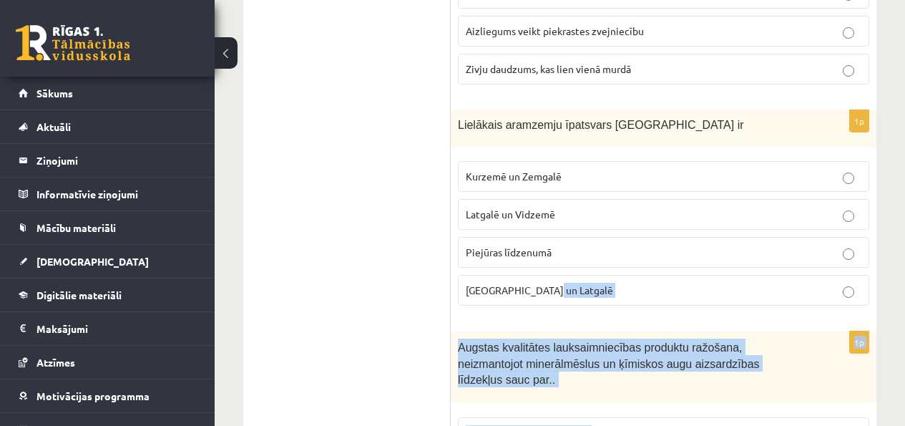
scroll to position [1350, 0]
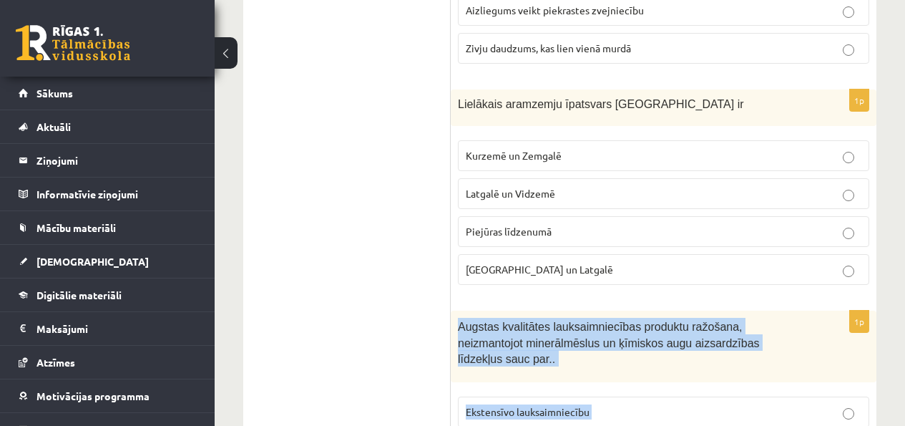
drag, startPoint x: 619, startPoint y: 340, endPoint x: 455, endPoint y: 322, distance: 164.8
copy form "Augstas kvalitātes lauksaimniecības produktu ražošana, neizmantojot minerālmēsl…"
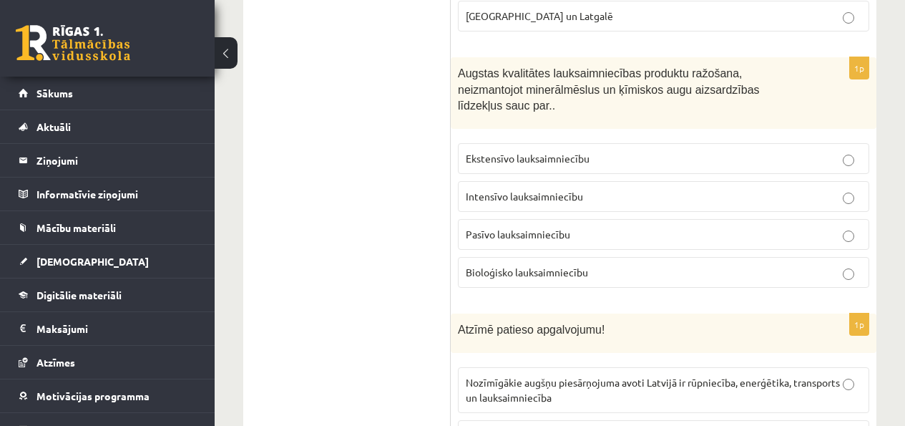
scroll to position [1611, 0]
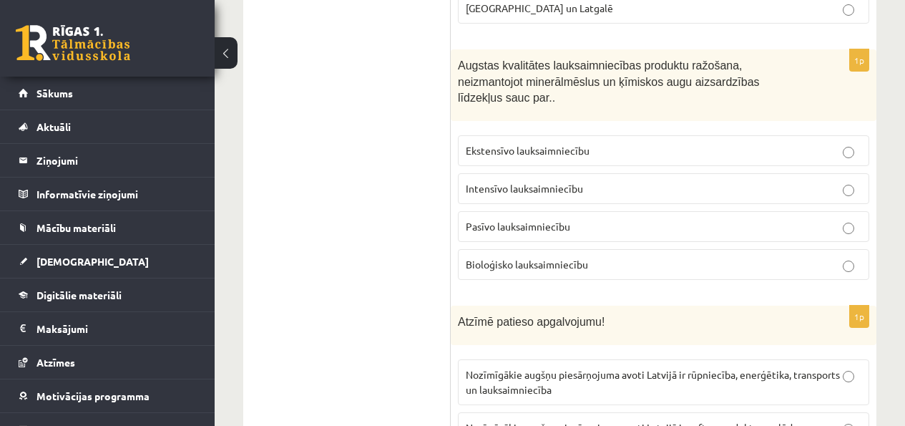
click at [521, 255] on label "Bioloģisko lauksaimniecību" at bounding box center [663, 264] width 411 height 31
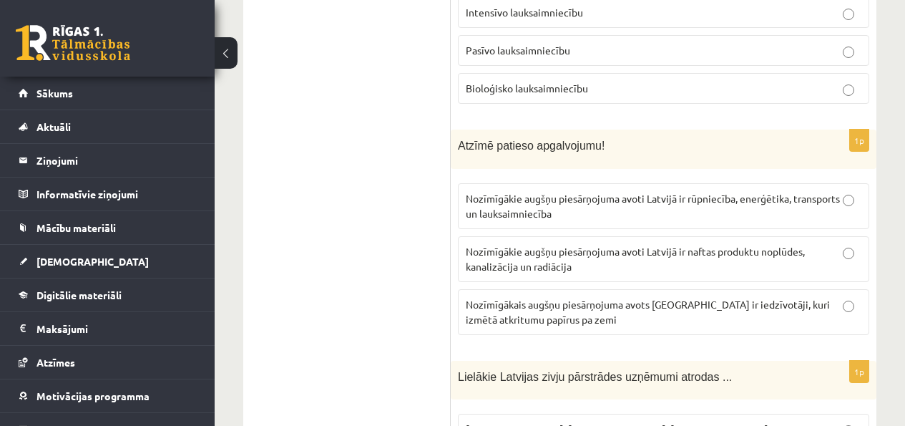
scroll to position [1784, 0]
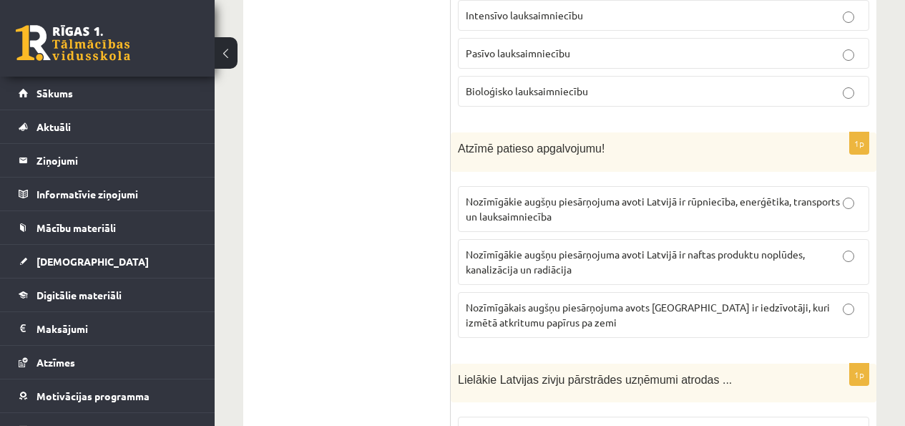
click at [712, 205] on p "Nozīmīgākie augšņu piesārņojuma avoti Latvijā ir rūpniecība, enerģētika, transp…" at bounding box center [663, 209] width 395 height 30
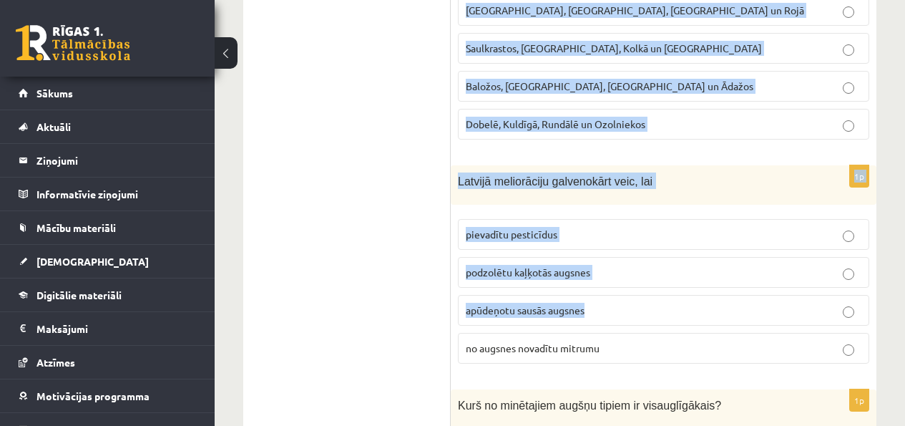
scroll to position [2207, 0]
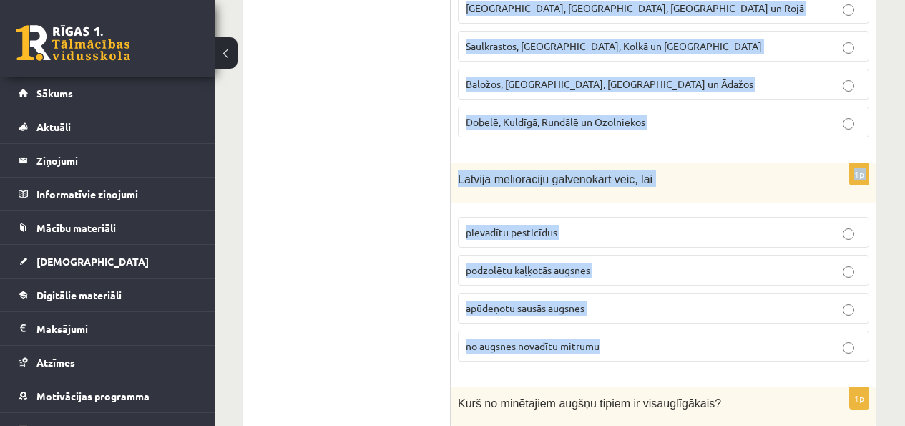
drag, startPoint x: 457, startPoint y: 120, endPoint x: 605, endPoint y: 341, distance: 266.0
copy form "Lielākie Latvijas zivju pārstrādes uzņēmumi atrodas ... Rīgā, Liepājā, Salacgrī…"
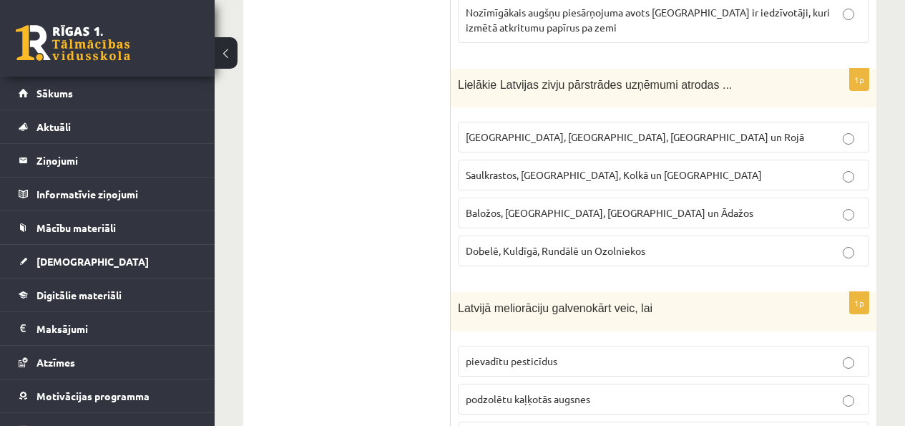
scroll to position [2075, 0]
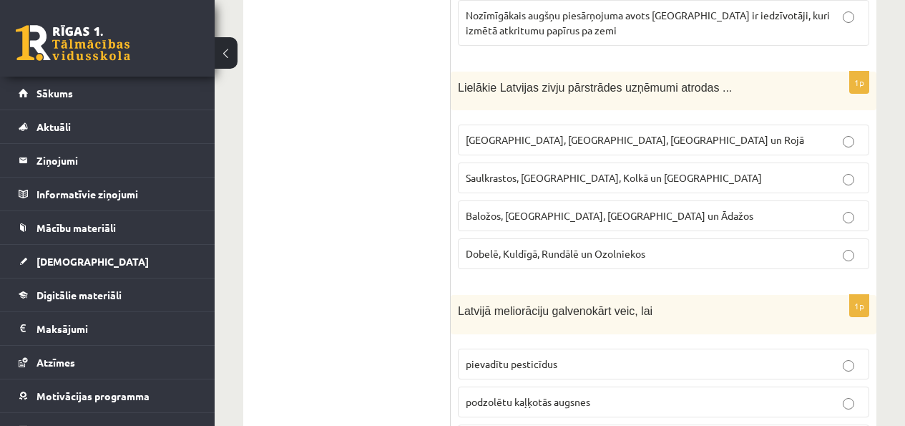
click at [521, 133] on span "Rīgā, Liepājā, Salacgrīvā un Rojā" at bounding box center [635, 139] width 338 height 13
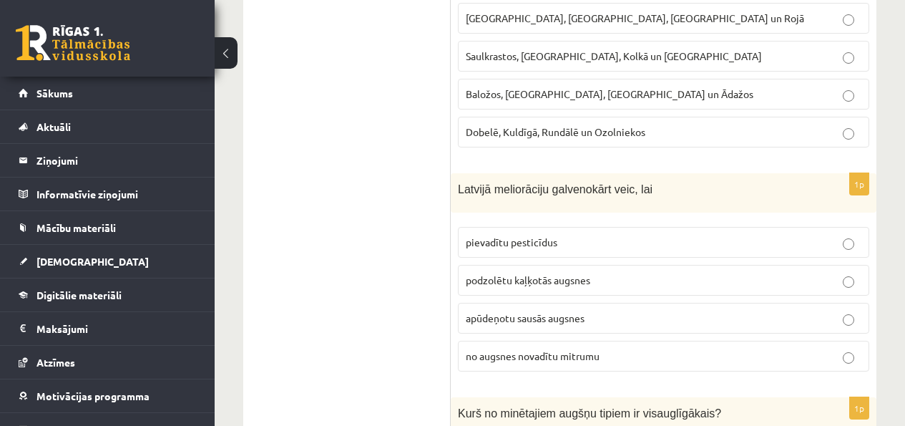
scroll to position [2207, 0]
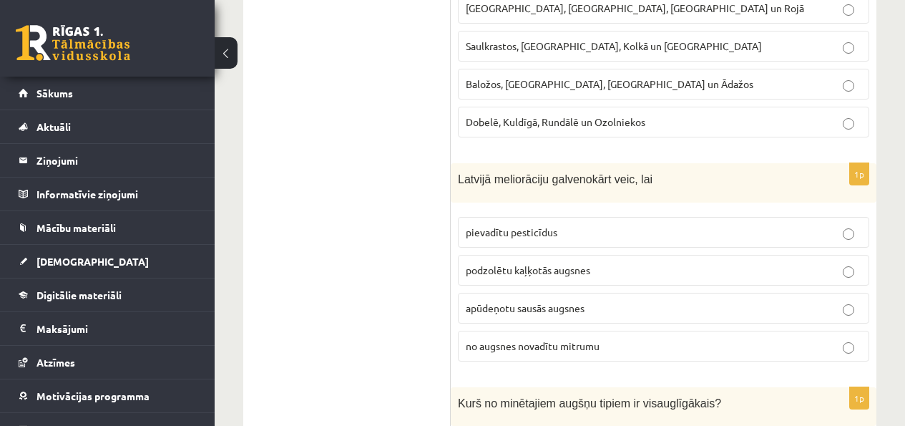
click at [495, 345] on span "no augsnes novadītu mitrumu" at bounding box center [533, 345] width 134 height 13
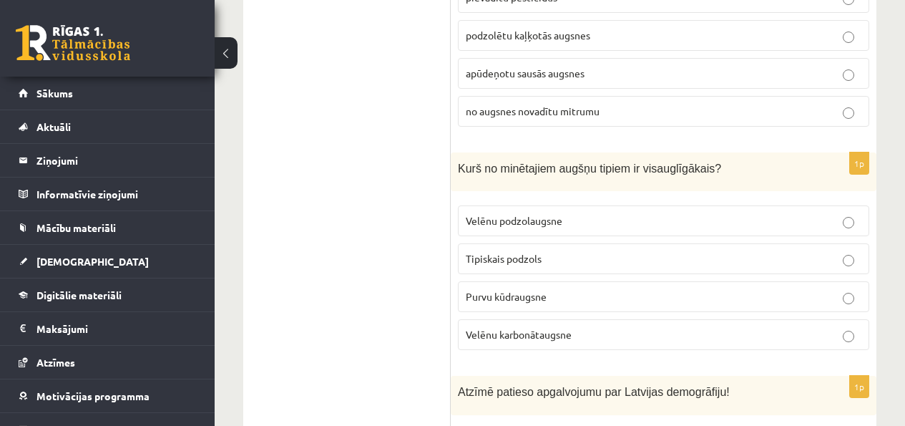
scroll to position [2442, 0]
drag, startPoint x: 449, startPoint y: 157, endPoint x: 533, endPoint y: 238, distance: 116.3
click at [534, 239] on fieldset "Velēnu podzolaugsne Tipiskais podzols Purvu kūdraugsne Velēnu karbonātaugsne" at bounding box center [663, 276] width 411 height 156
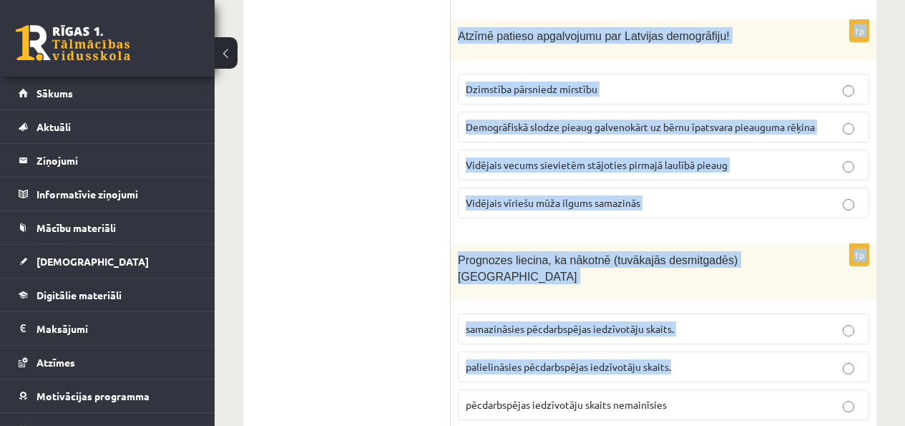
scroll to position [2881, 0]
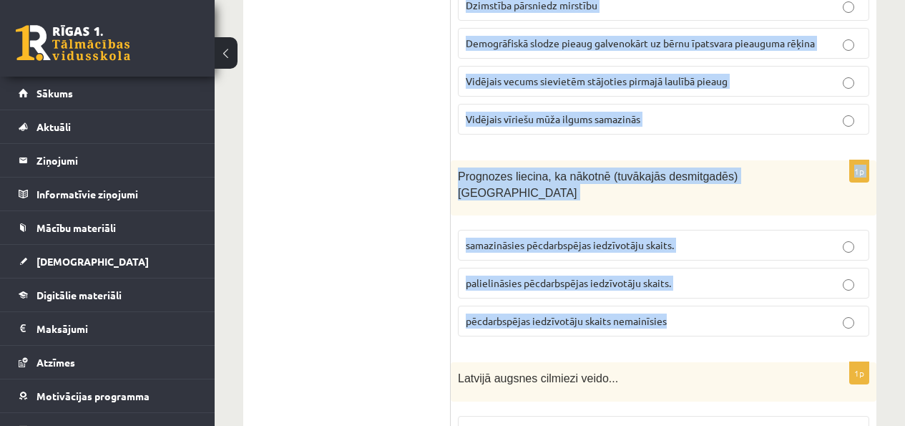
drag, startPoint x: 458, startPoint y: 162, endPoint x: 697, endPoint y: 313, distance: 282.2
copy form "Kurš no minētajiem augšņu tipiem ir visauglīgākais? Velēnu podzolaugsne Tipiska…"
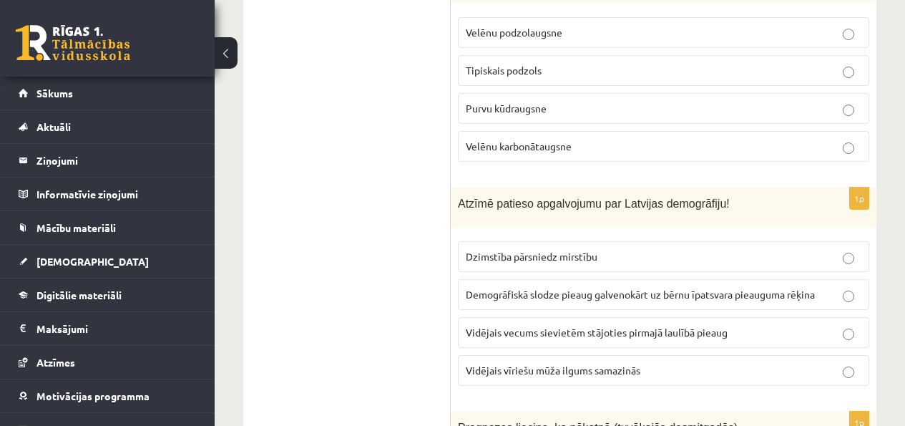
click at [527, 25] on p "Velēnu podzolaugsne" at bounding box center [663, 32] width 395 height 15
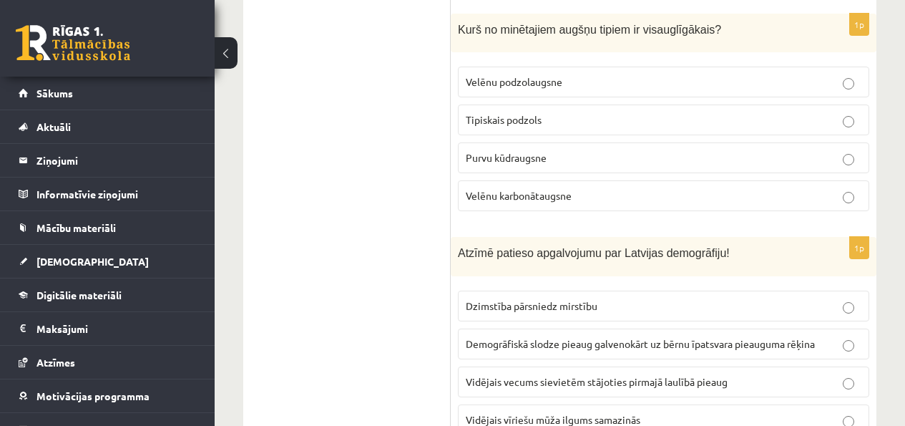
scroll to position [2572, 0]
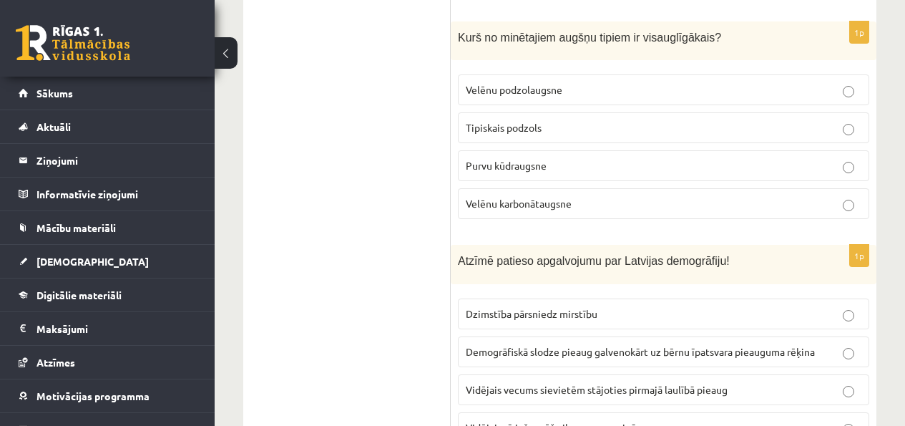
click at [590, 202] on p "Velēnu karbonātaugsne" at bounding box center [663, 203] width 395 height 15
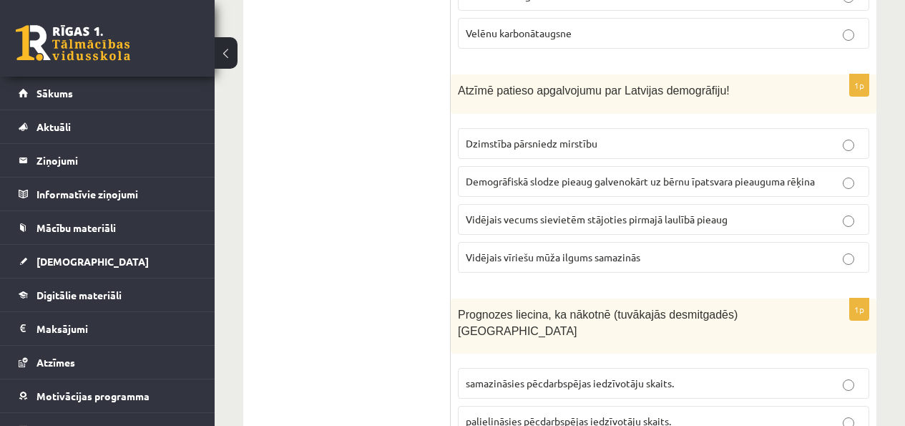
scroll to position [2735, 0]
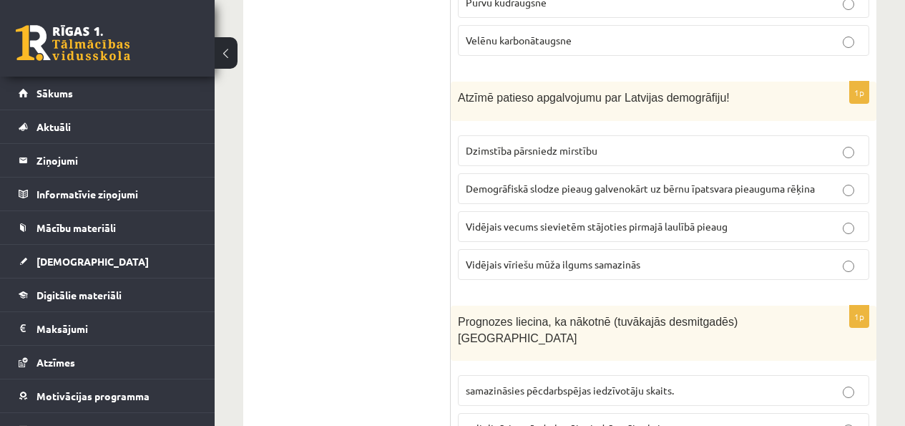
click at [540, 236] on label "Vidējais vecums sievietēm stājoties pirmajā laulībā pieaug" at bounding box center [663, 226] width 411 height 31
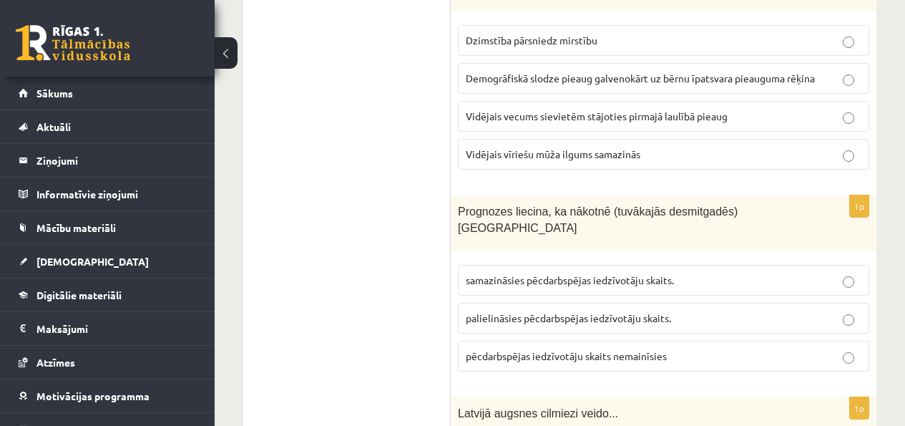
scroll to position [2853, 0]
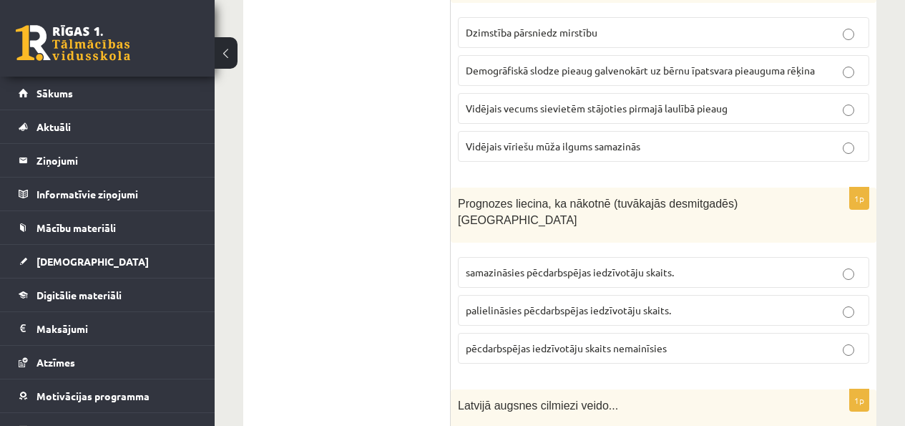
click at [527, 265] on span "samazināsies pēcdarbspējas iedzīvotāju skaits." at bounding box center [570, 271] width 208 height 13
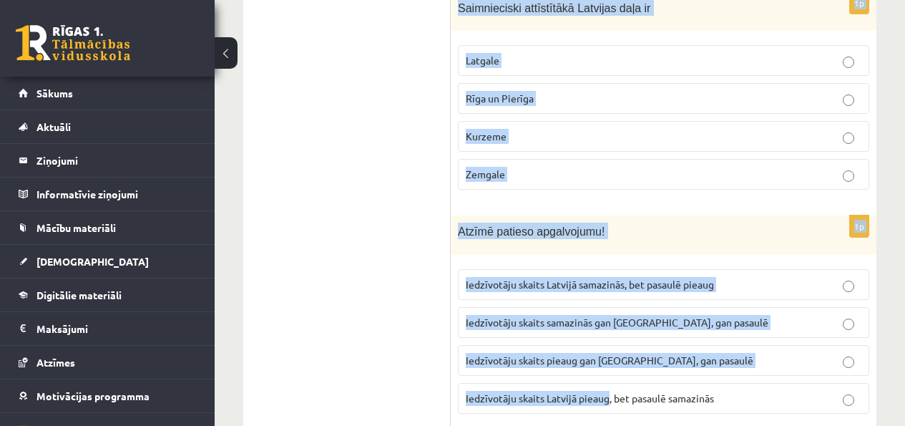
scroll to position [3515, 0]
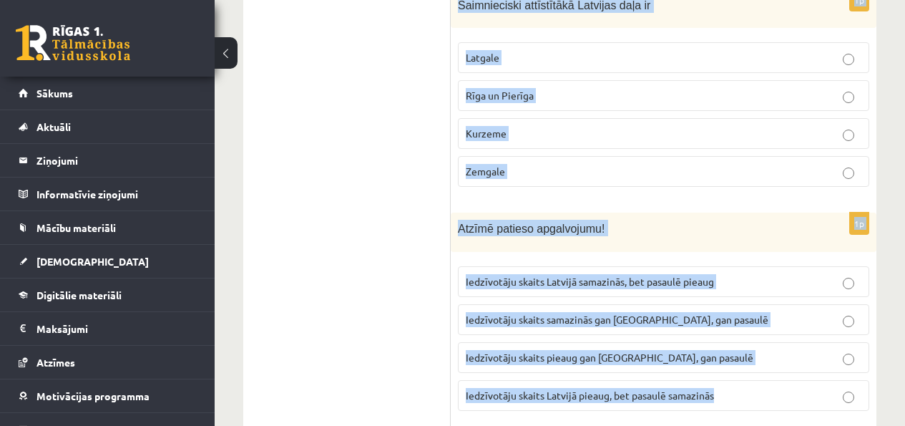
drag, startPoint x: 457, startPoint y: 233, endPoint x: 668, endPoint y: 391, distance: 263.6
click at [668, 391] on form "1p Eiropas ģeogrāfiskais centrs atrodas Latvijā Lietuvā Vācijā Čehijā Austrijā …" at bounding box center [663, 262] width 397 height 7040
copy form "Latvijā augsnes cilmiezi veido... ledāja un tā kušanas ūdeņu nogulumi (galvenok…"
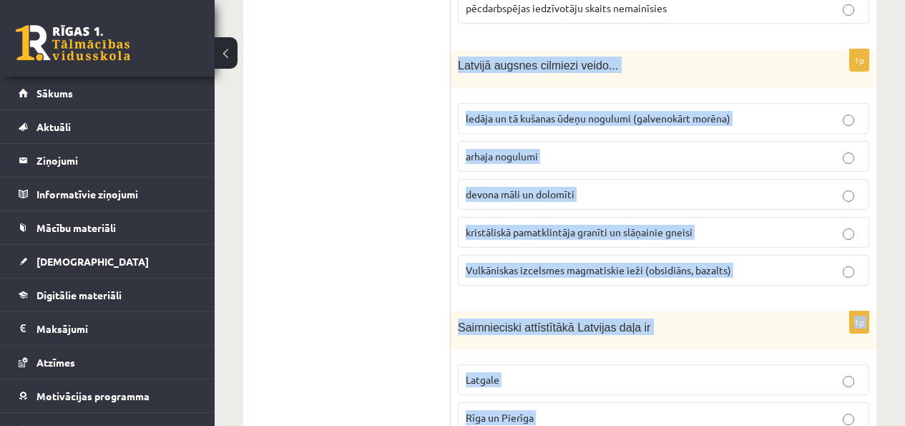
scroll to position [3111, 0]
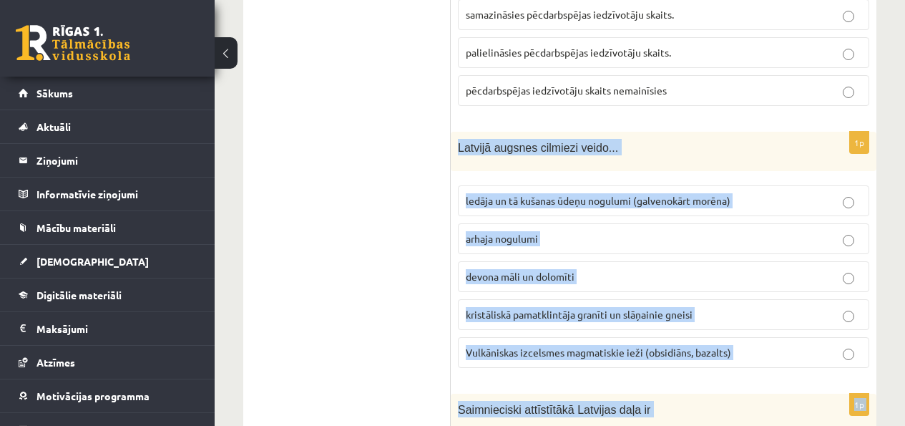
click at [518, 194] on span "ledāja un tā kušanas ūdeņu nogulumi (galvenokārt morēna)" at bounding box center [598, 200] width 265 height 13
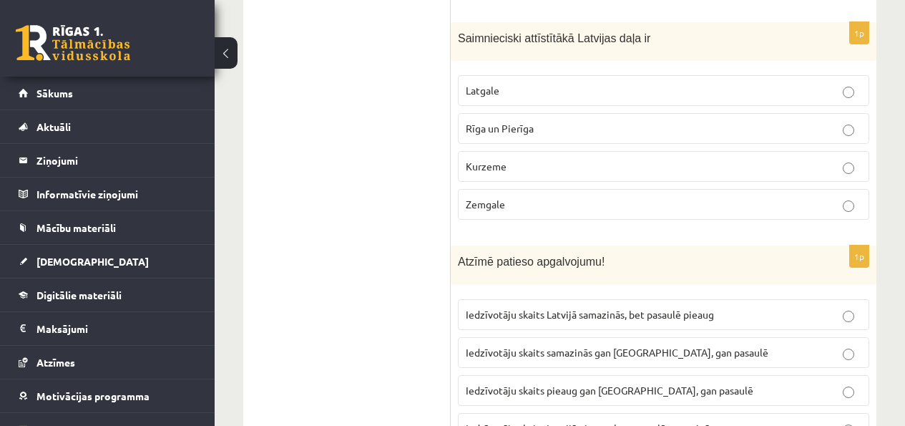
scroll to position [3478, 0]
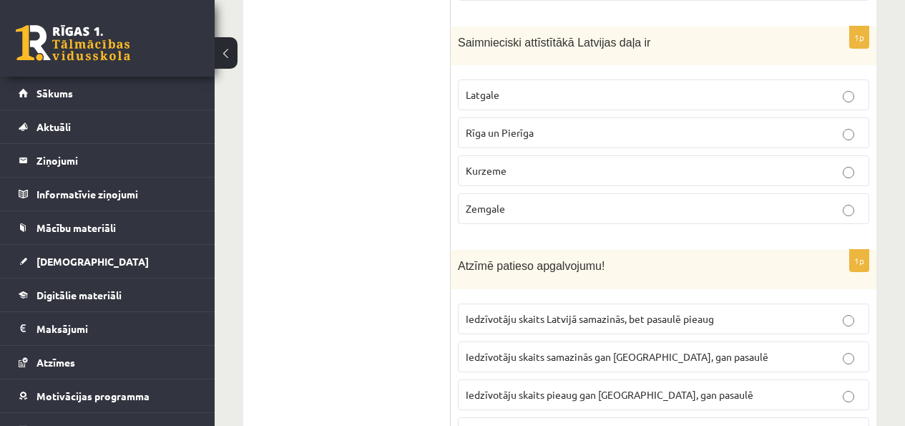
click at [526, 128] on label "Rīga un Pierīga" at bounding box center [663, 132] width 411 height 31
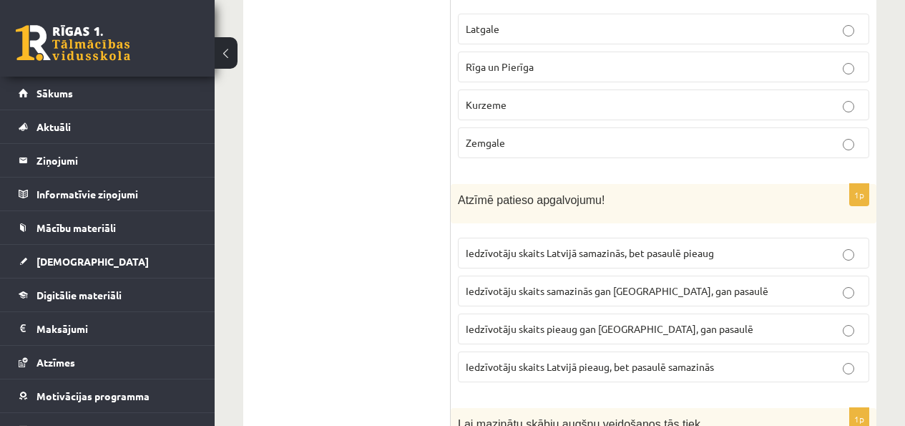
scroll to position [3547, 0]
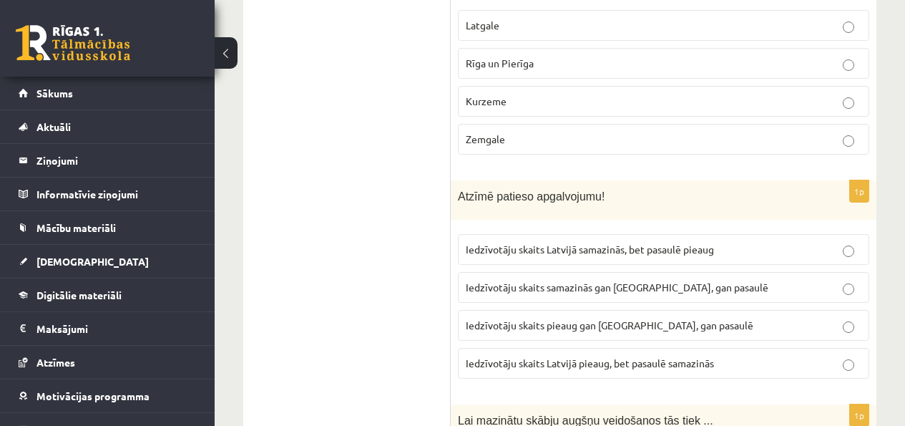
click at [546, 242] on span "Iedzīvotāju skaits Latvijā samazinās, bet pasaulē pieaug" at bounding box center [590, 248] width 248 height 13
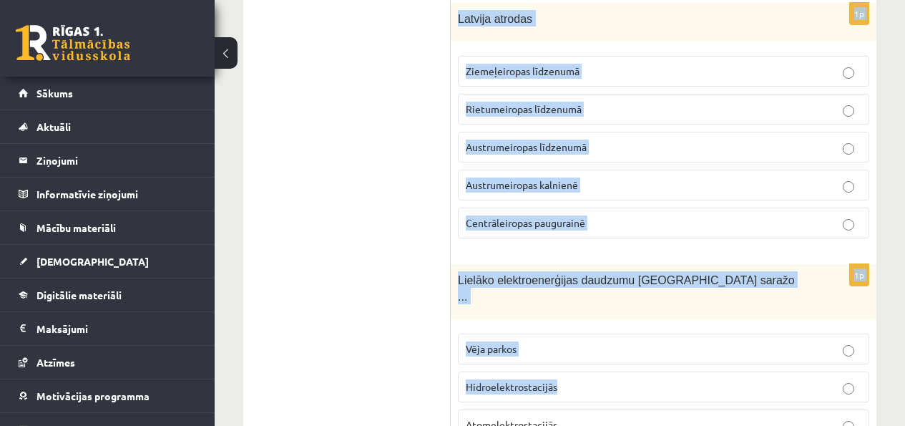
scroll to position [4390, 0]
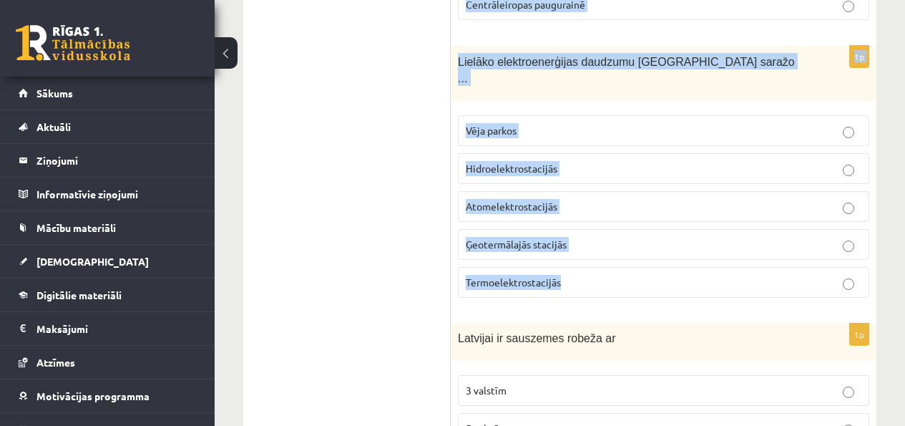
drag, startPoint x: 462, startPoint y: 276, endPoint x: 578, endPoint y: 256, distance: 117.6
copy form "Lai mazinātu skābju augšņu veidošanos tās tiek ... erodētas bagātinātas ar kūdr…"
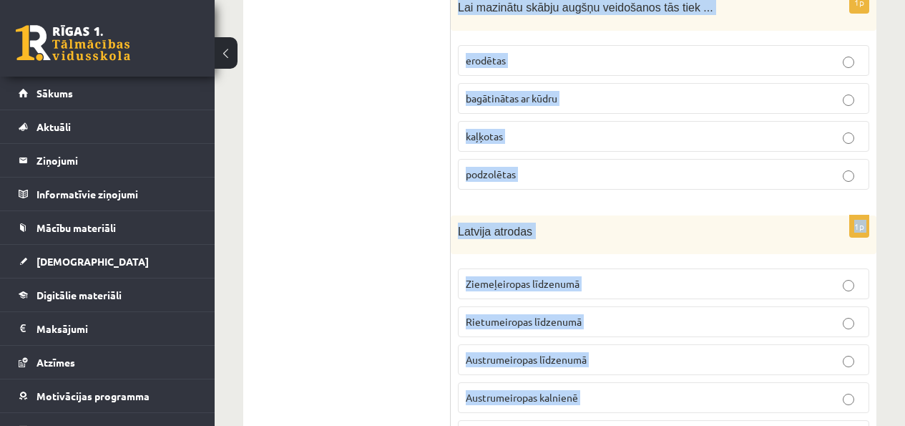
scroll to position [3959, 0]
drag, startPoint x: 587, startPoint y: 116, endPoint x: 488, endPoint y: 68, distance: 110.4
click at [585, 129] on p "kaļķotas" at bounding box center [663, 136] width 395 height 15
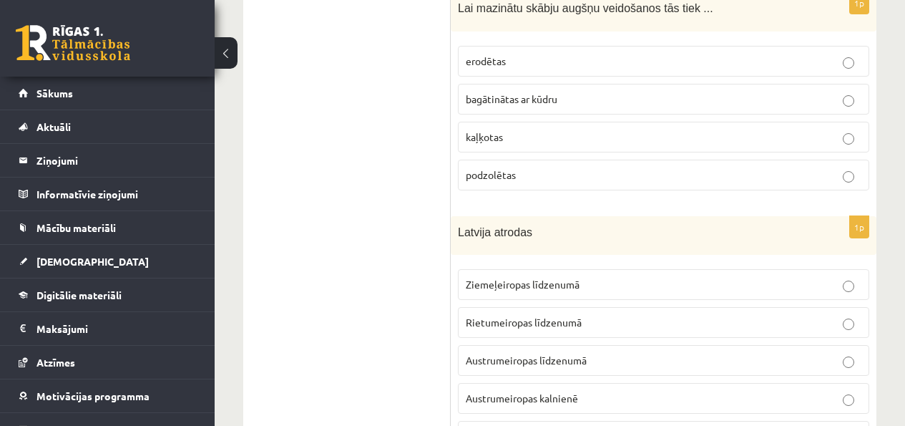
scroll to position [3962, 0]
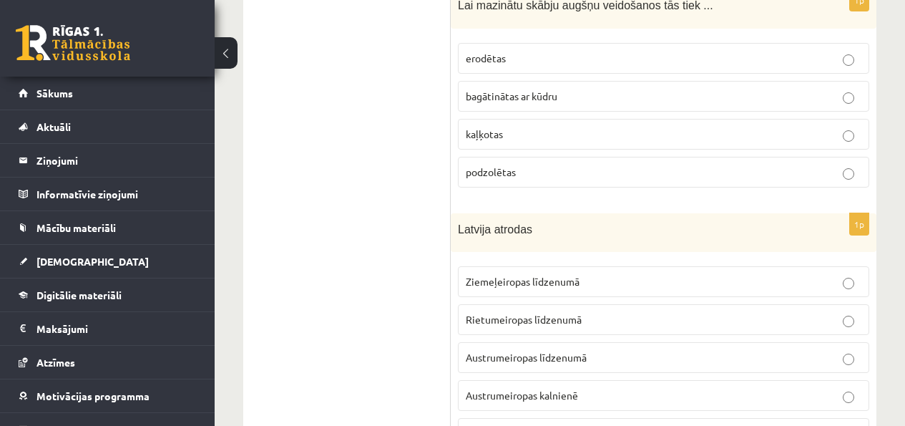
click at [522, 275] on span "Ziemeļeiropas līdzenumā" at bounding box center [523, 281] width 114 height 13
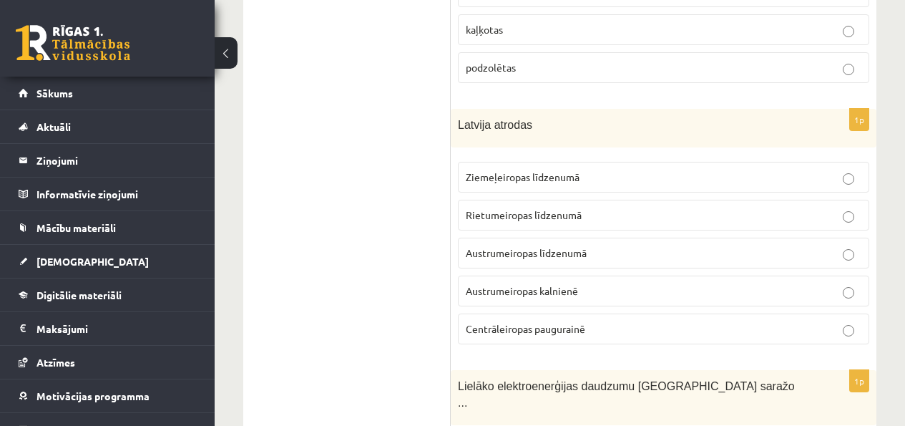
scroll to position [4182, 0]
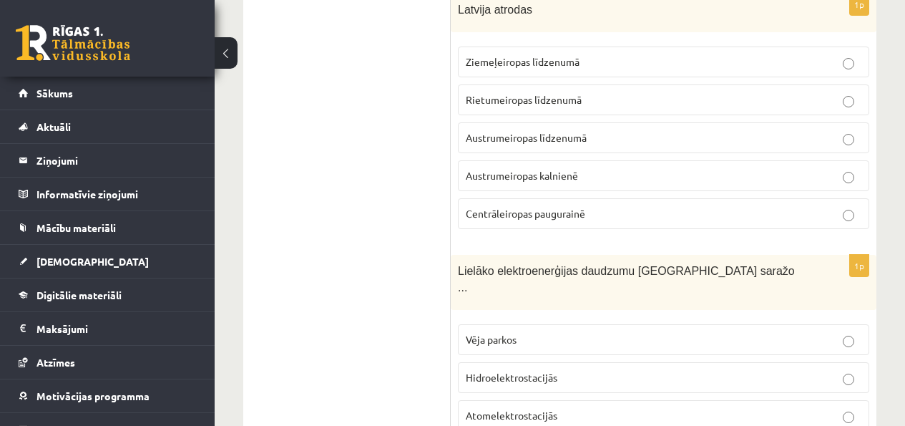
click at [507, 370] on span "Hidroelektrostacijās" at bounding box center [512, 376] width 92 height 13
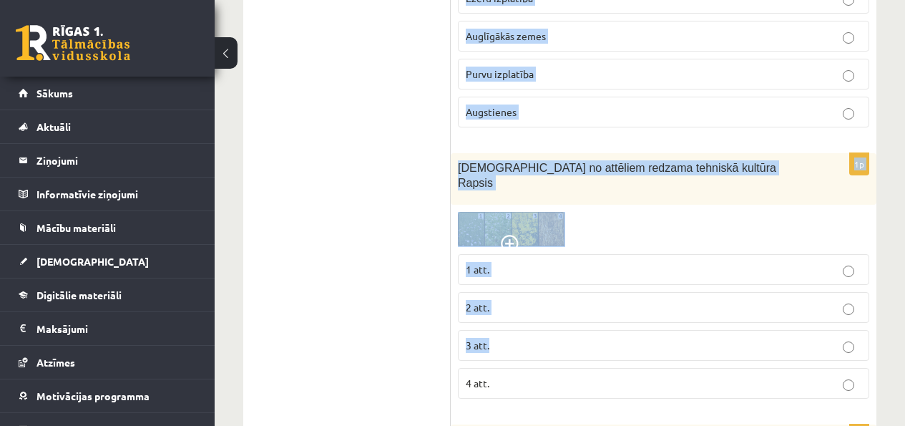
scroll to position [5068, 0]
drag, startPoint x: 457, startPoint y: 305, endPoint x: 548, endPoint y: 330, distance: 94.2
copy form "Latvijai ir sauszemes robeža ar 3 valstīm 5 valstīm 4 valstīm 6 valstīm 1p Kas …"
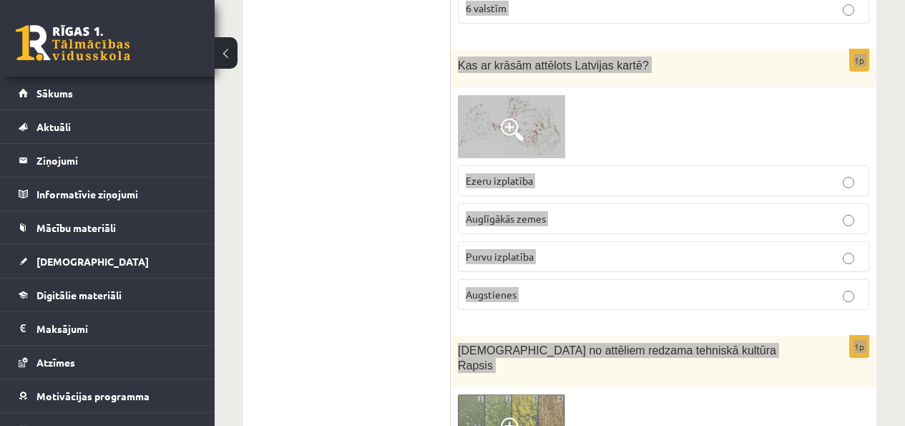
scroll to position [4784, 0]
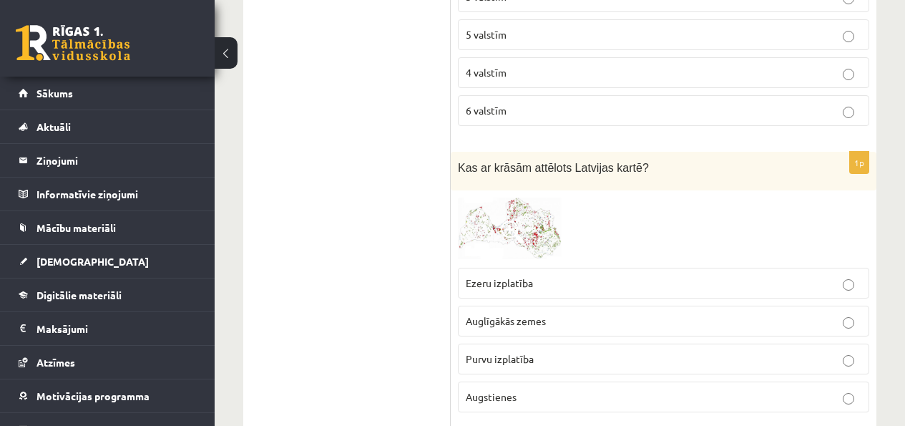
click at [552, 57] on label "4 valstīm" at bounding box center [663, 72] width 411 height 31
click at [515, 314] on span "Auglīgākās zemes" at bounding box center [506, 320] width 80 height 13
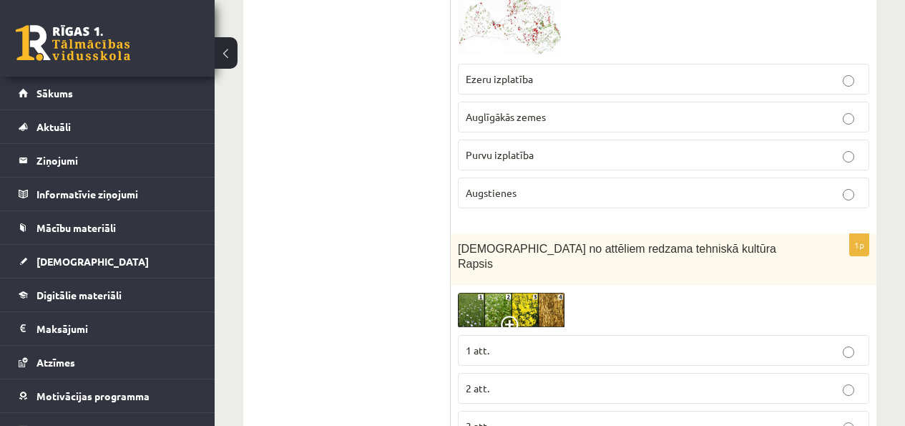
scroll to position [5001, 0]
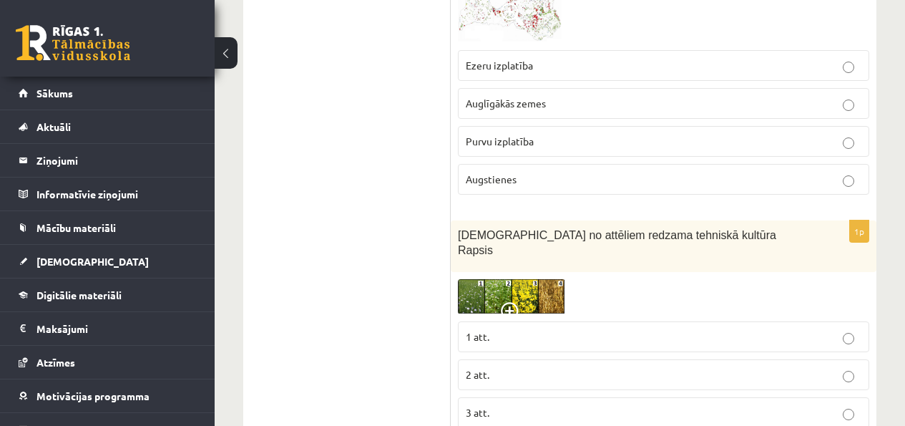
click at [503, 329] on p "1 att." at bounding box center [663, 336] width 395 height 15
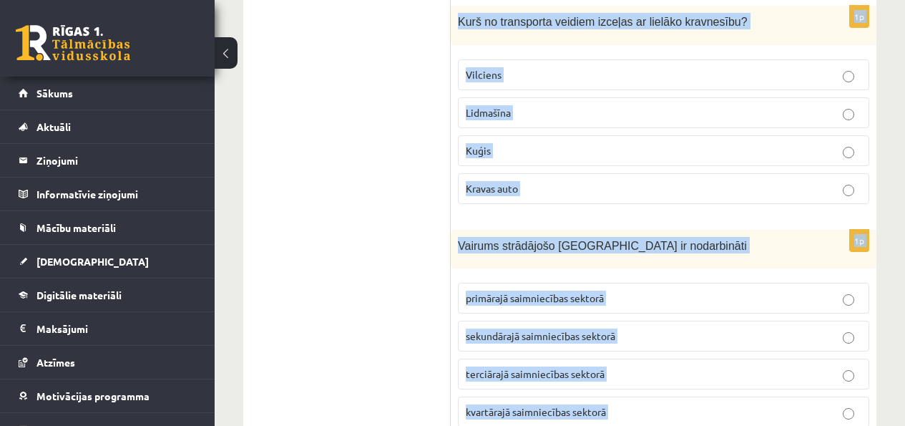
scroll to position [5728, 0]
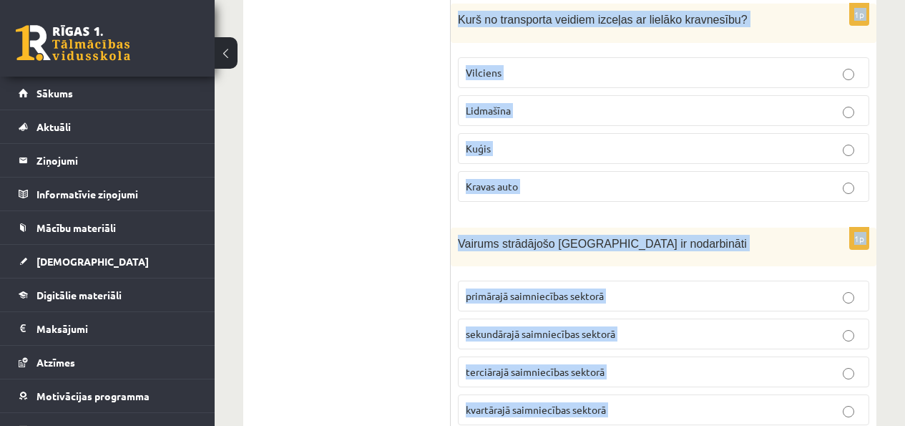
drag, startPoint x: 453, startPoint y: 147, endPoint x: 601, endPoint y: 382, distance: 277.4
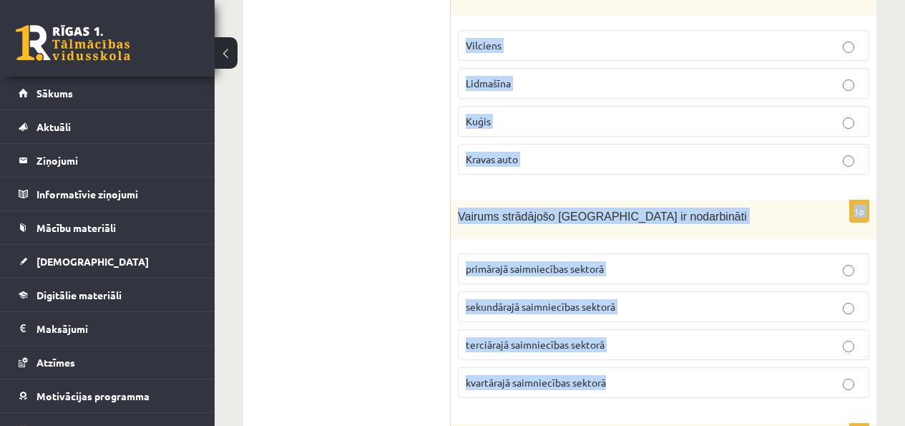
scroll to position [5818, 0]
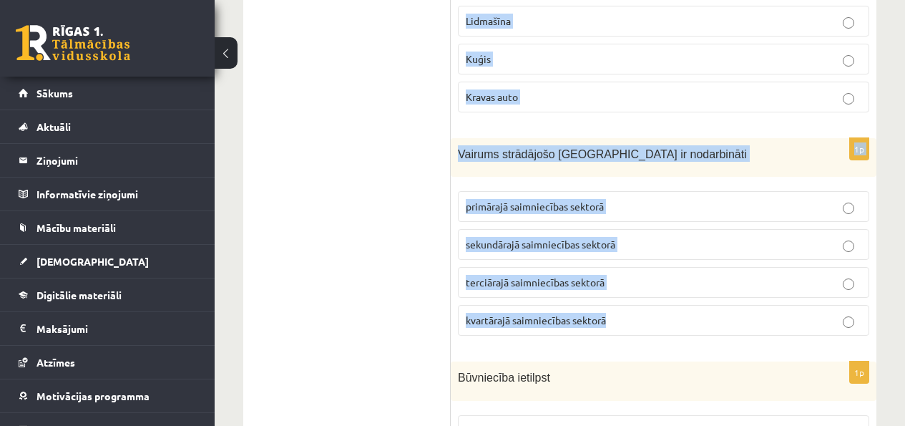
copy form "Pārmitrām augsnēm raksturīgs process, kad bezskābekļa vidē veidojas blīvs augsn…"
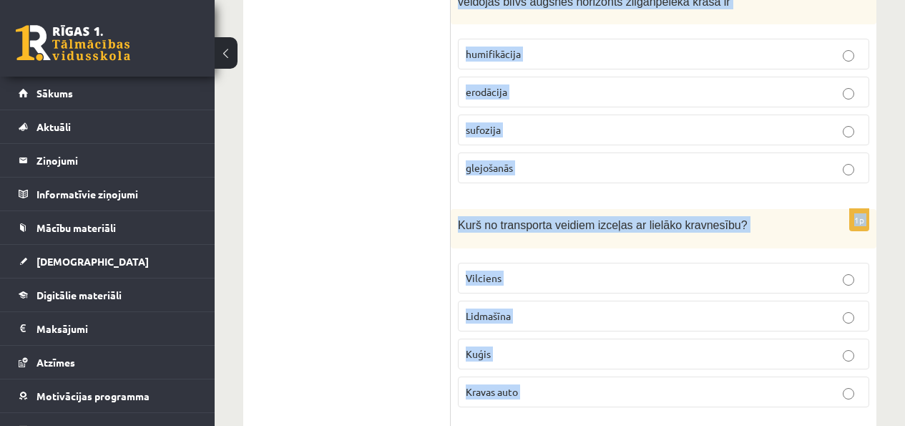
scroll to position [5440, 0]
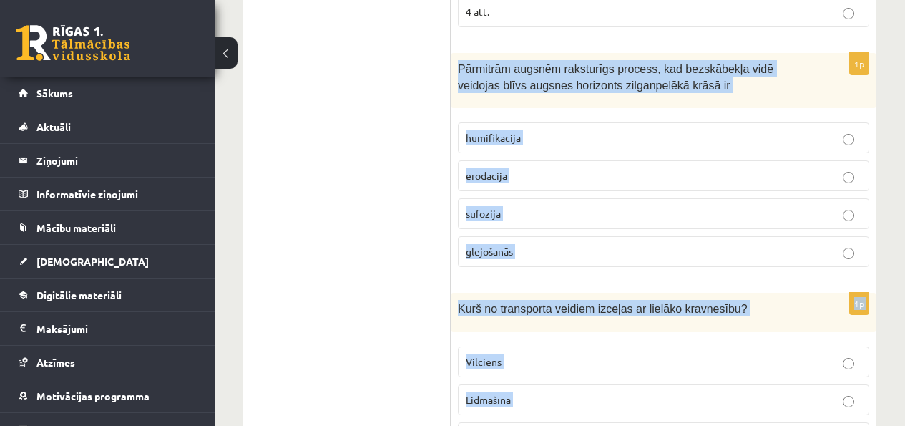
click at [515, 244] on p "glejošanās" at bounding box center [663, 251] width 395 height 15
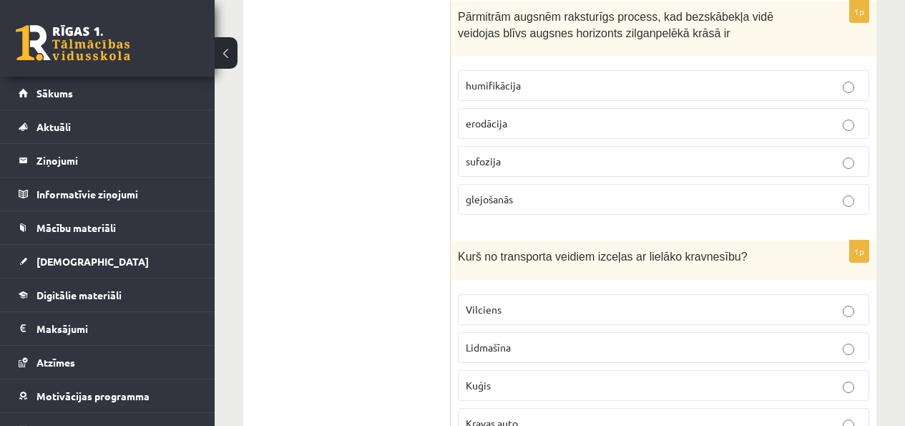
scroll to position [5496, 0]
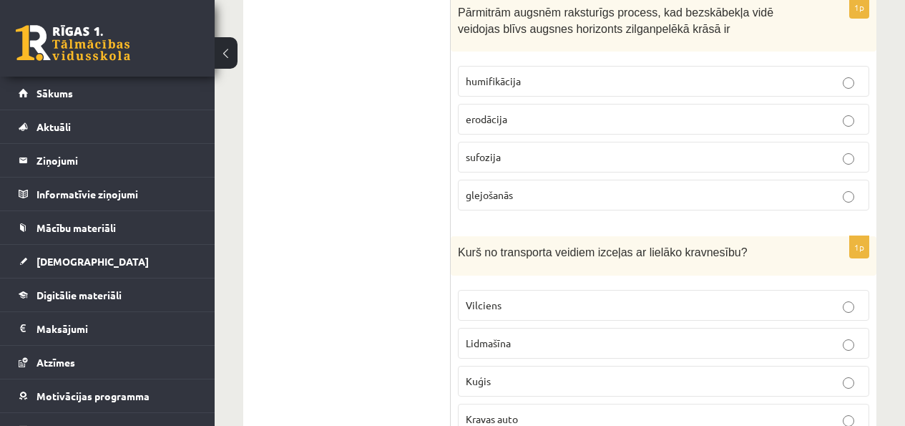
click at [513, 365] on label "Kuģis" at bounding box center [663, 380] width 411 height 31
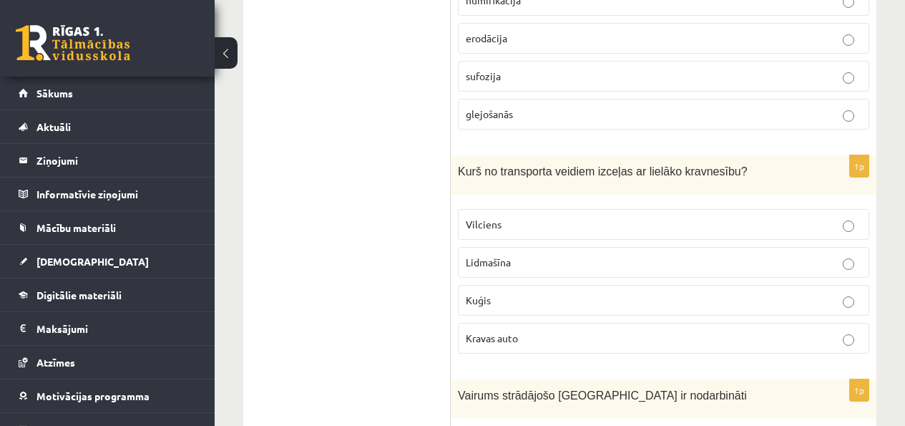
scroll to position [5786, 0]
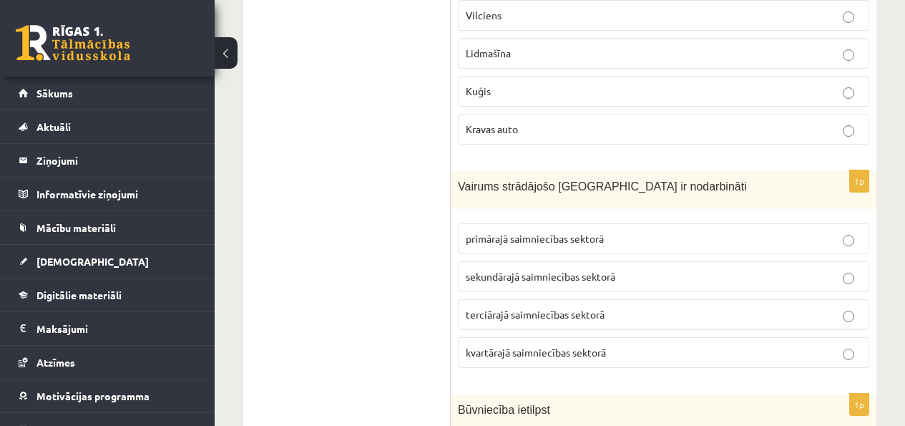
click at [539, 308] on span "terciārajā saimniecības sektorā" at bounding box center [535, 314] width 139 height 13
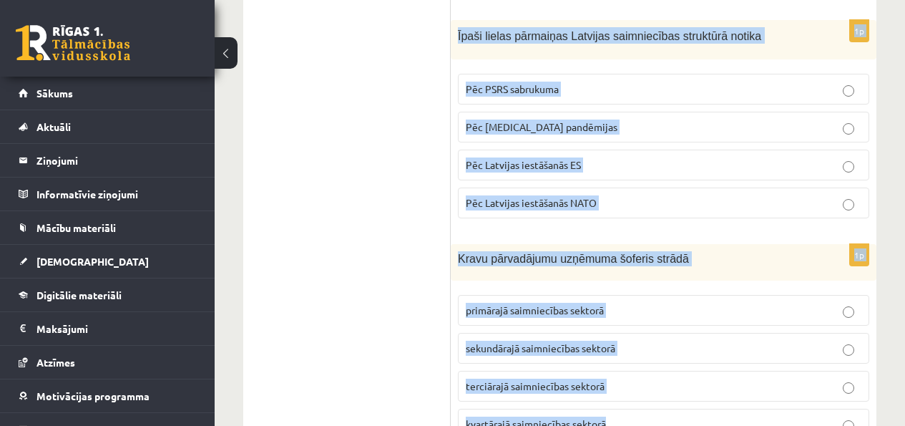
scroll to position [6385, 0]
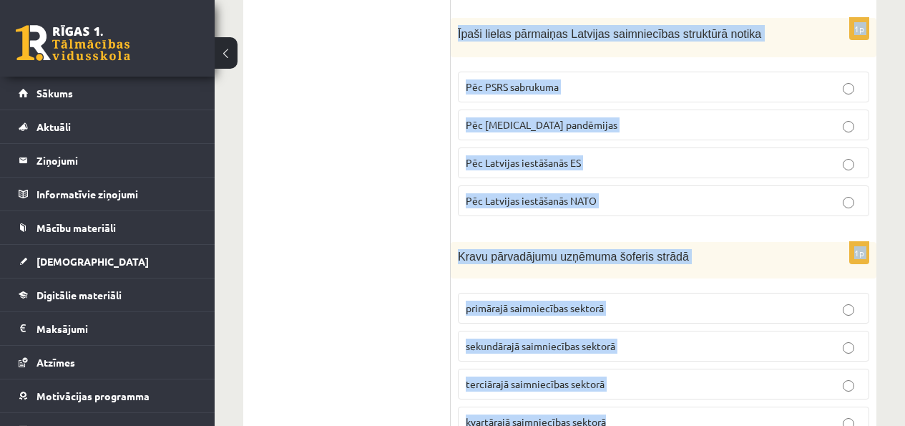
drag, startPoint x: 461, startPoint y: 250, endPoint x: 615, endPoint y: 373, distance: 196.5
copy form "Būvniecība ietilpst primārajā saimniecības sektorā sekundārajā saimniecības sek…"
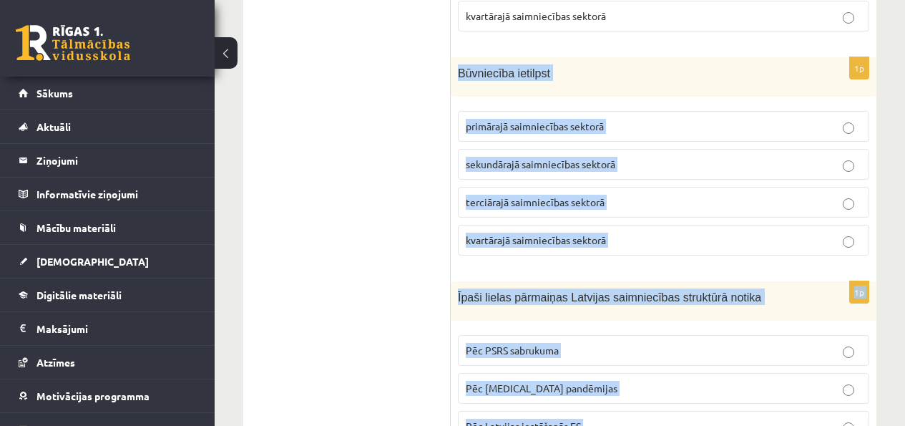
scroll to position [6115, 0]
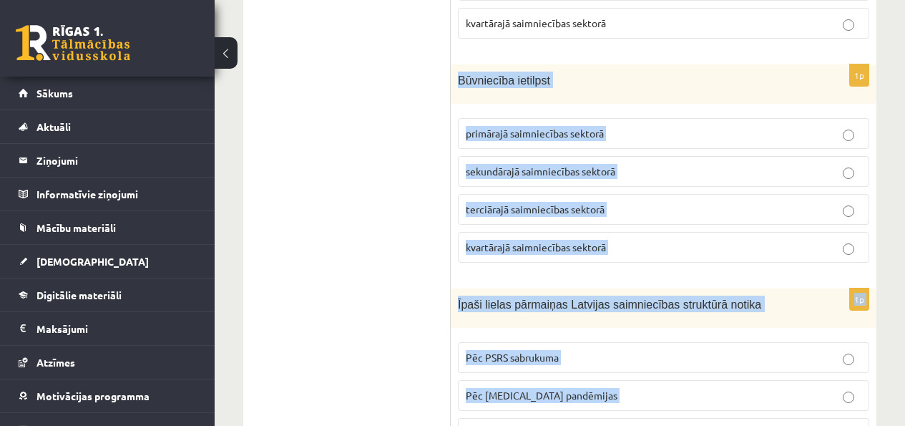
click at [492, 164] on span "sekundārajā saimniecības sektorā" at bounding box center [540, 170] width 149 height 13
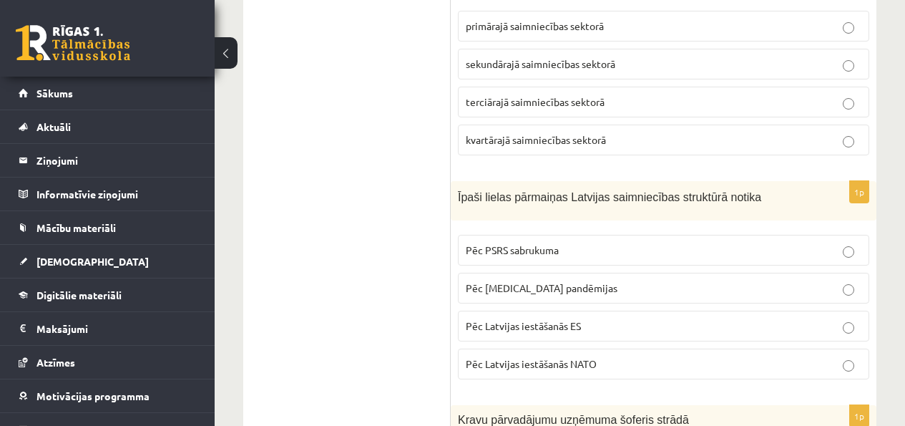
click at [526, 243] on span "Pēc PSRS sabrukuma" at bounding box center [512, 249] width 93 height 13
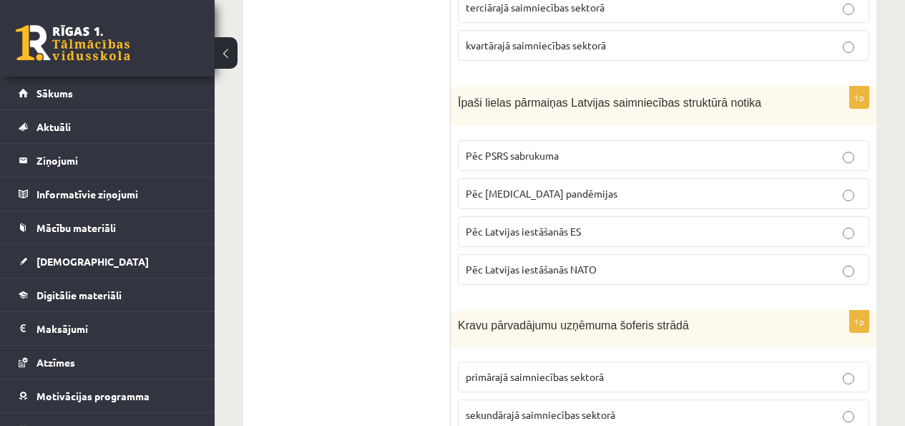
scroll to position [6557, 0]
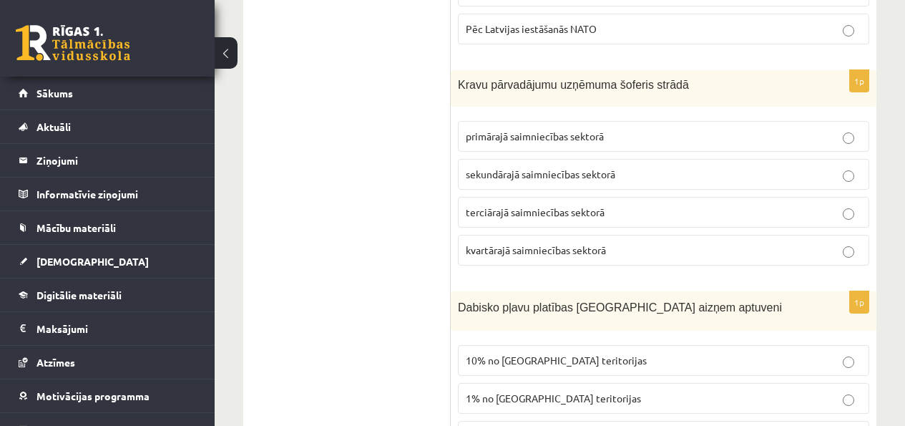
click at [571, 205] on span "terciārajā saimniecības sektorā" at bounding box center [535, 211] width 139 height 13
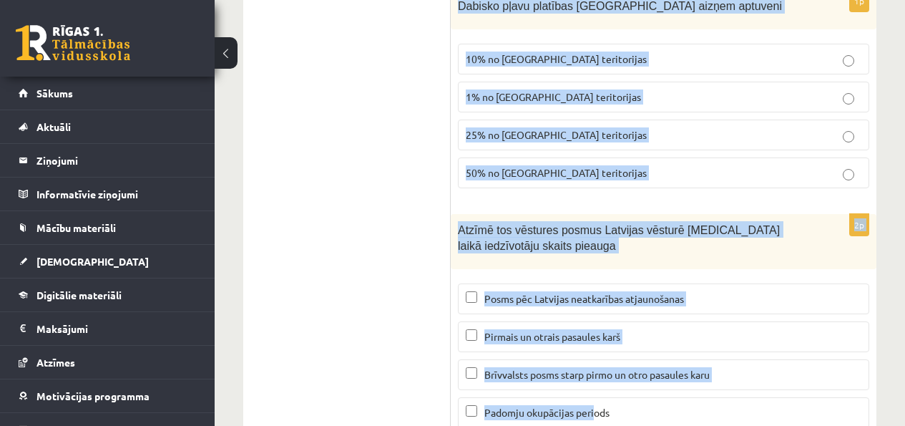
scroll to position [6863, 0]
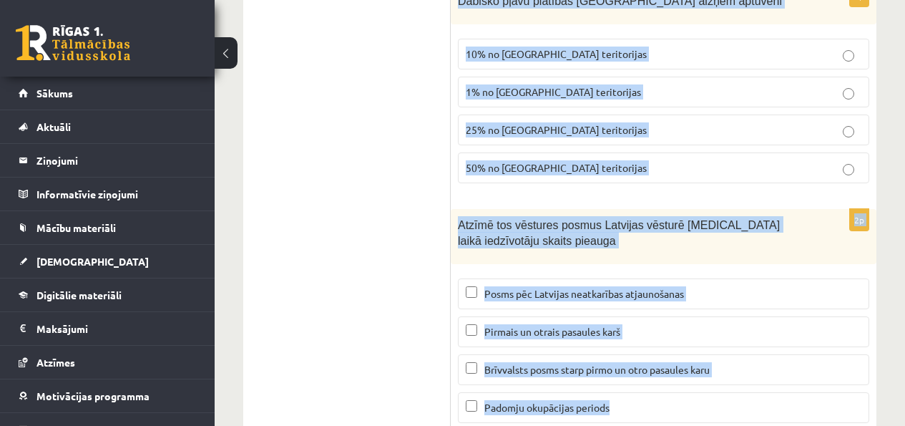
drag, startPoint x: 455, startPoint y: 140, endPoint x: 613, endPoint y: 364, distance: 274.0
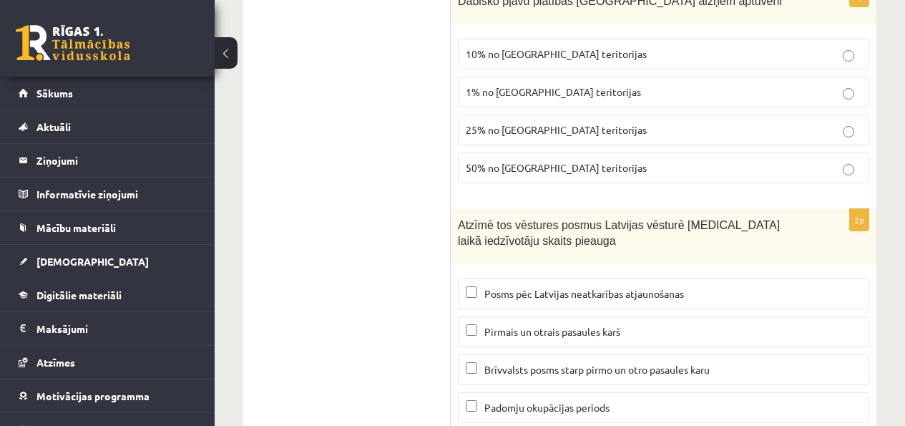
click at [497, 39] on label "10% no Latvijas teritorijas" at bounding box center [663, 54] width 411 height 31
click at [566, 288] on span "Posms pēc Latvijas neatkarības atjaunošanas" at bounding box center [584, 294] width 200 height 13
click at [591, 280] on label "Posms pēc Latvijas neatkarības atjaunošanas" at bounding box center [663, 295] width 411 height 31
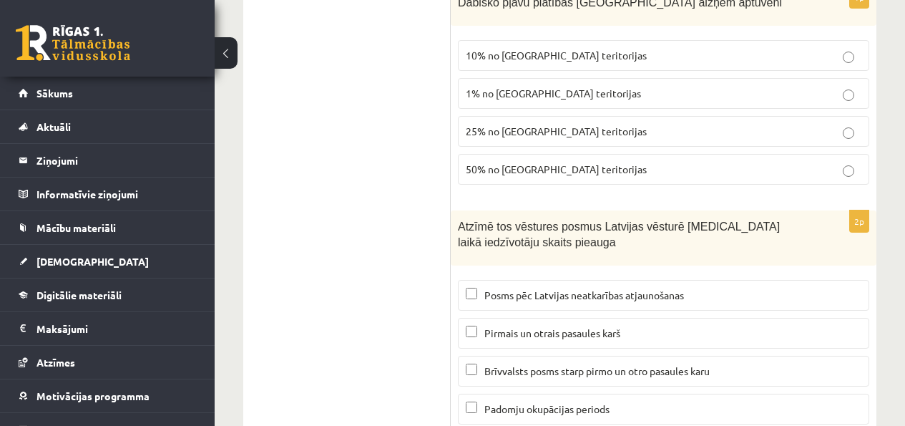
click at [609, 364] on span "Brīvvalsts posms starp pirmo un otro pasaules karu" at bounding box center [596, 370] width 225 height 13
click at [546, 318] on label "Pirmais un otrais pasaules karš" at bounding box center [663, 333] width 411 height 31
click at [511, 401] on p "Padomju okupācijas periods" at bounding box center [663, 408] width 395 height 15
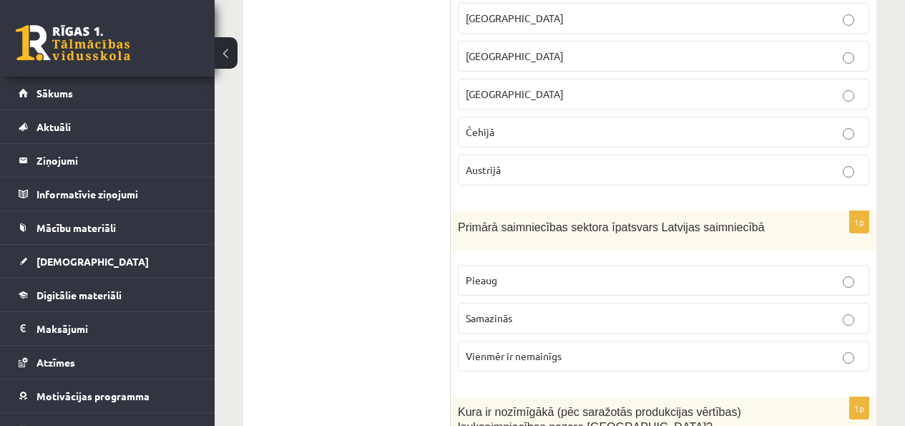
scroll to position [0, 0]
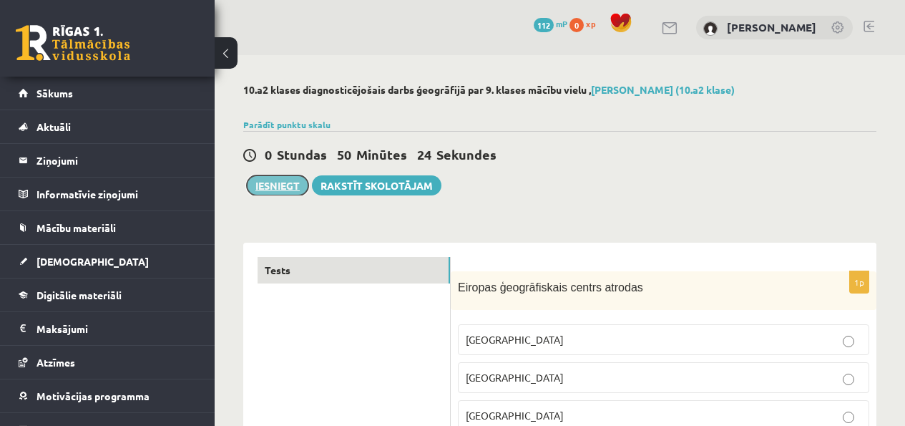
click at [277, 187] on button "Iesniegt" at bounding box center [278, 185] width 62 height 20
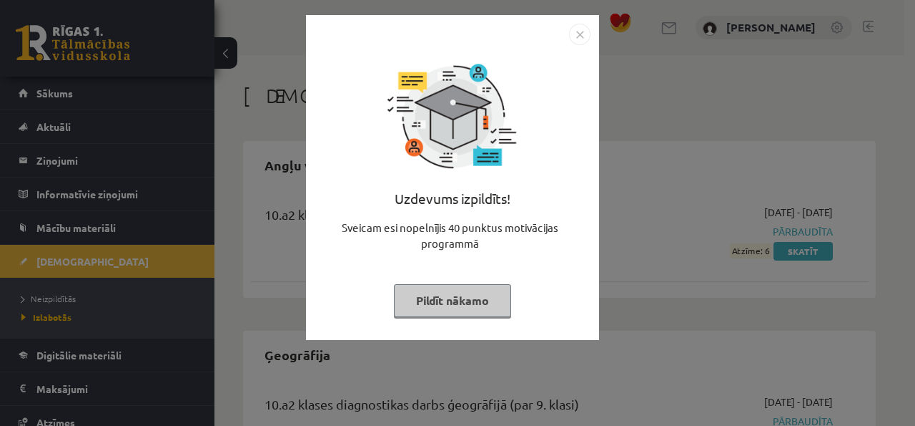
click at [468, 304] on button "Pildīt nākamo" at bounding box center [452, 300] width 117 height 33
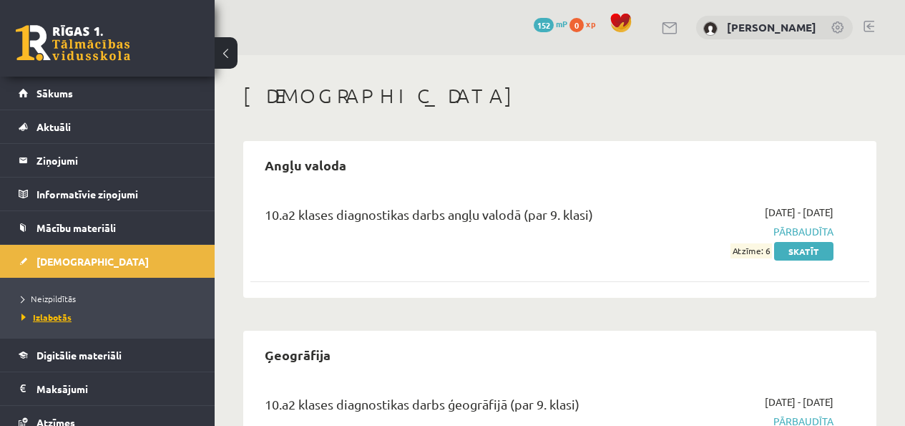
click at [49, 315] on span "Izlabotās" at bounding box center [46, 316] width 50 height 11
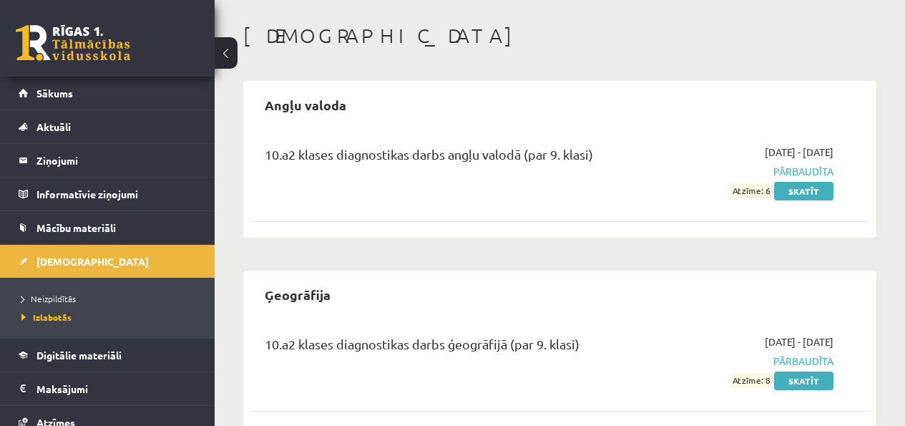
scroll to position [89, 0]
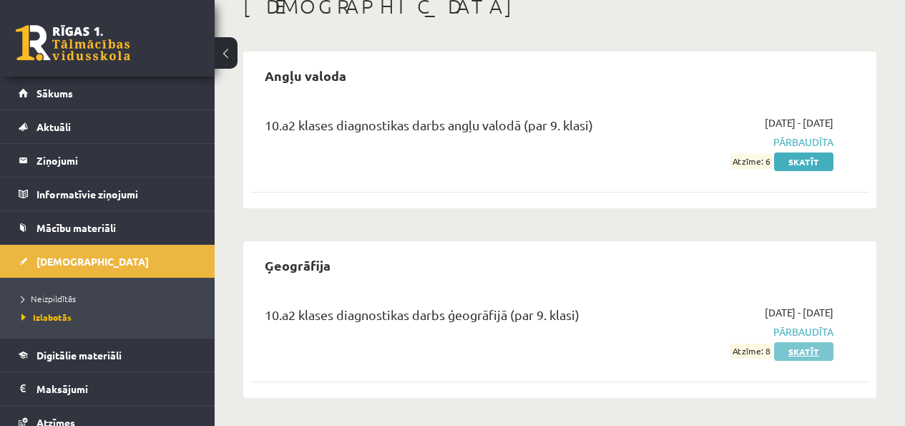
click at [795, 350] on link "Skatīt" at bounding box center [803, 351] width 59 height 19
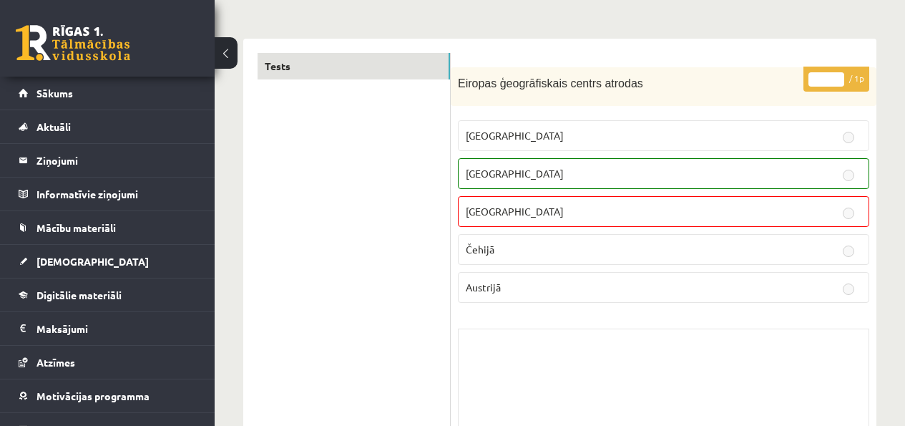
scroll to position [164, 0]
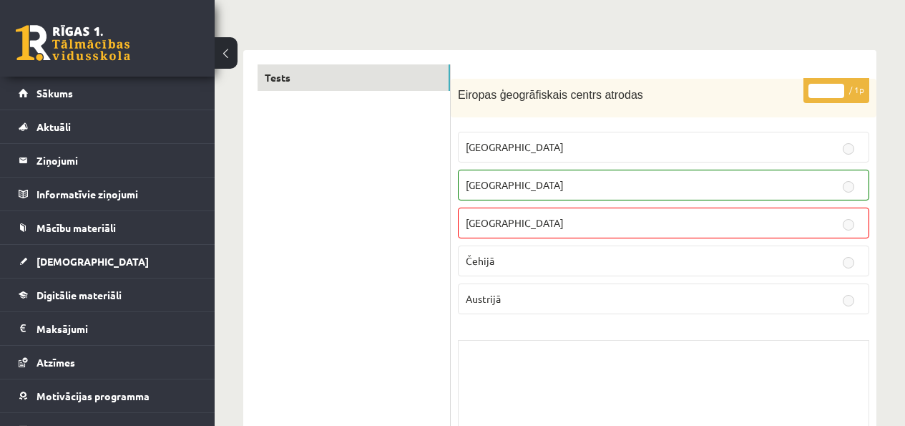
click at [685, 207] on label "[GEOGRAPHIC_DATA]" at bounding box center [663, 222] width 411 height 31
click at [685, 196] on label "[GEOGRAPHIC_DATA]" at bounding box center [663, 184] width 411 height 31
click at [752, 189] on p "[GEOGRAPHIC_DATA]" at bounding box center [663, 184] width 395 height 15
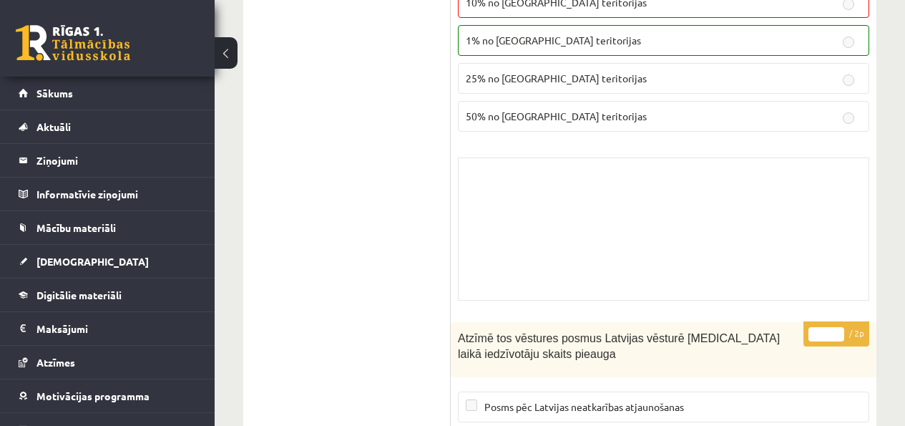
scroll to position [11769, 0]
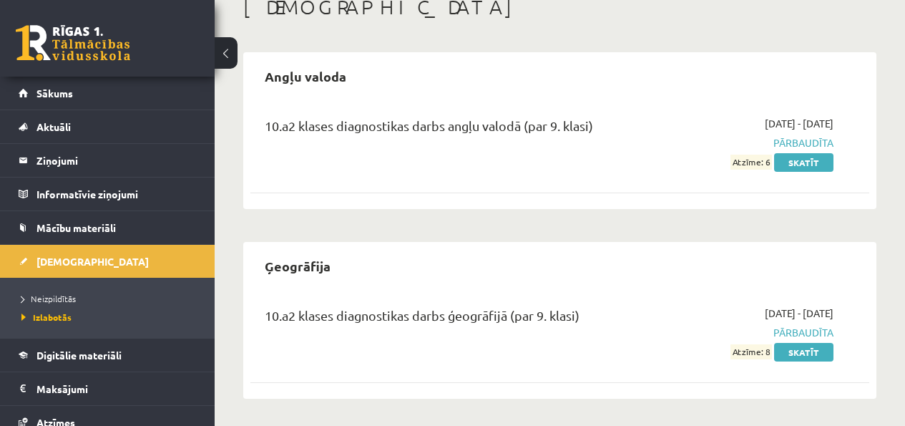
scroll to position [89, 0]
click at [70, 91] on span "Sākums" at bounding box center [54, 93] width 36 height 13
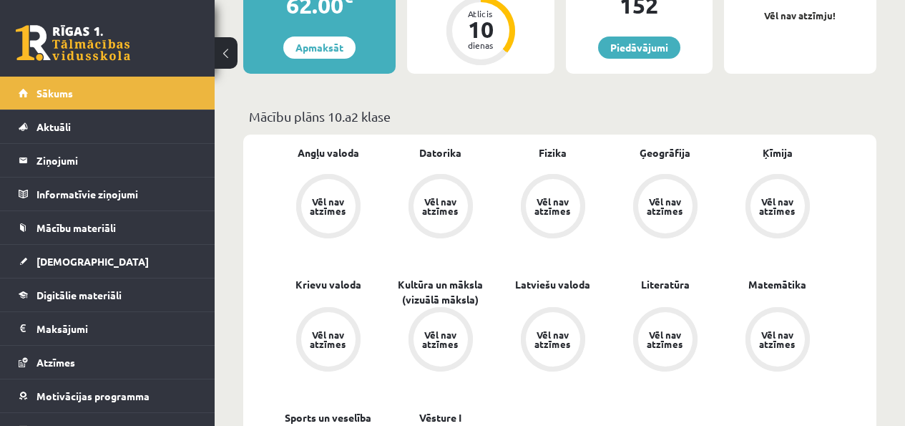
scroll to position [341, 0]
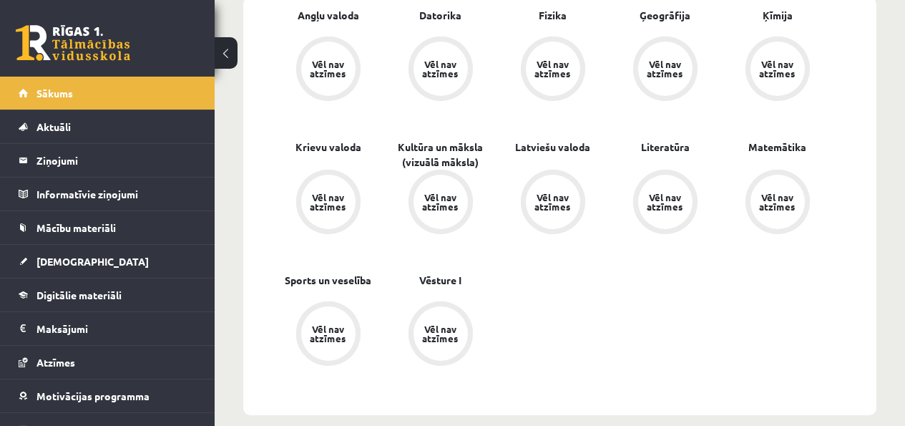
scroll to position [468, 0]
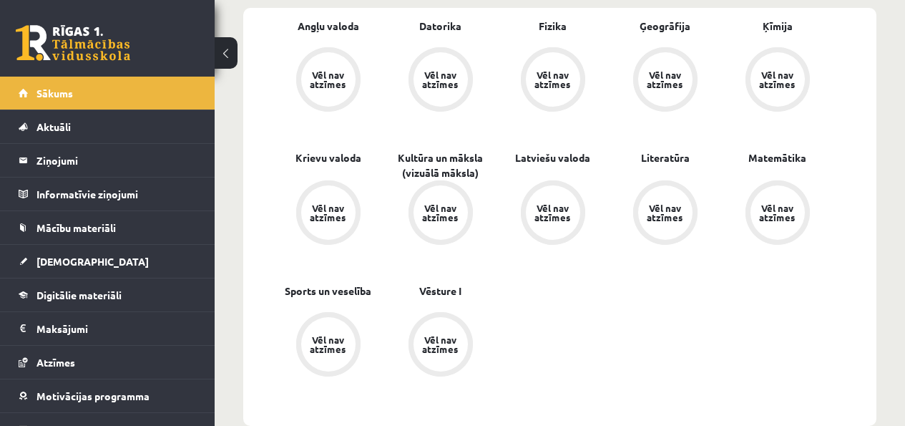
click at [323, 75] on div "Vēl nav atzīmes" at bounding box center [328, 79] width 40 height 19
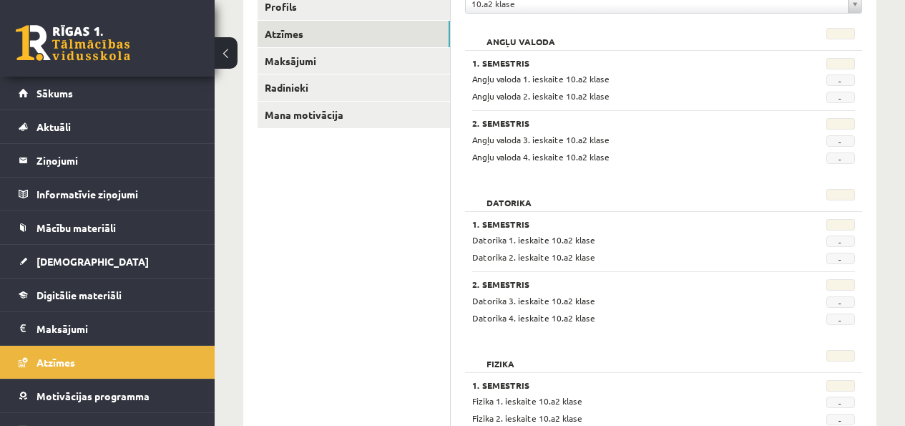
scroll to position [149, 0]
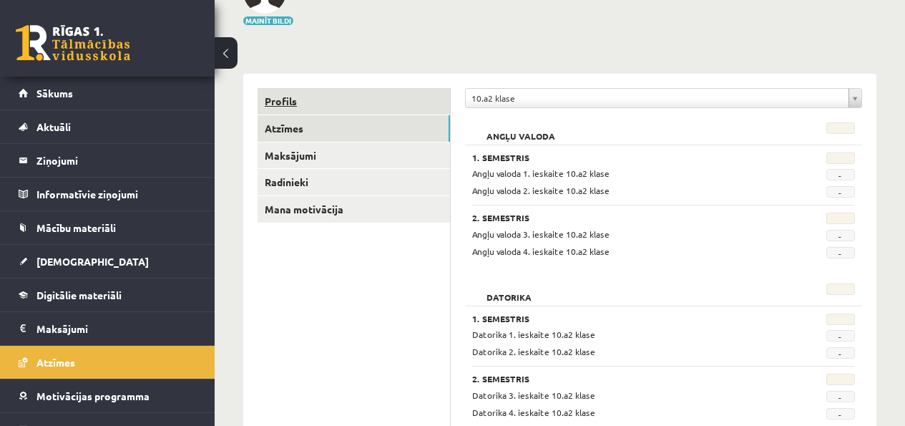
click at [332, 103] on link "Profils" at bounding box center [353, 101] width 192 height 26
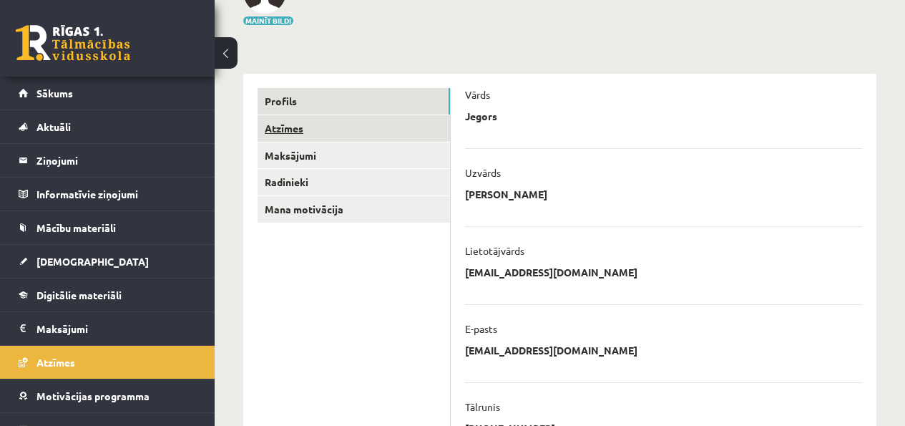
click at [353, 131] on link "Atzīmes" at bounding box center [353, 128] width 192 height 26
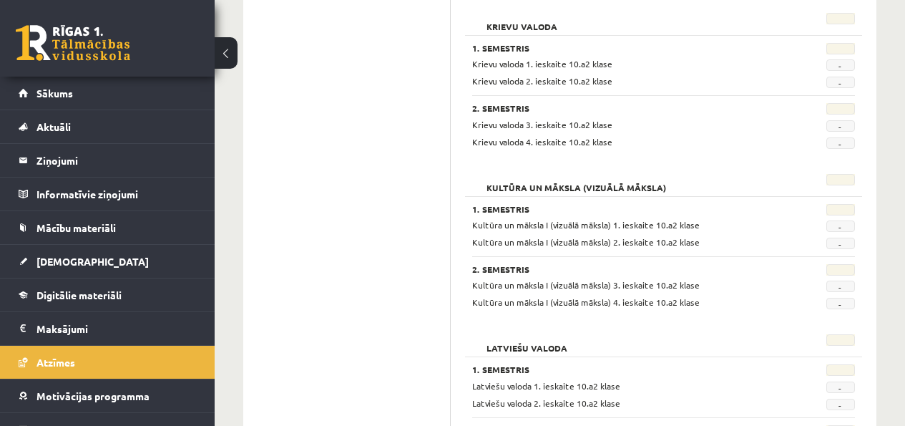
scroll to position [1059, 0]
